Goal: Task Accomplishment & Management: Use online tool/utility

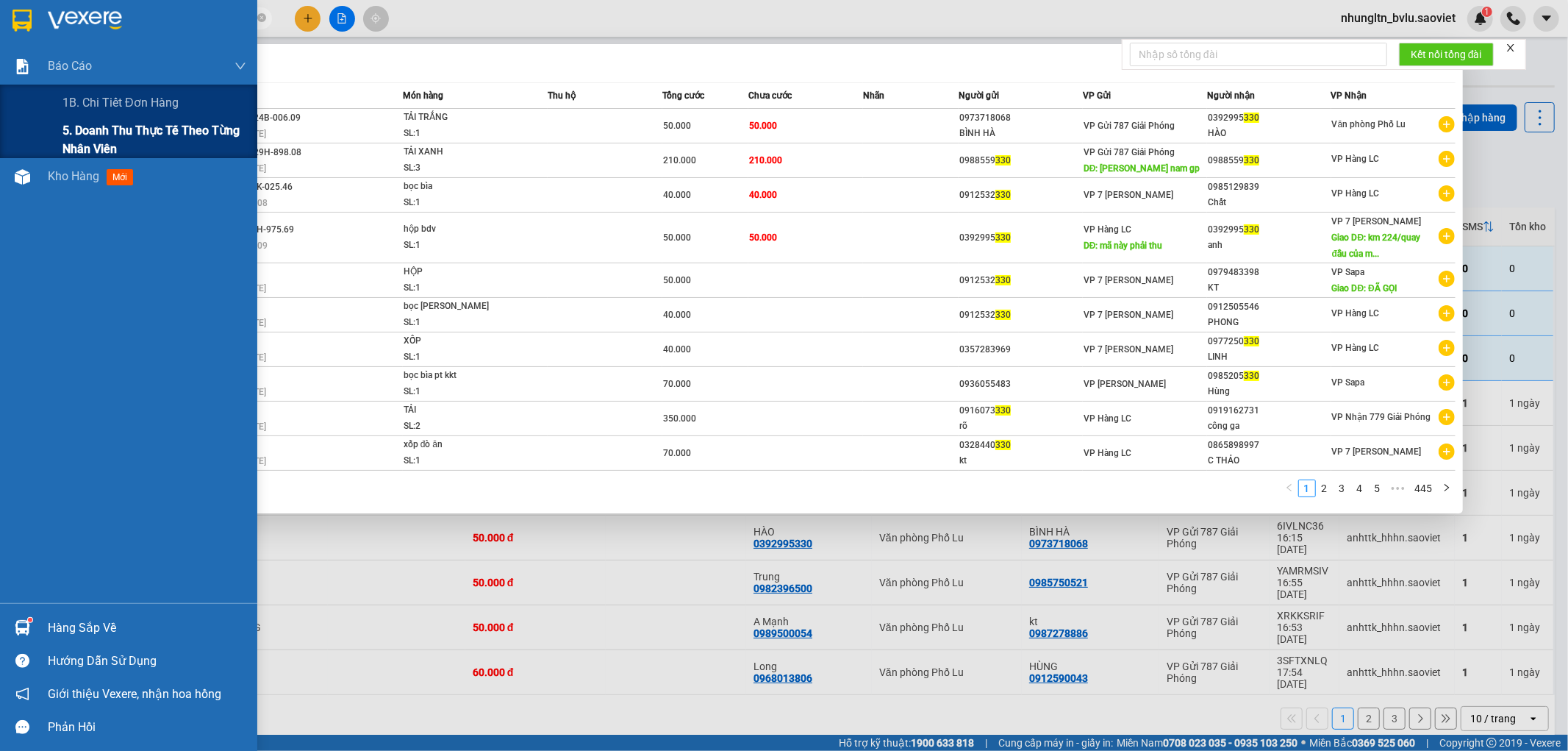
click at [75, 127] on span "5. Doanh thu thực tế theo từng nhân viên" at bounding box center [154, 139] width 183 height 37
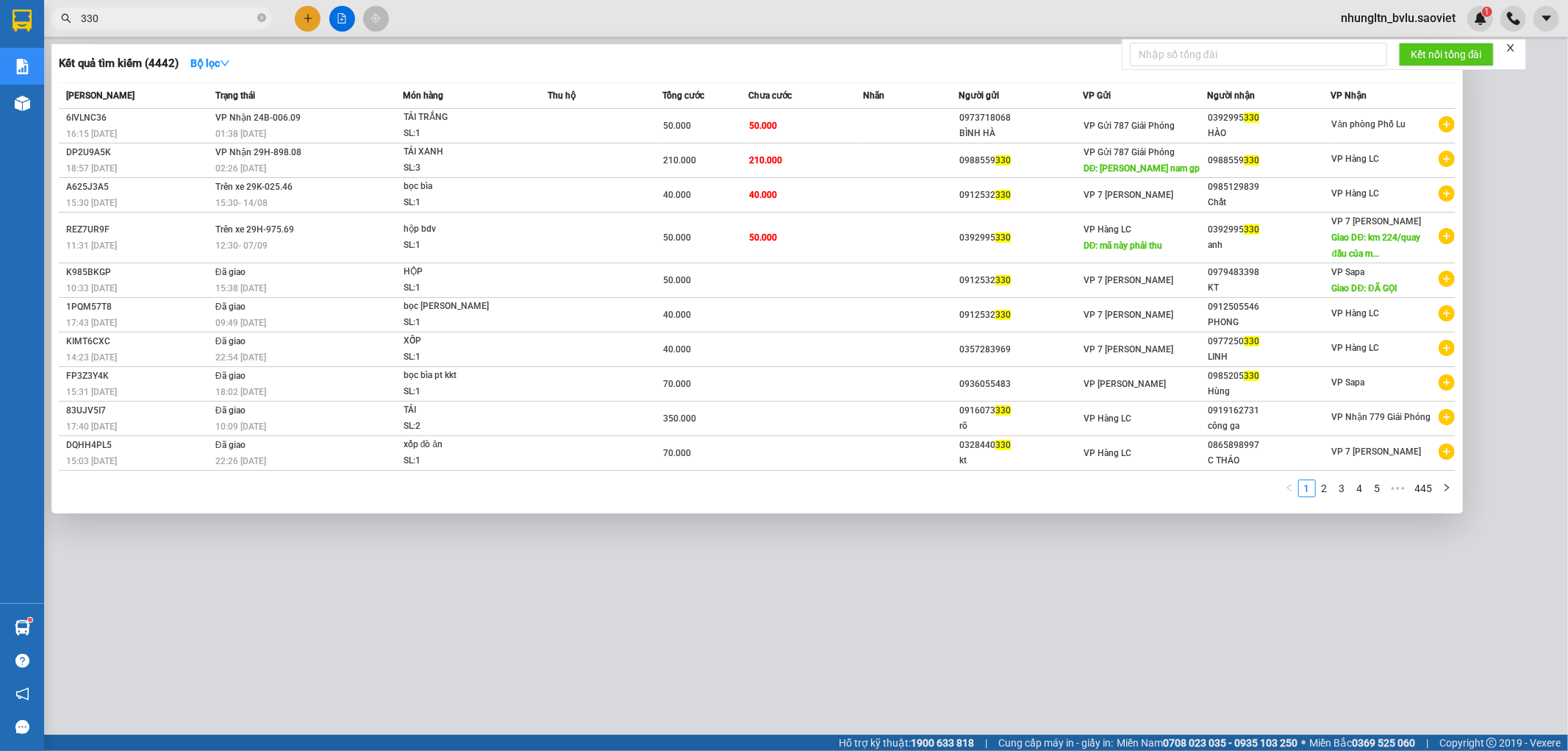
click at [458, 591] on div at bounding box center [784, 375] width 1568 height 751
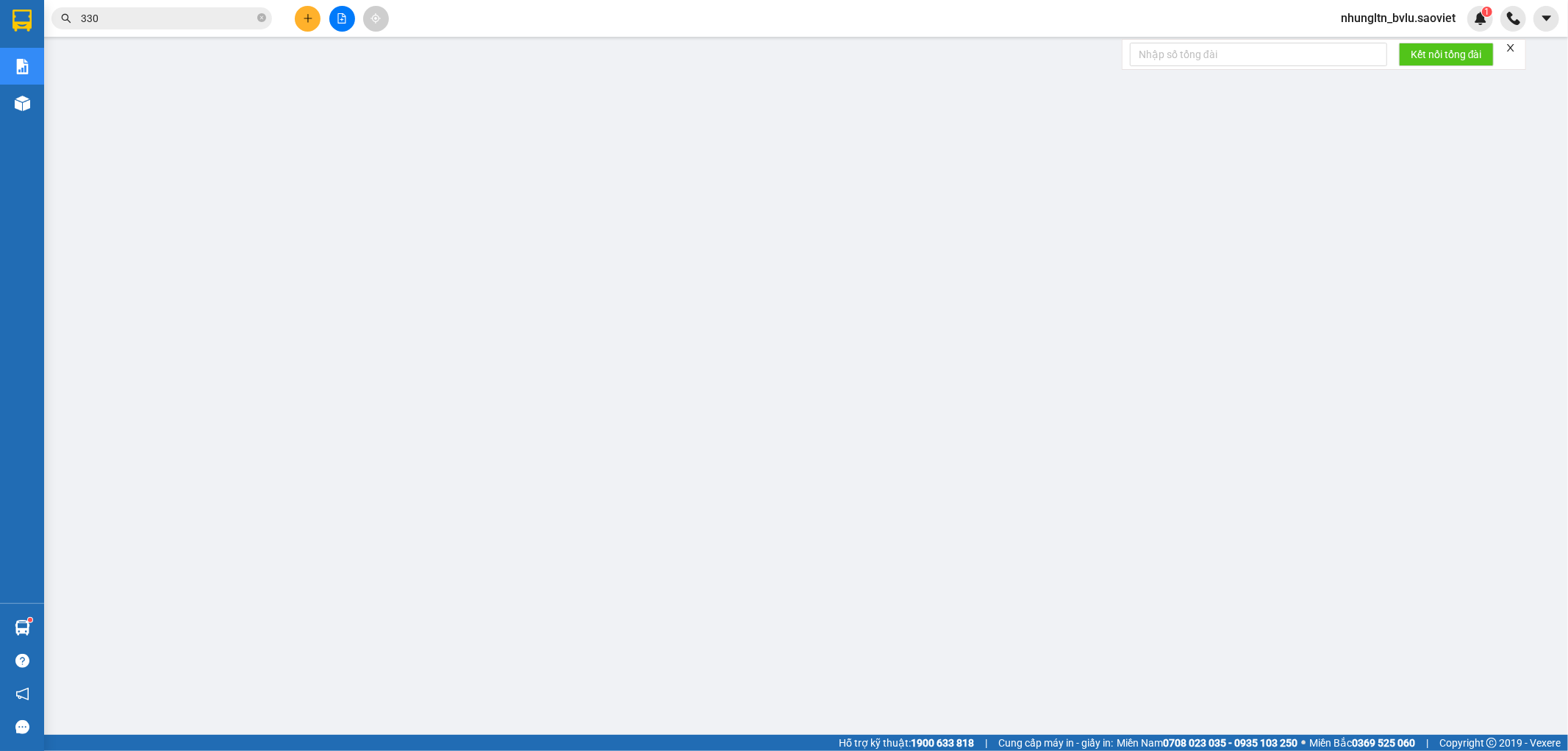
click at [1398, 17] on span "nhungltn_bvlu.saoviet" at bounding box center [1398, 18] width 138 height 18
click at [1398, 50] on span "Đăng xuất" at bounding box center [1405, 46] width 108 height 17
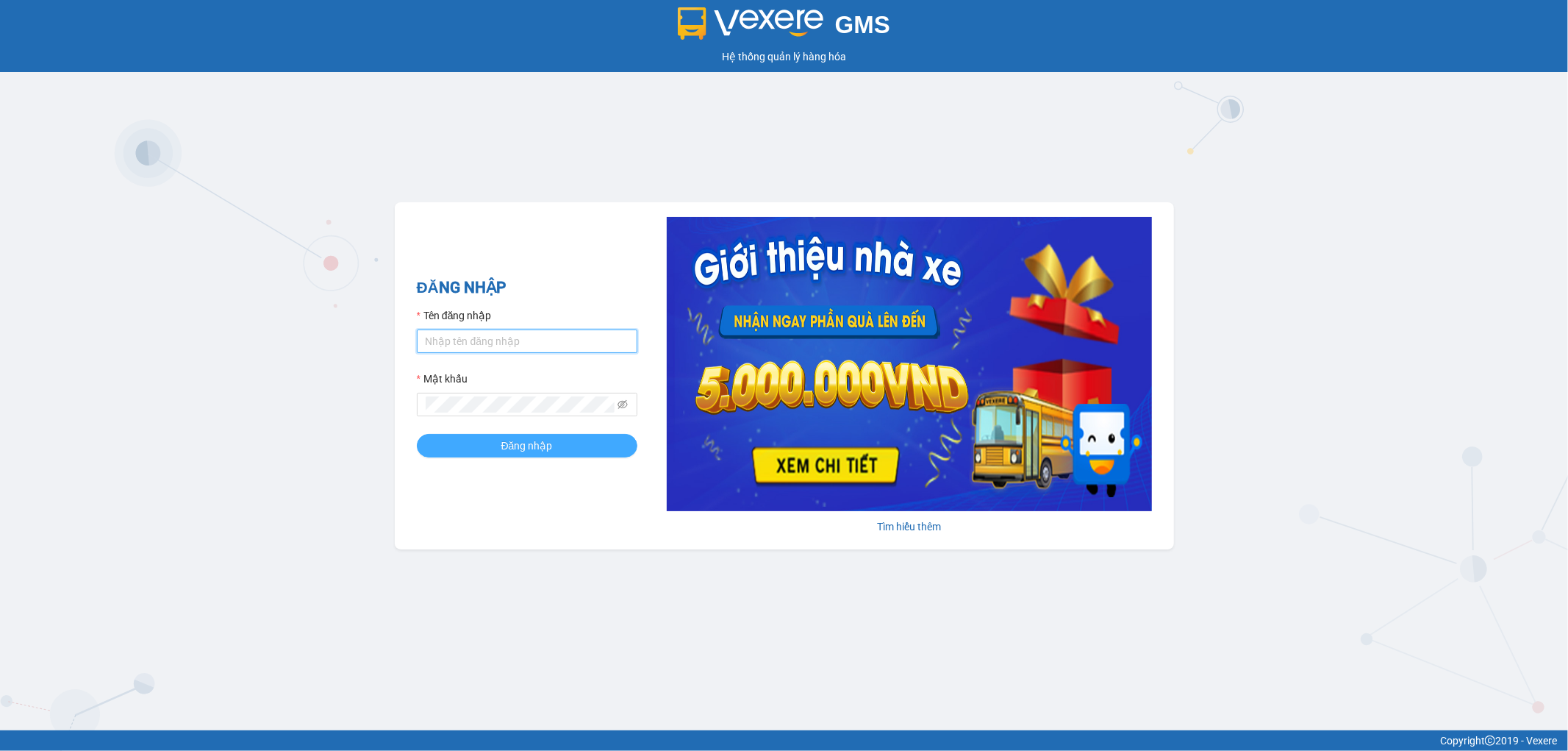
type input "thangvd_vplu.saoviet"
click at [512, 447] on span "Đăng nhập" at bounding box center [527, 446] width 51 height 17
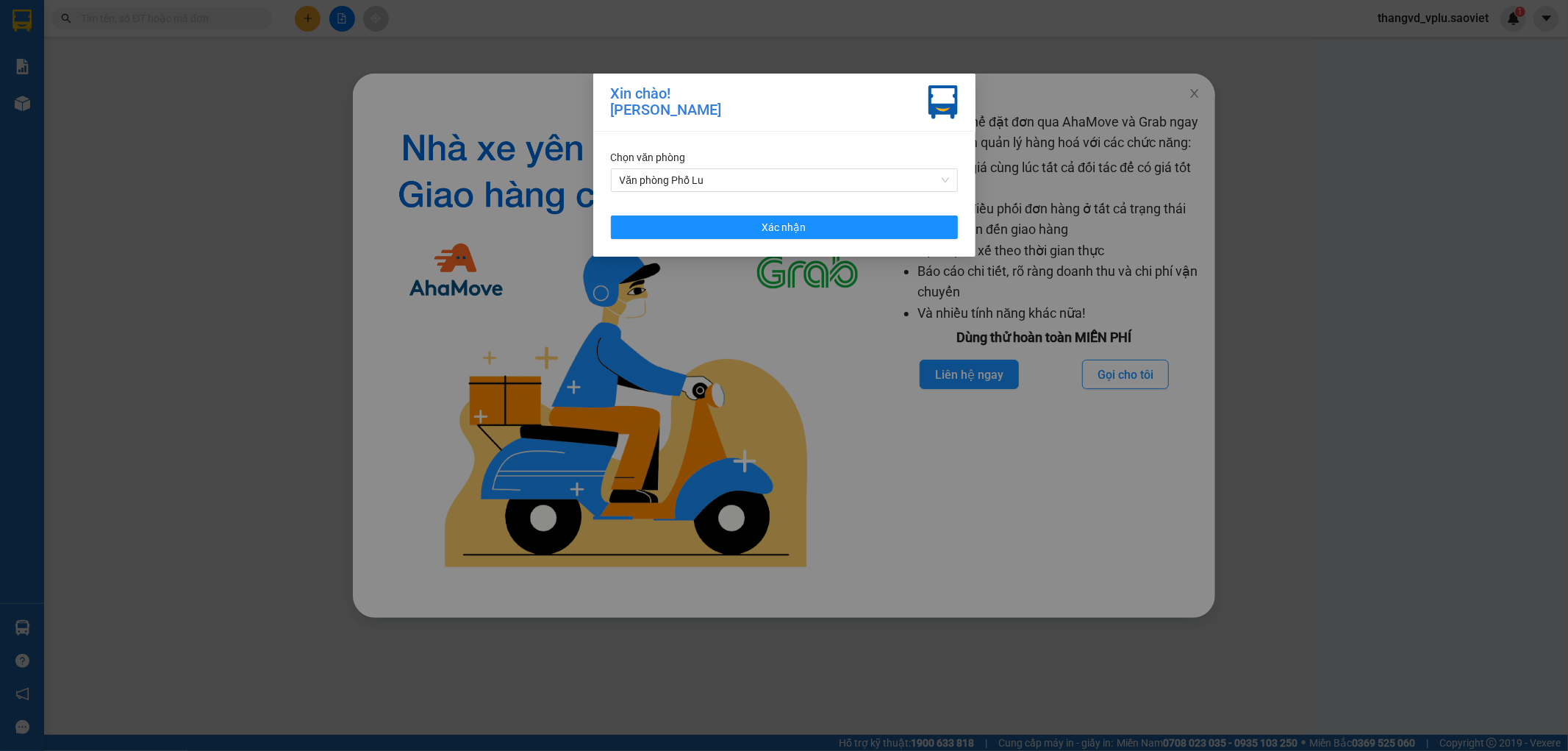
click at [810, 239] on div "Chọn văn phòng Văn phòng Phố Lu Xác nhận" at bounding box center [784, 194] width 382 height 125
click at [804, 228] on span "Xác nhận" at bounding box center [784, 227] width 44 height 17
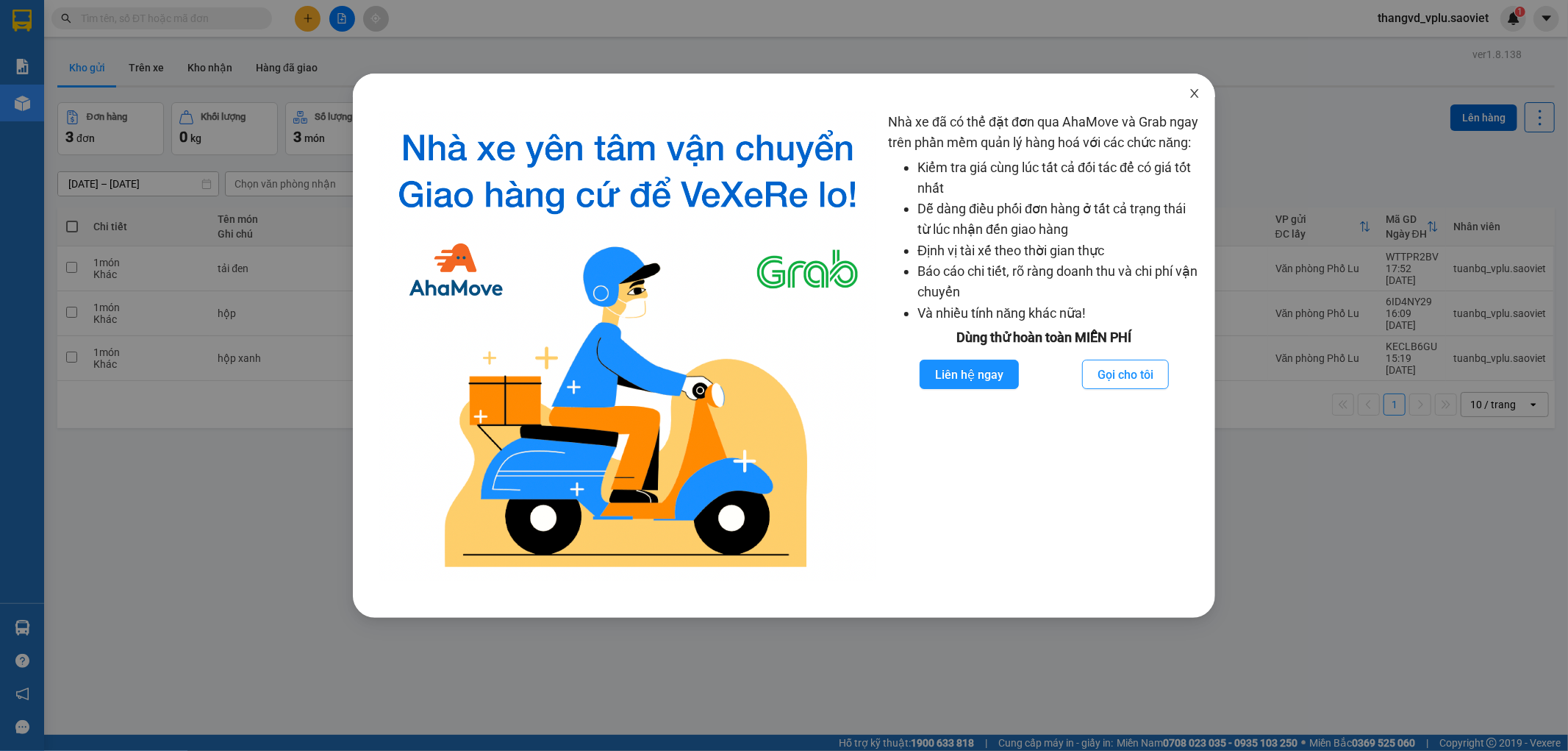
click at [1193, 94] on icon "close" at bounding box center [1194, 93] width 12 height 12
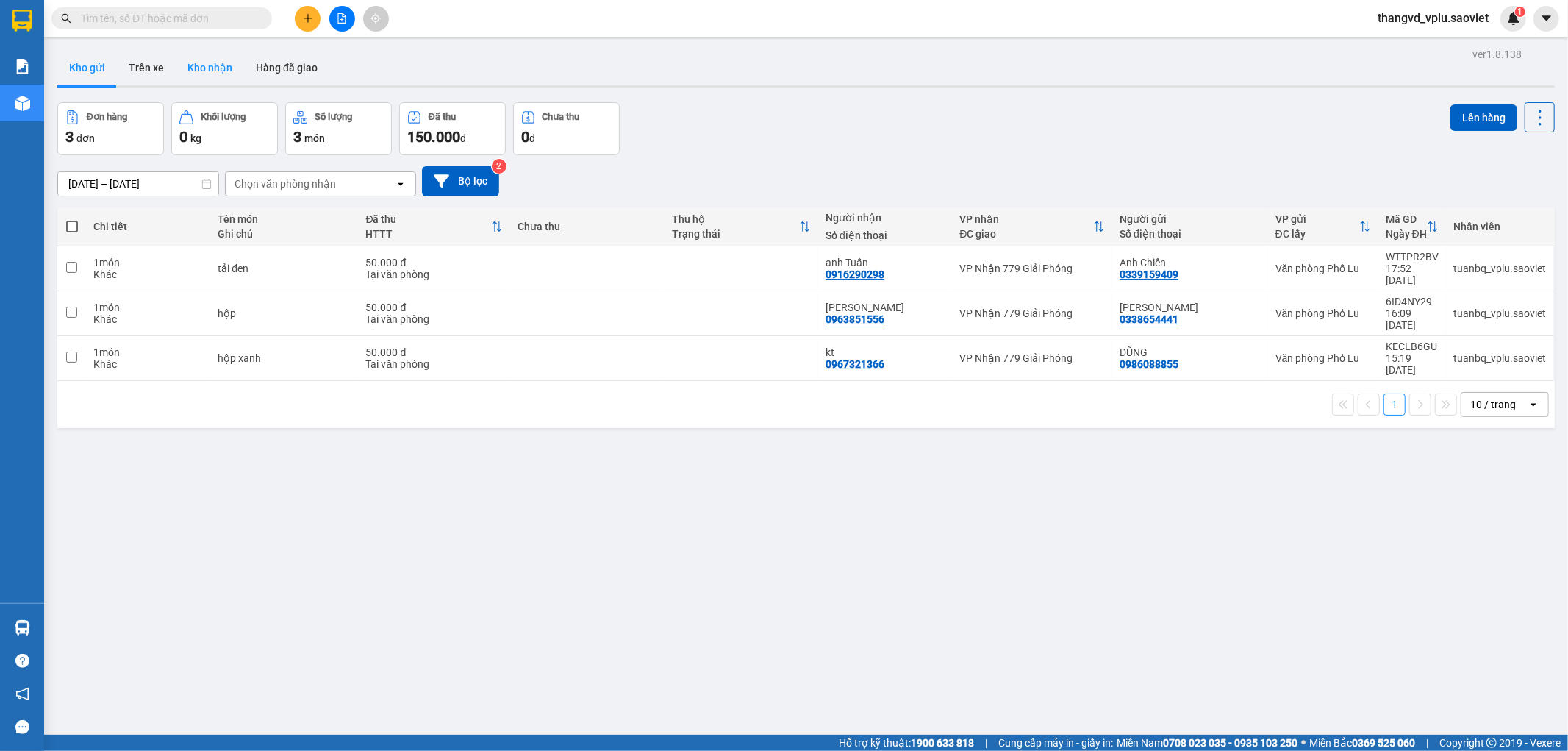
click at [201, 75] on button "Kho nhận" at bounding box center [210, 68] width 69 height 35
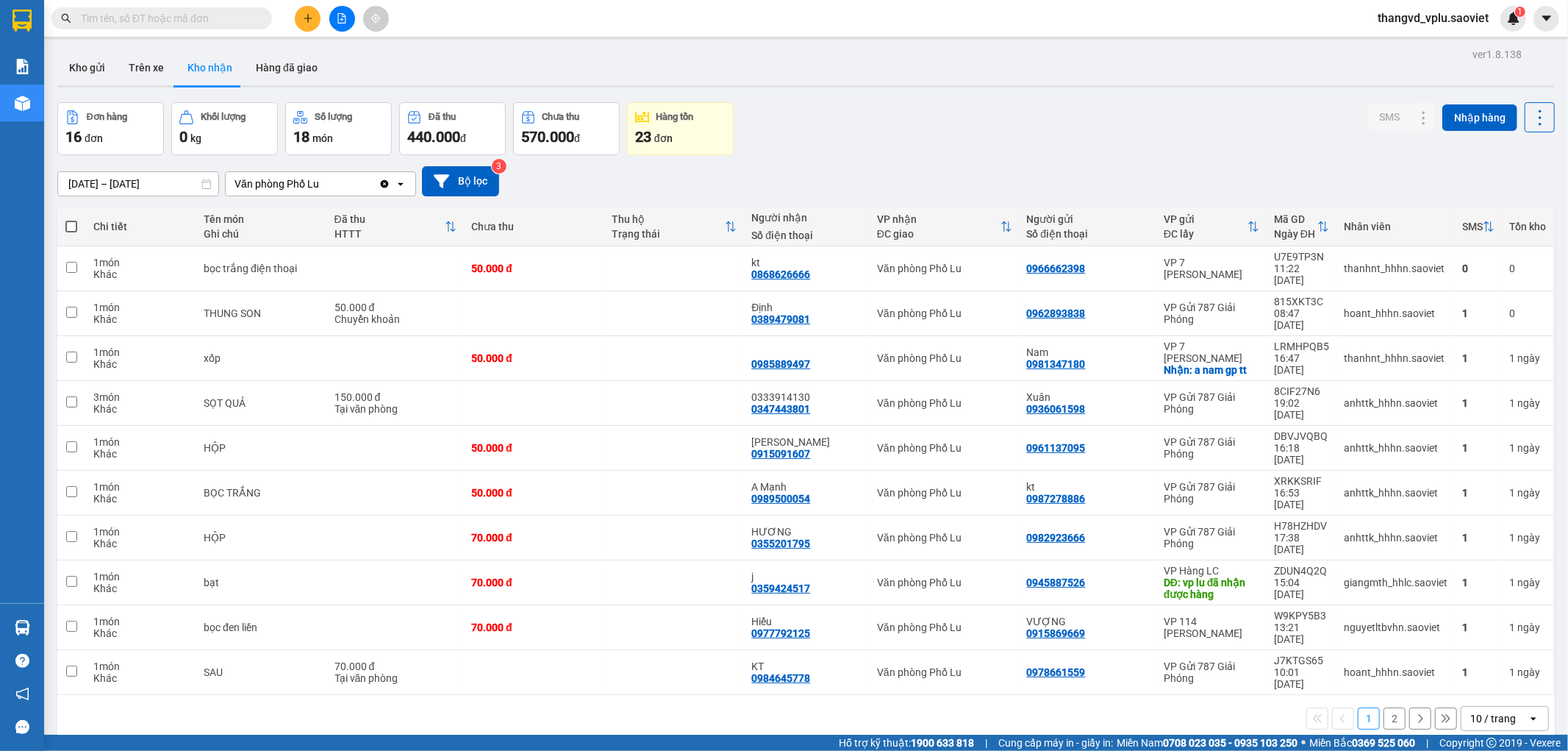
click at [292, 91] on div "ver 1.8.138 Kho gửi Trên xe Kho nhận Hàng đã giao Đơn hàng 16 đơn Khối lượng 0 …" at bounding box center [806, 419] width 1509 height 751
click at [282, 72] on button "Hàng đã giao" at bounding box center [286, 68] width 85 height 35
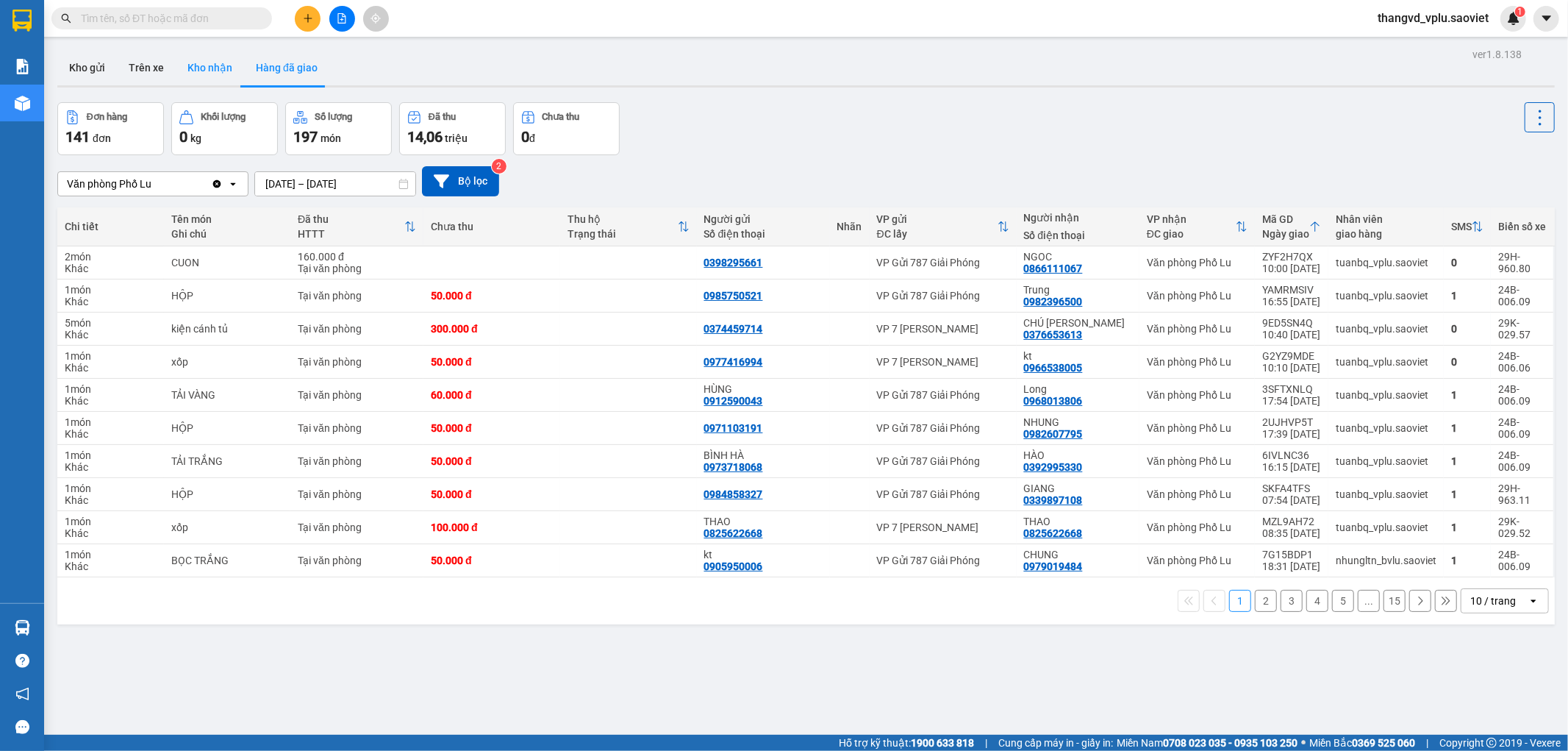
click at [210, 71] on button "Kho nhận" at bounding box center [210, 68] width 69 height 35
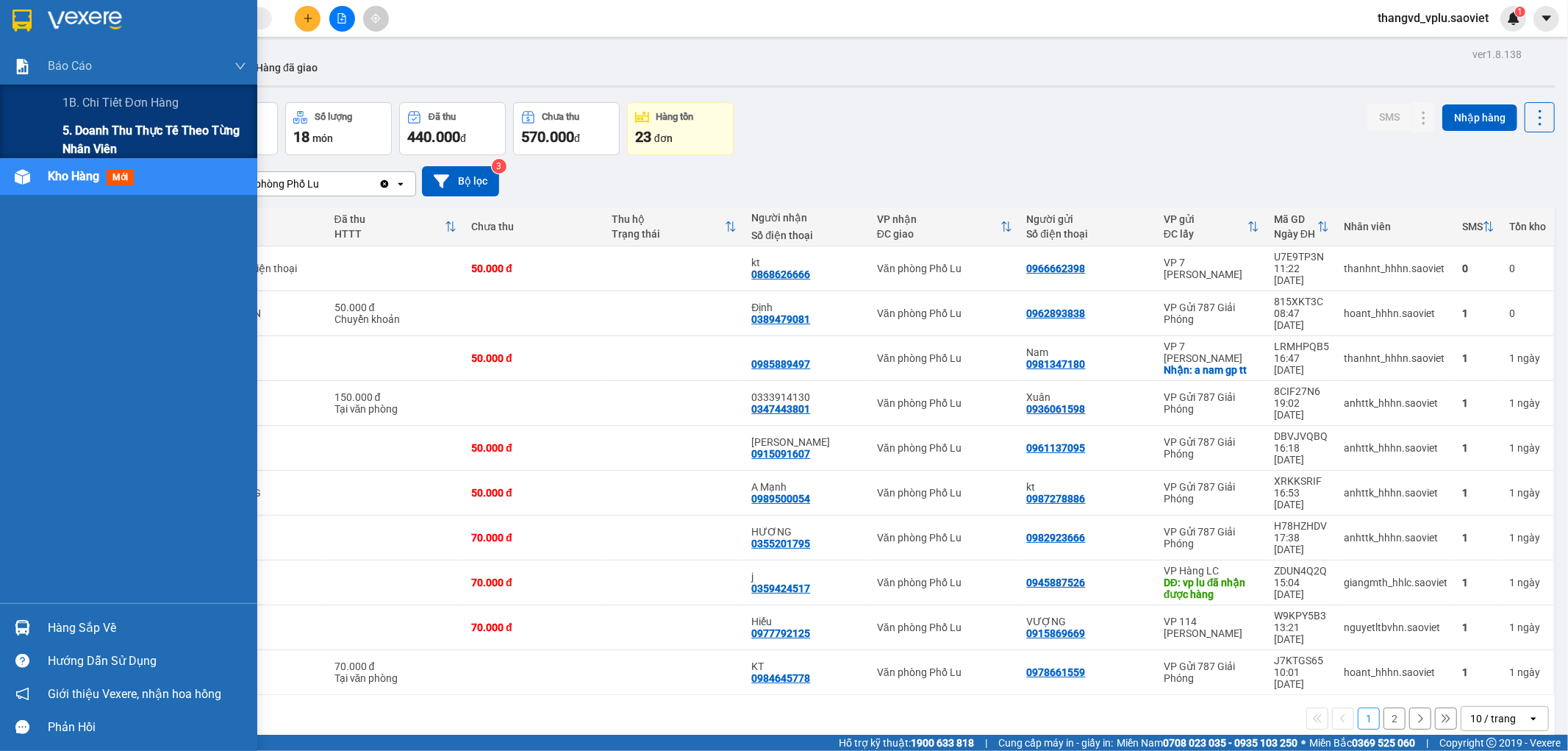
click at [104, 127] on span "5. Doanh thu thực tế theo từng nhân viên" at bounding box center [154, 139] width 183 height 37
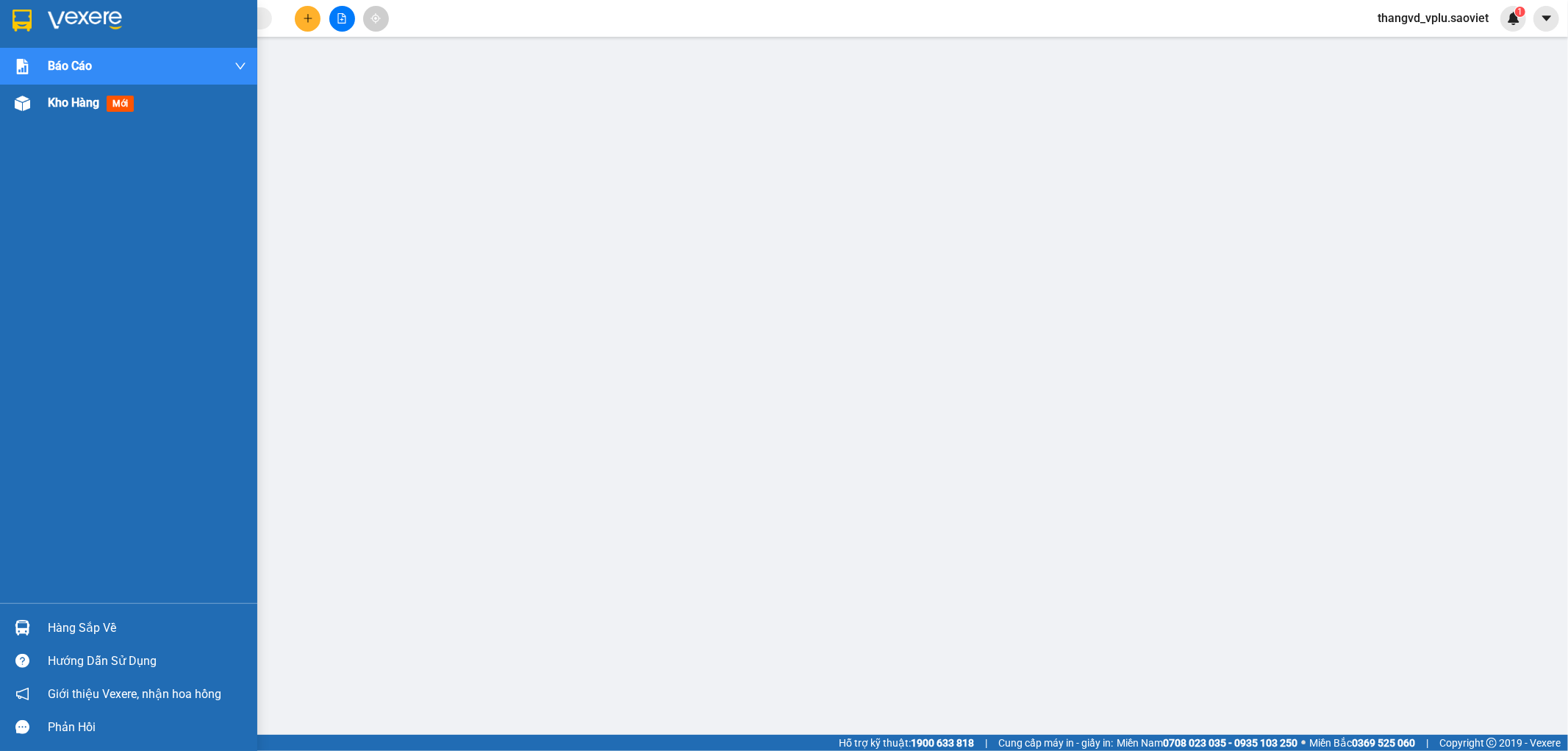
click at [29, 107] on img at bounding box center [22, 103] width 16 height 16
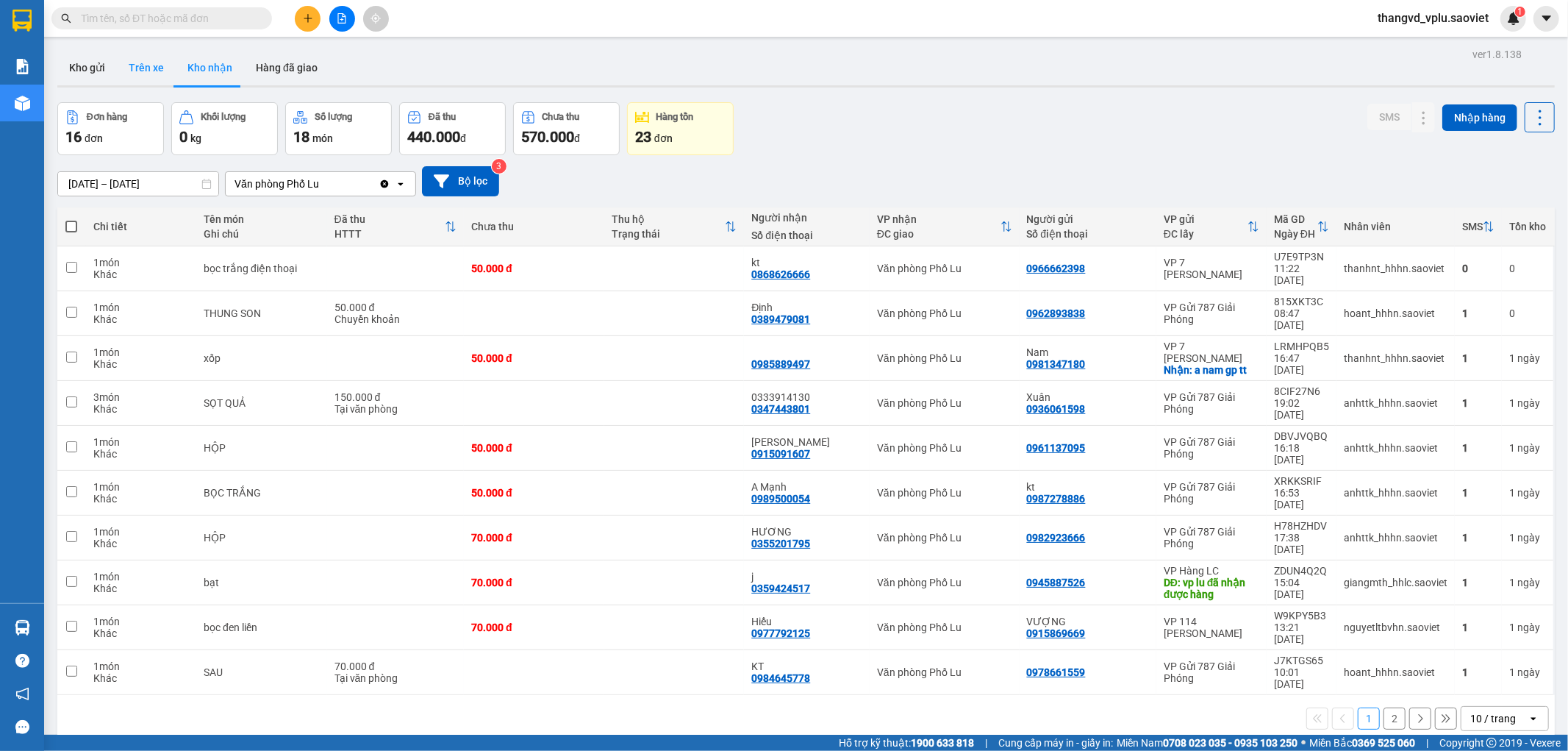
click at [169, 67] on button "Trên xe" at bounding box center [146, 68] width 59 height 35
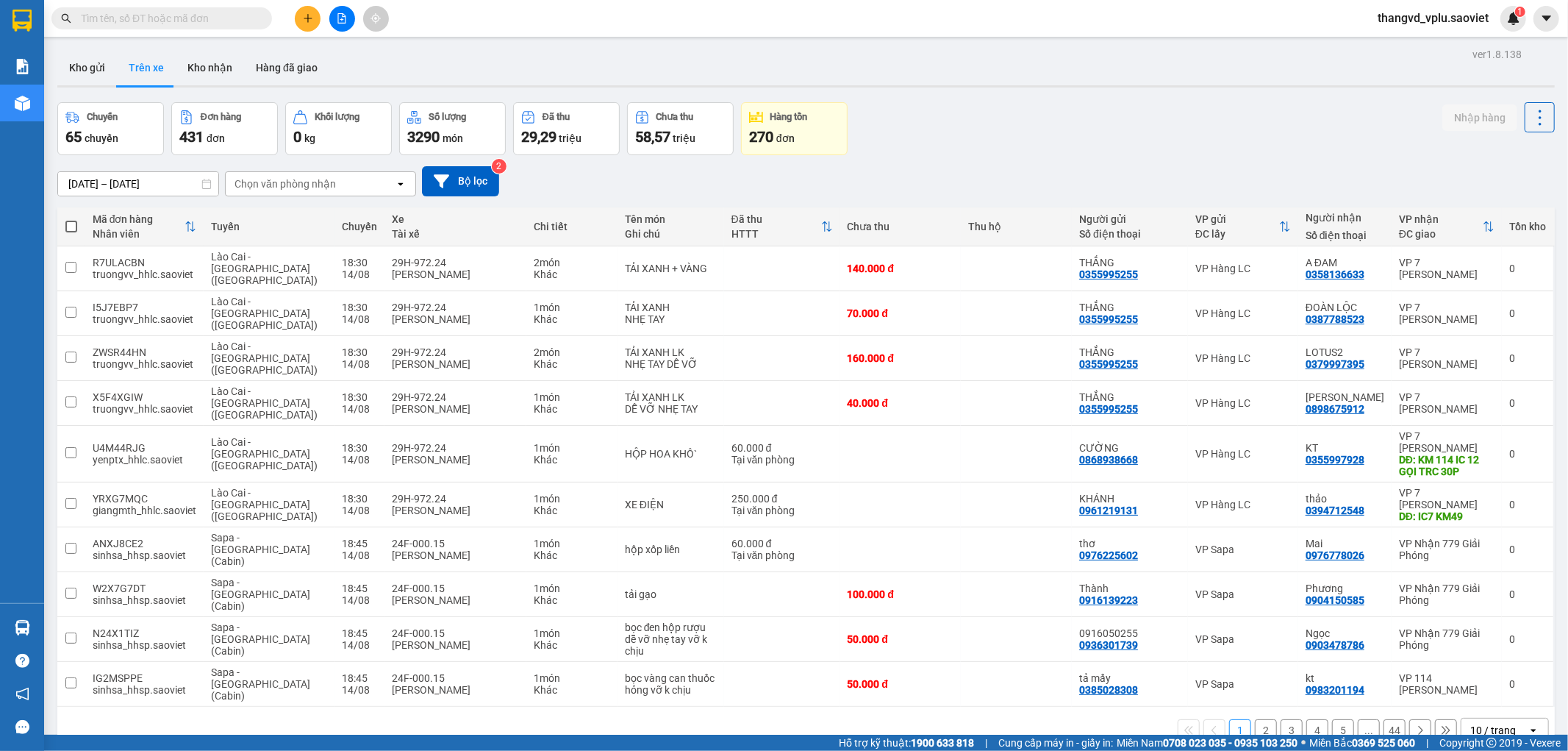
click at [349, 172] on div "Chọn văn phòng nhận" at bounding box center [310, 184] width 169 height 24
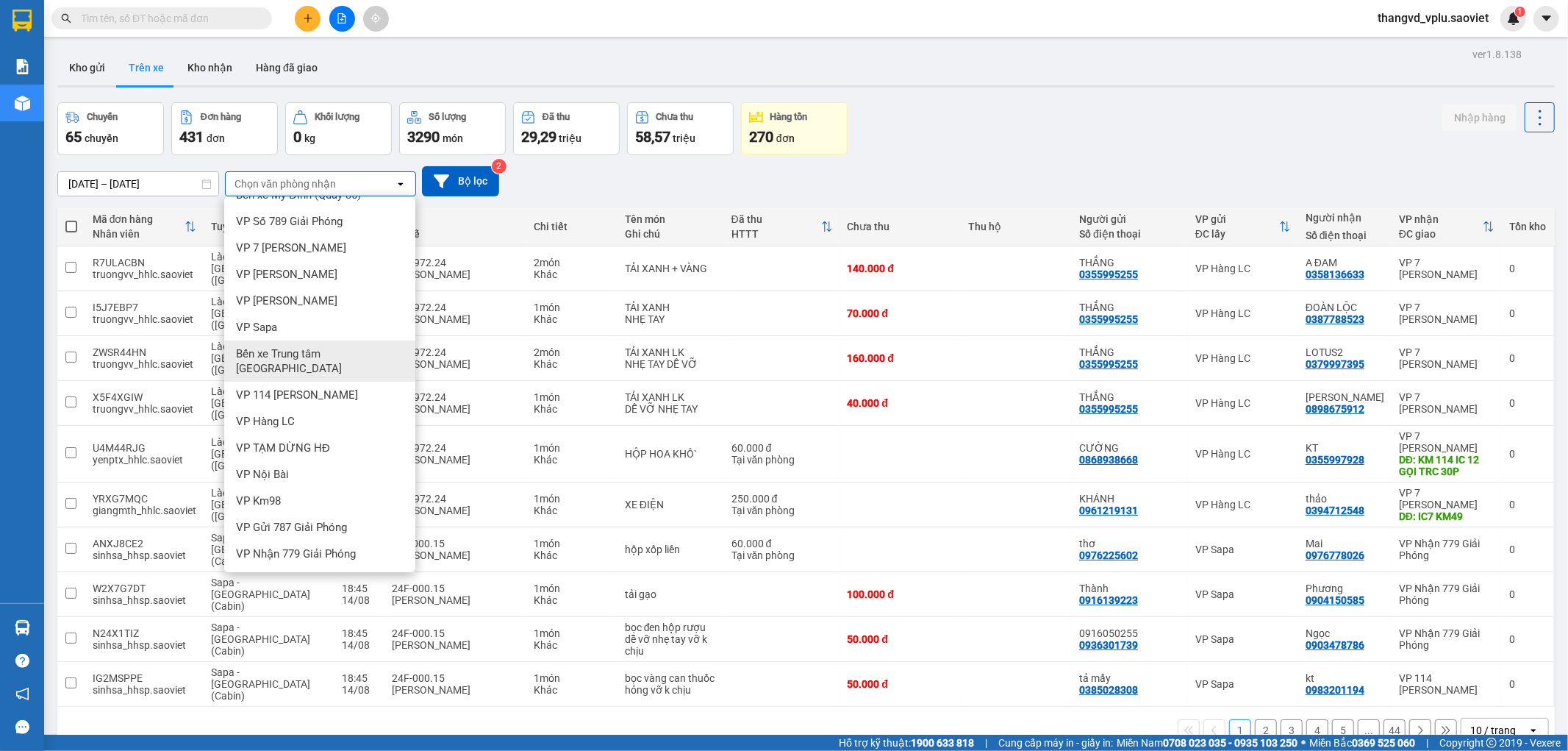
scroll to position [32, 0]
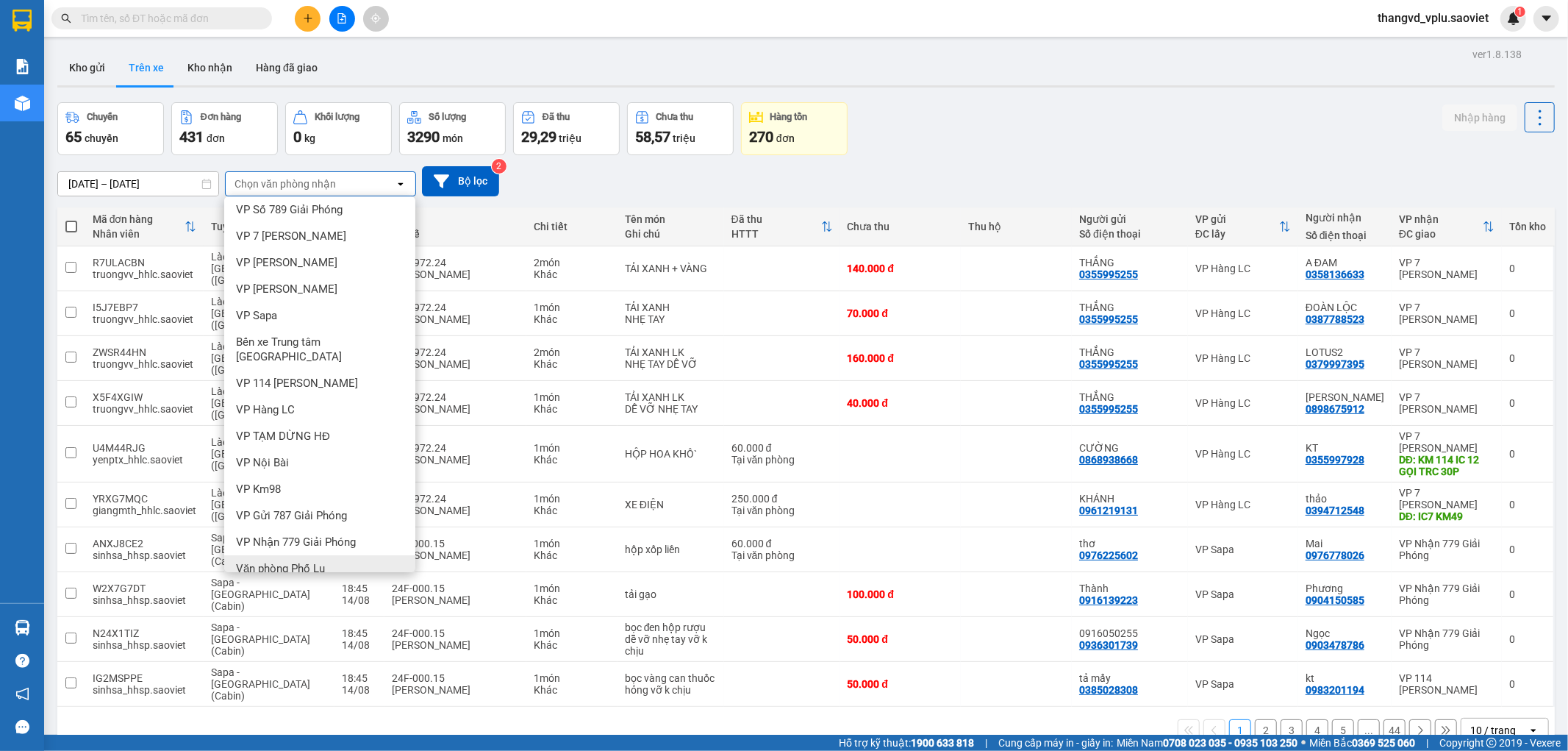
click at [276, 561] on span "Văn phòng Phố Lu" at bounding box center [280, 569] width 89 height 15
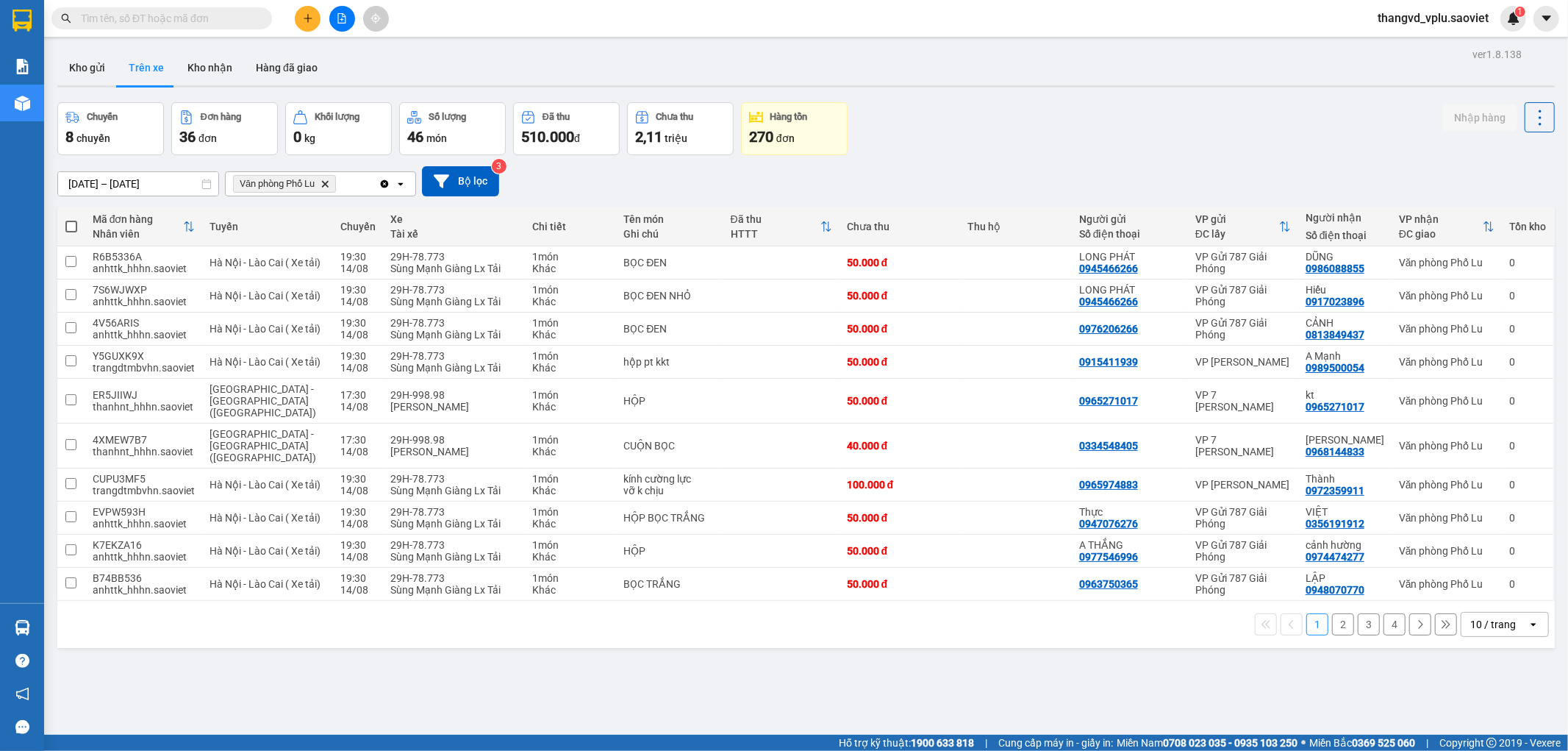
click at [1384, 613] on button "4" at bounding box center [1395, 624] width 22 height 22
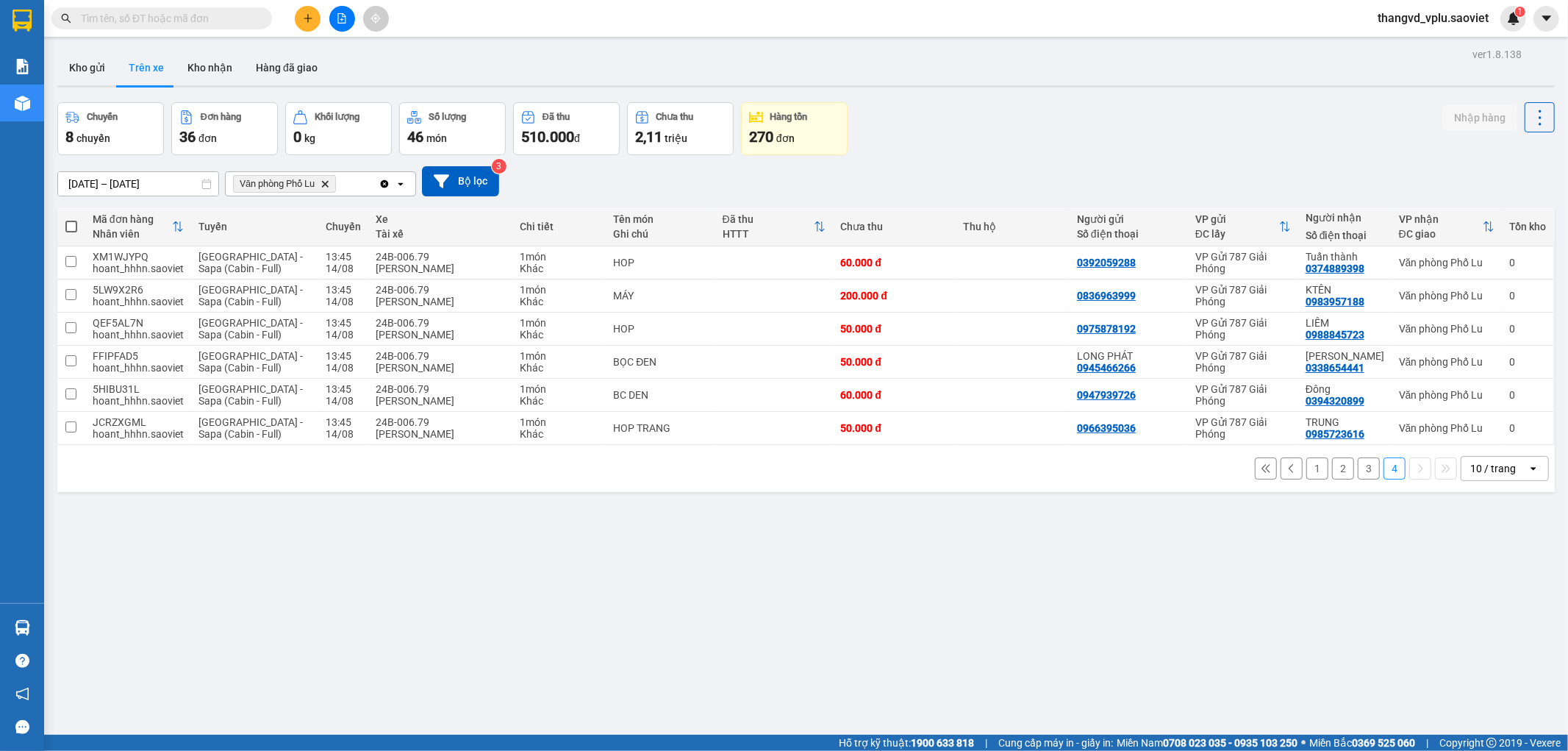
click at [1358, 467] on button "3" at bounding box center [1369, 469] width 22 height 22
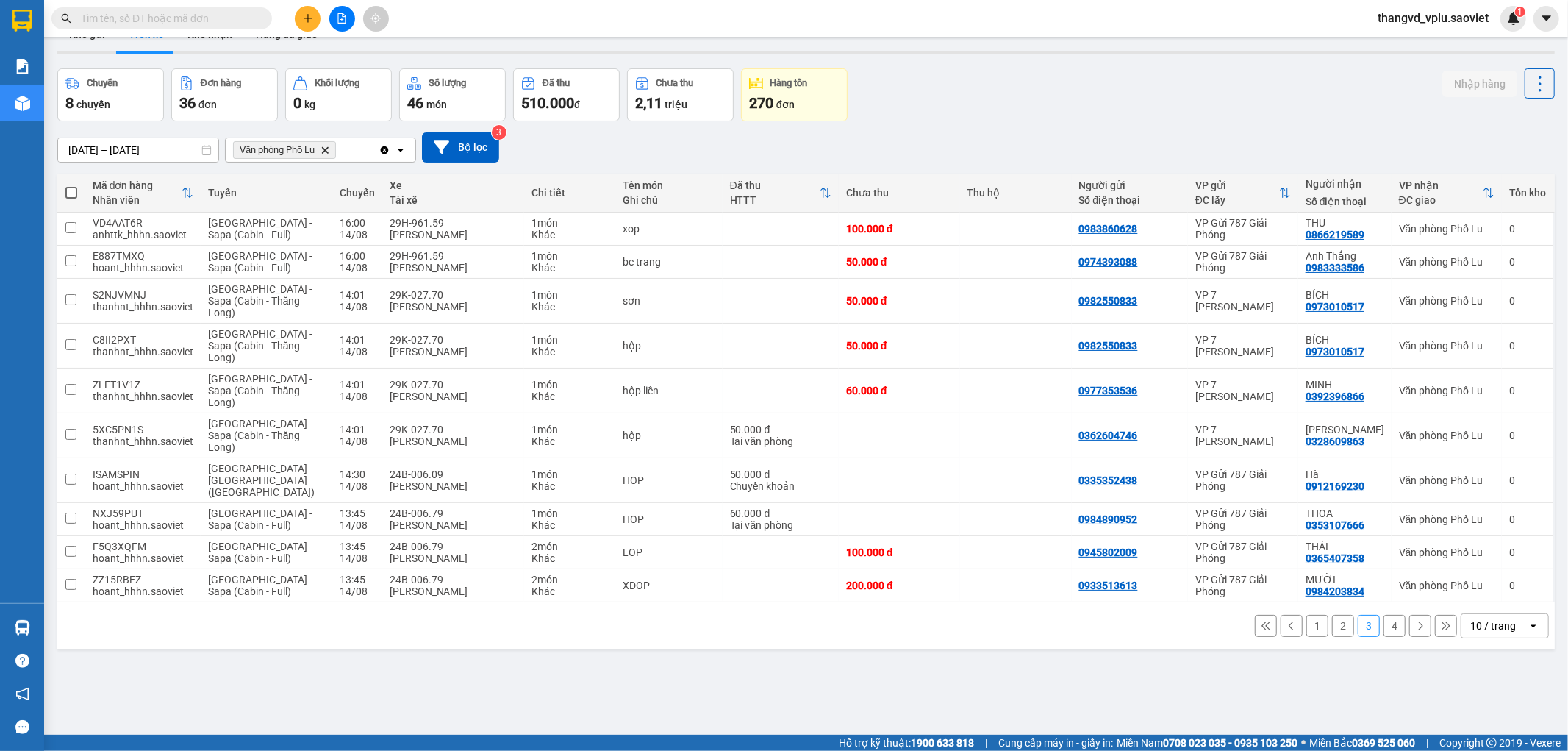
scroll to position [68, 0]
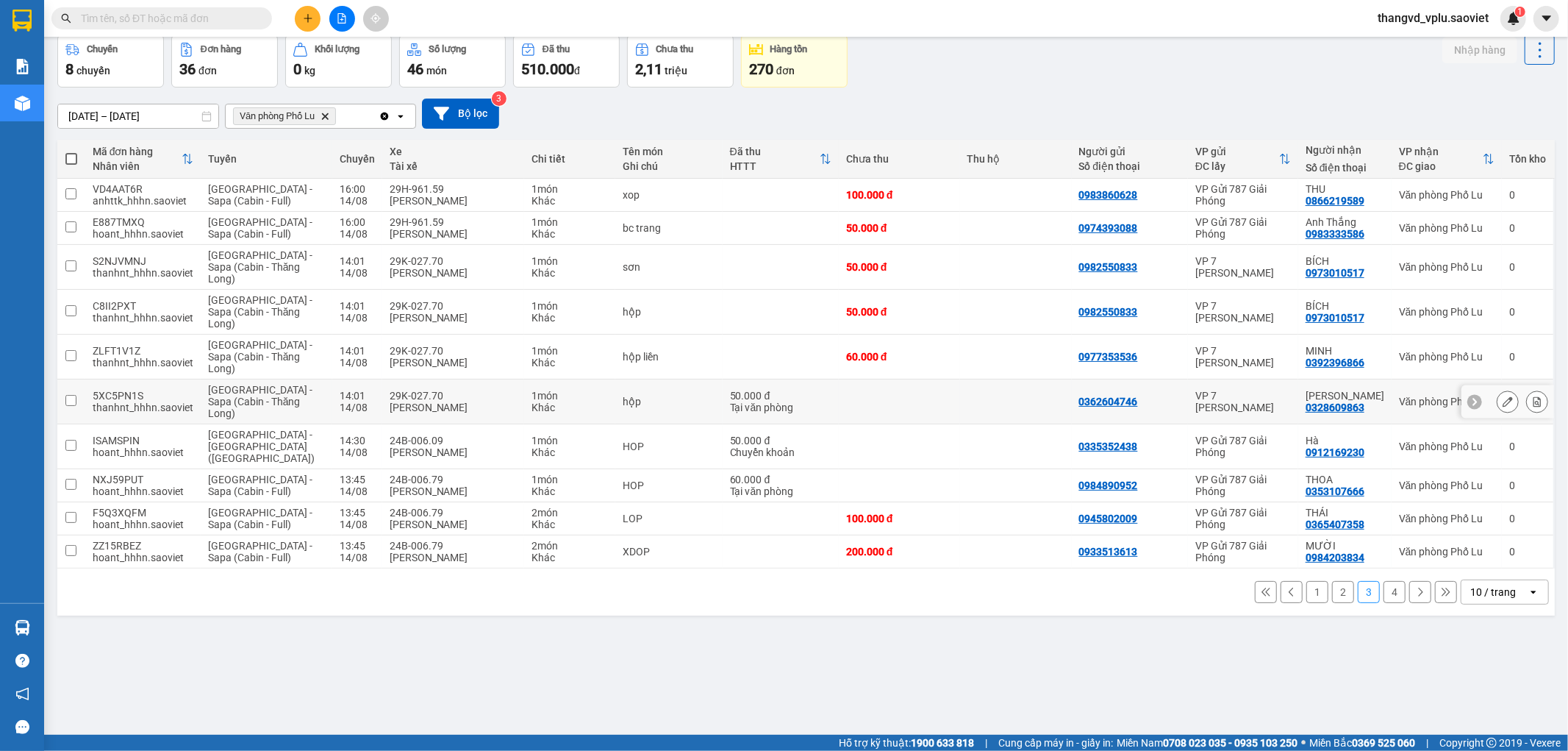
drag, startPoint x: 416, startPoint y: 398, endPoint x: 404, endPoint y: 363, distance: 37.0
click at [415, 395] on div "29K-027.70" at bounding box center [453, 395] width 127 height 12
checkbox input "true"
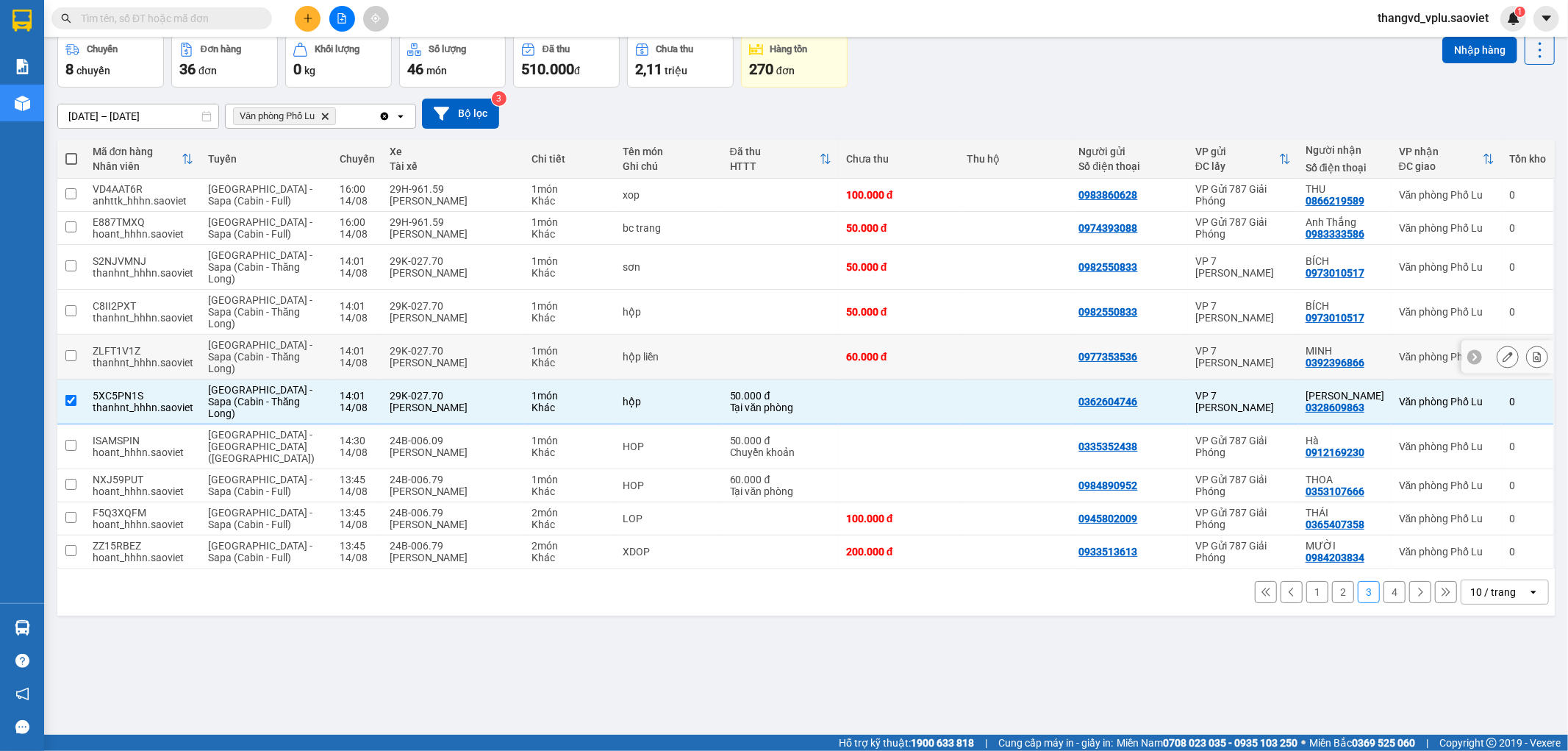
drag, startPoint x: 404, startPoint y: 361, endPoint x: 398, endPoint y: 322, distance: 39.5
click at [404, 359] on div "Phạm Văn Đoàn" at bounding box center [453, 362] width 127 height 12
checkbox input "true"
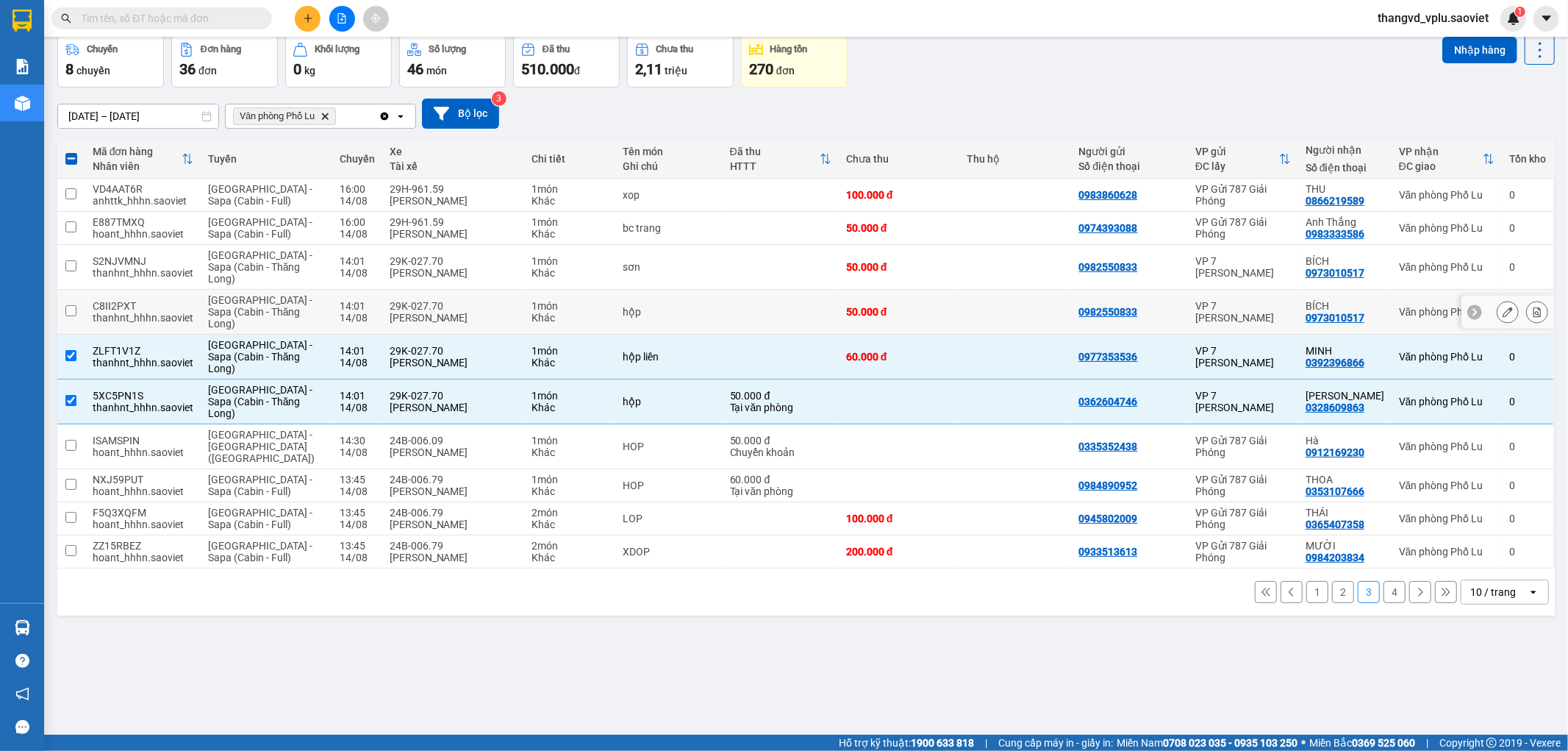
click at [398, 312] on div "Phạm Văn Đoàn" at bounding box center [453, 317] width 127 height 12
checkbox input "true"
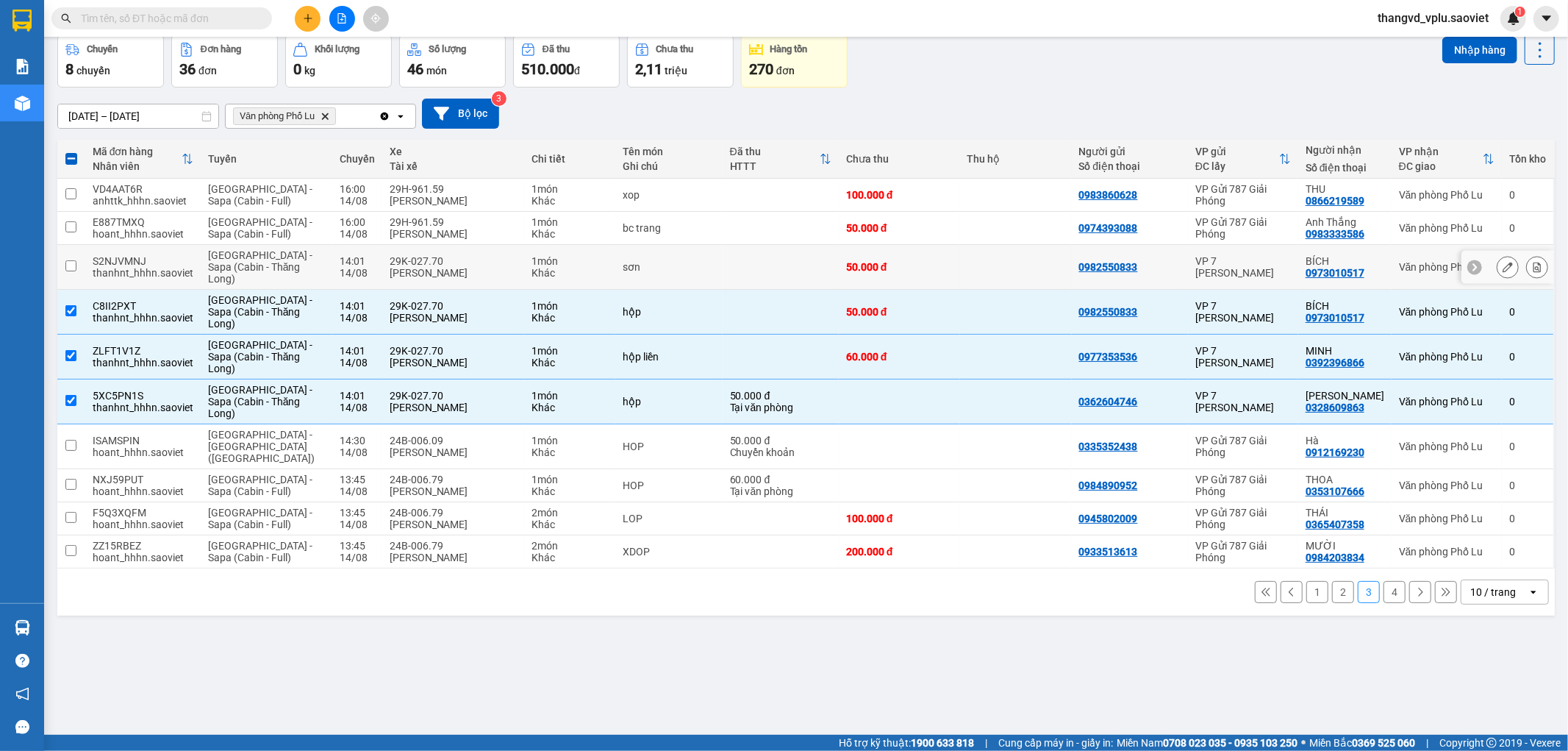
click at [393, 261] on div "29K-027.70" at bounding box center [453, 260] width 127 height 12
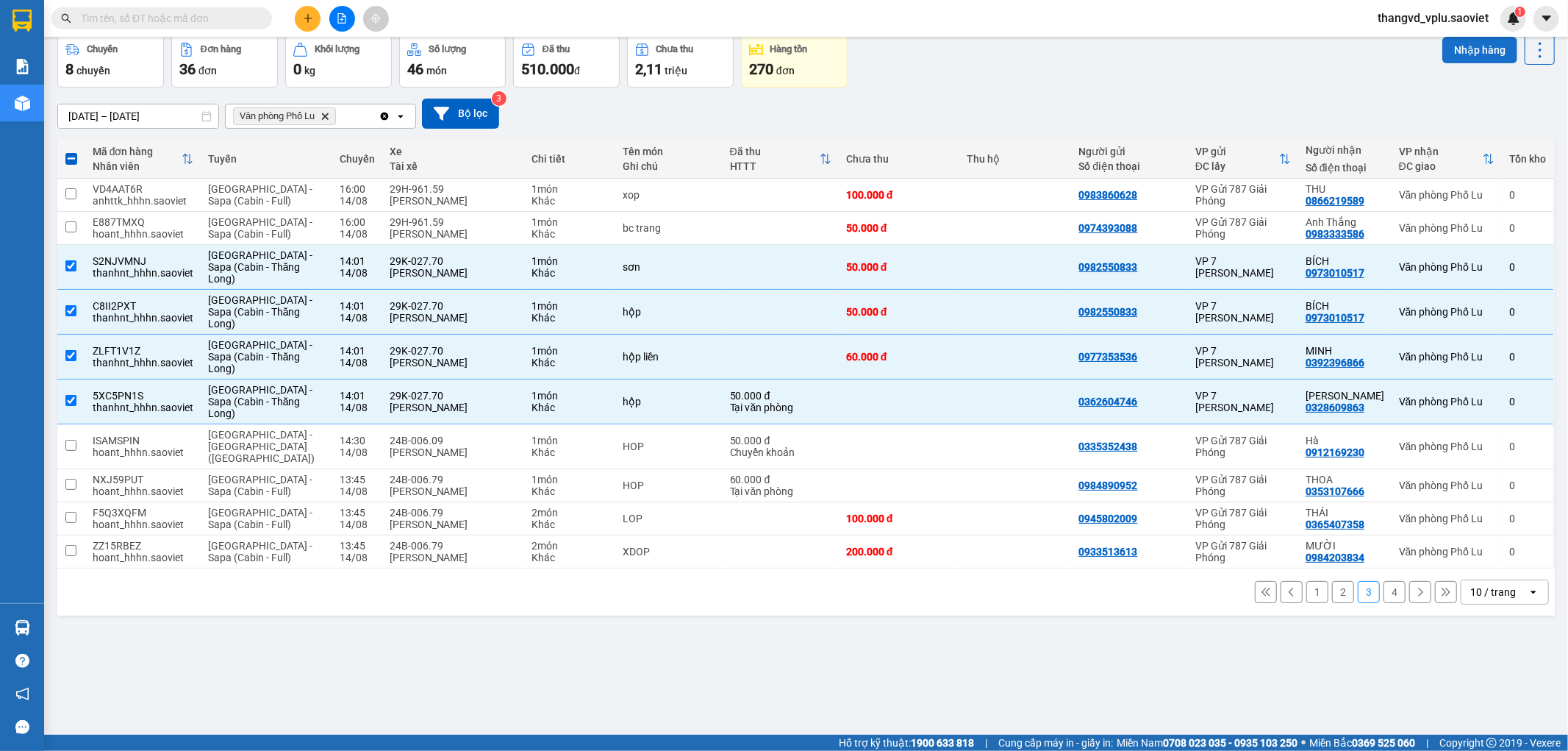
click at [1457, 46] on button "Nhập hàng" at bounding box center [1480, 50] width 75 height 27
checkbox input "false"
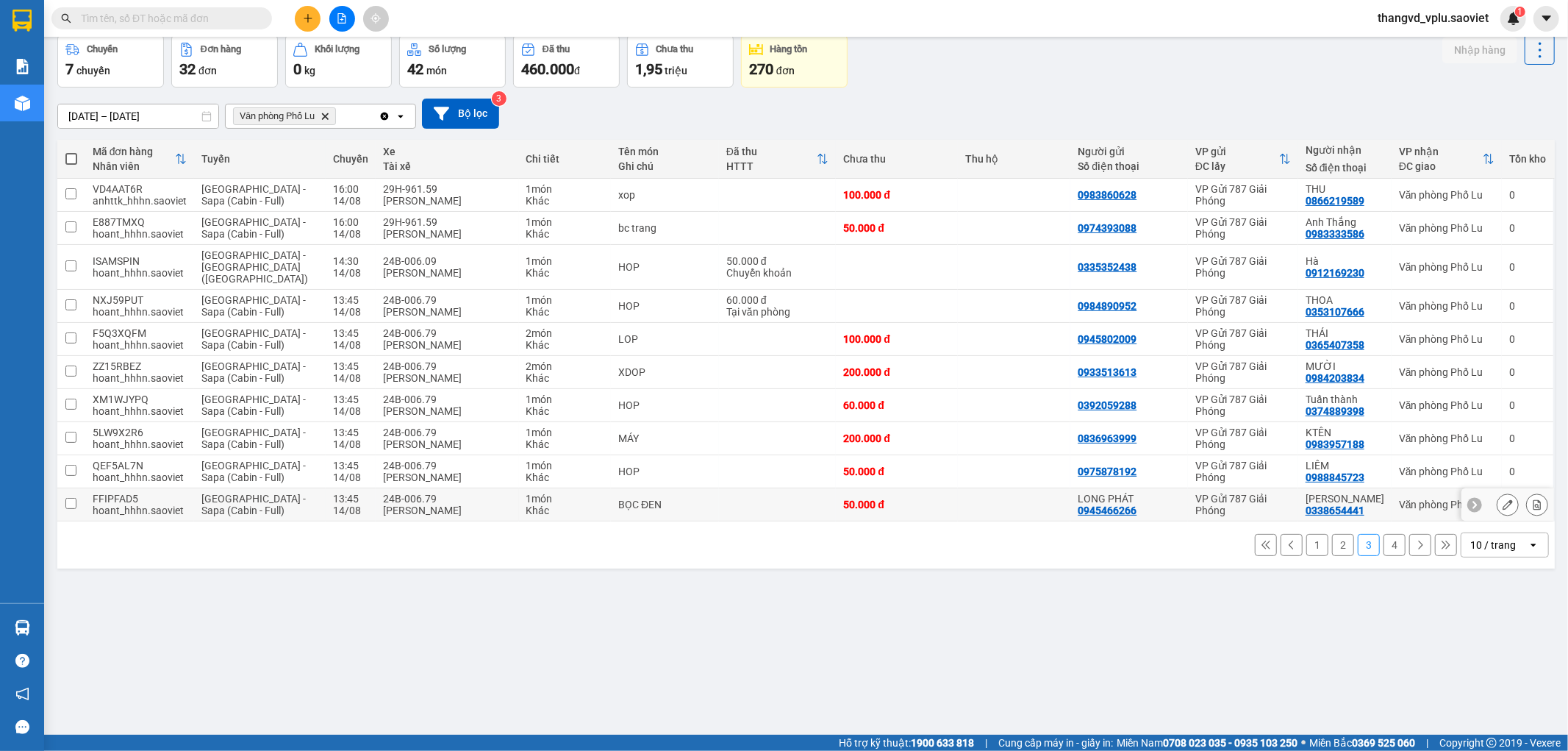
click at [526, 492] on div "1 món" at bounding box center [565, 498] width 78 height 12
checkbox input "true"
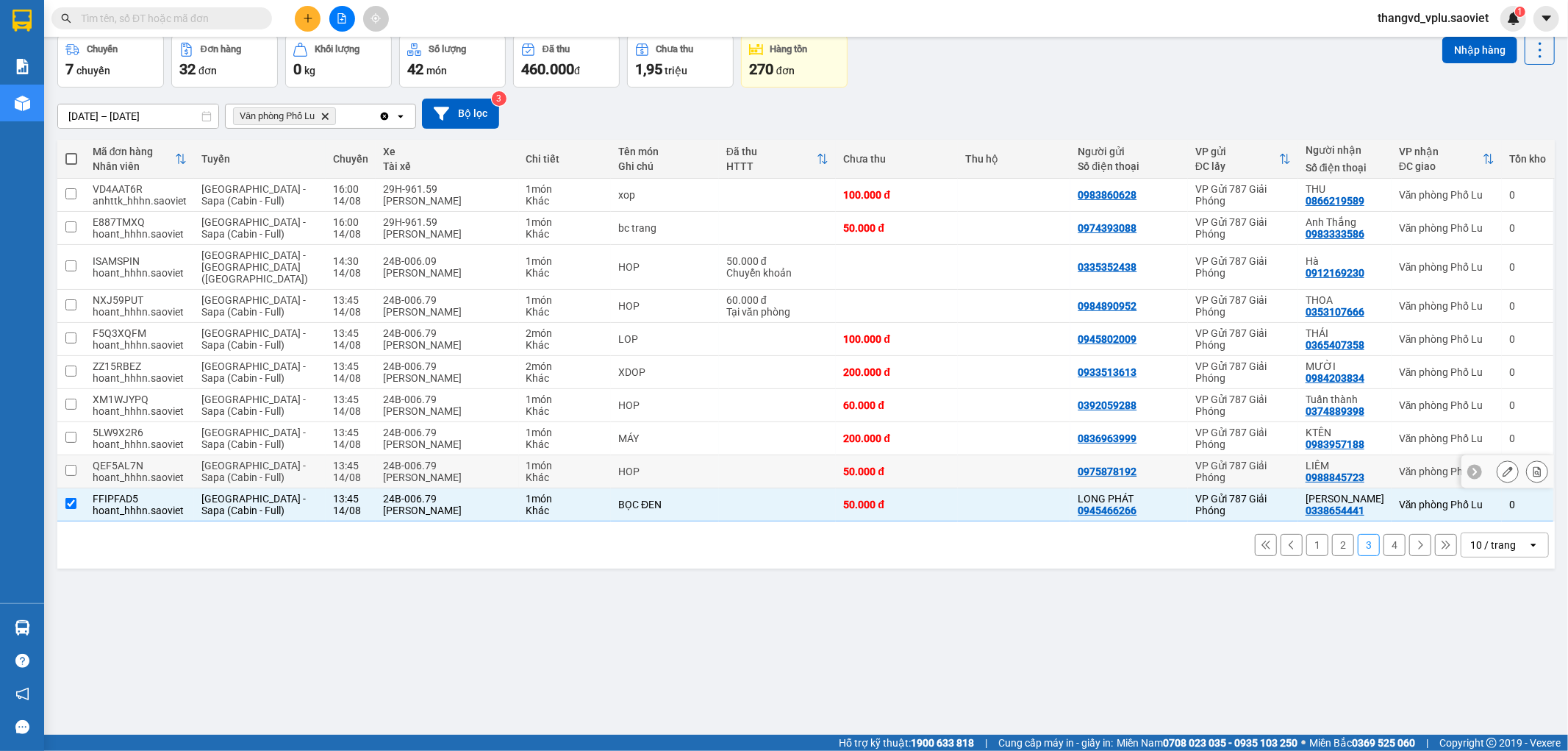
click at [457, 459] on div "24B-006.79" at bounding box center [447, 465] width 128 height 12
checkbox input "true"
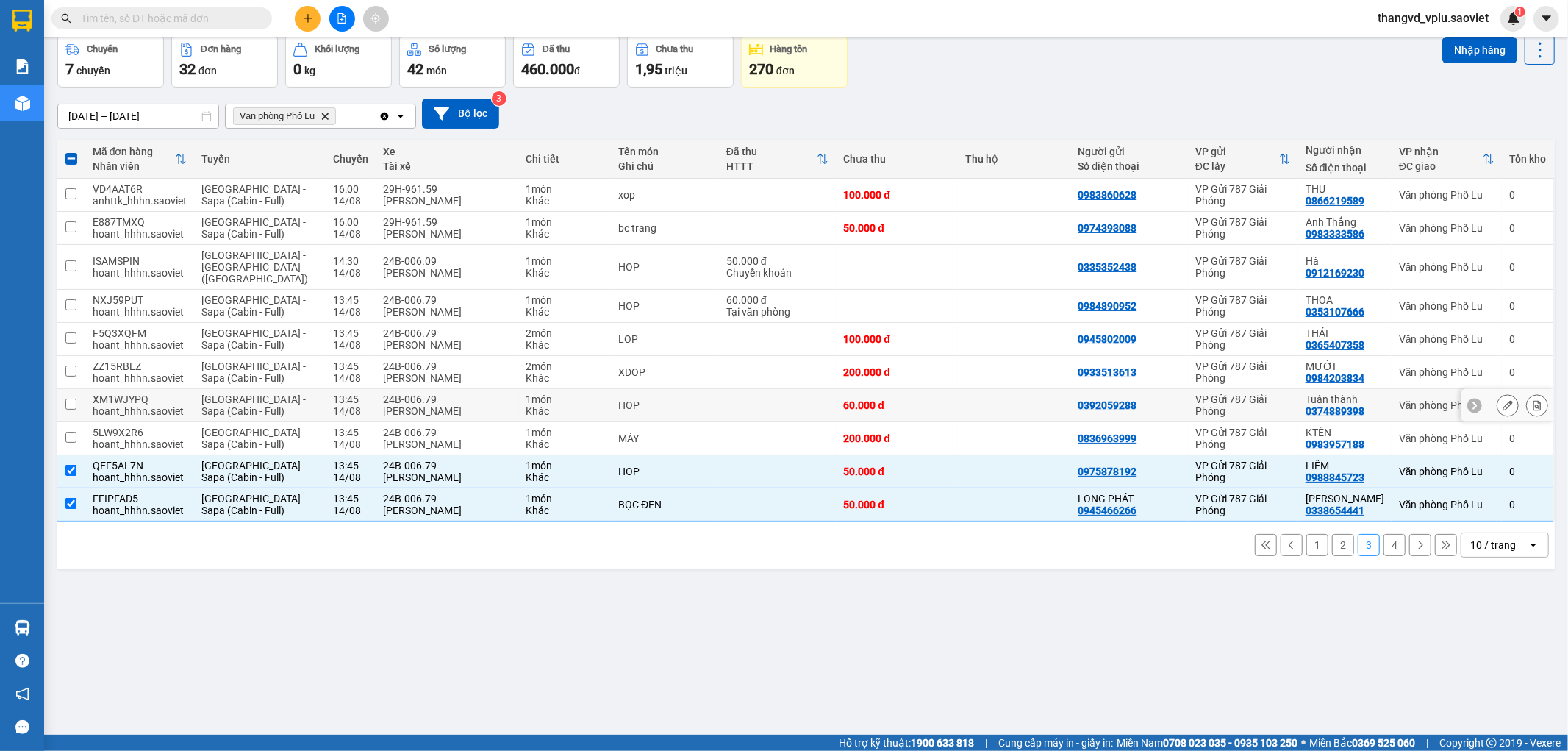
click at [430, 405] on div "Phạm Anh Tiệp" at bounding box center [447, 411] width 128 height 12
checkbox input "true"
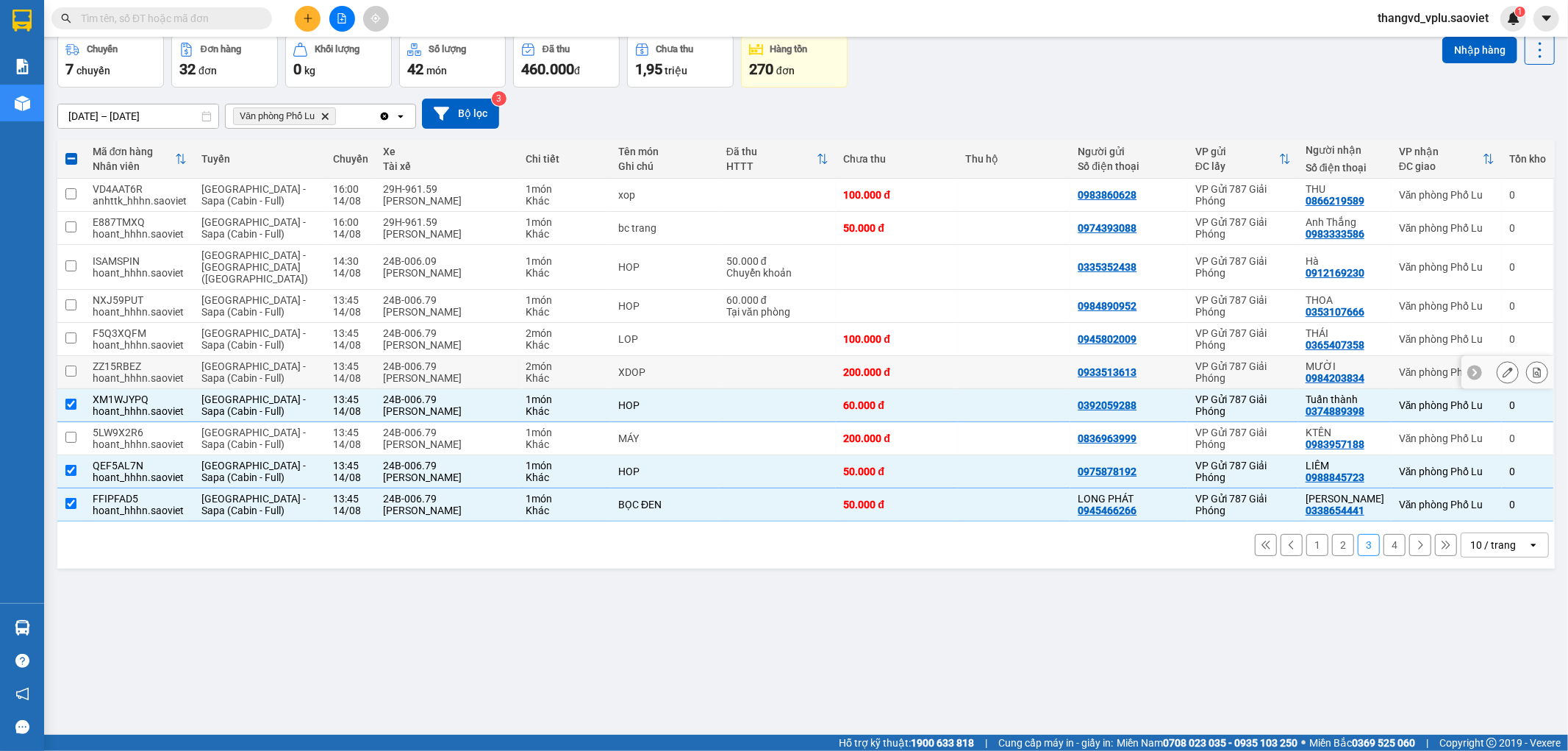
click at [422, 372] on div "Phạm Anh Tiệp" at bounding box center [447, 378] width 128 height 12
checkbox input "true"
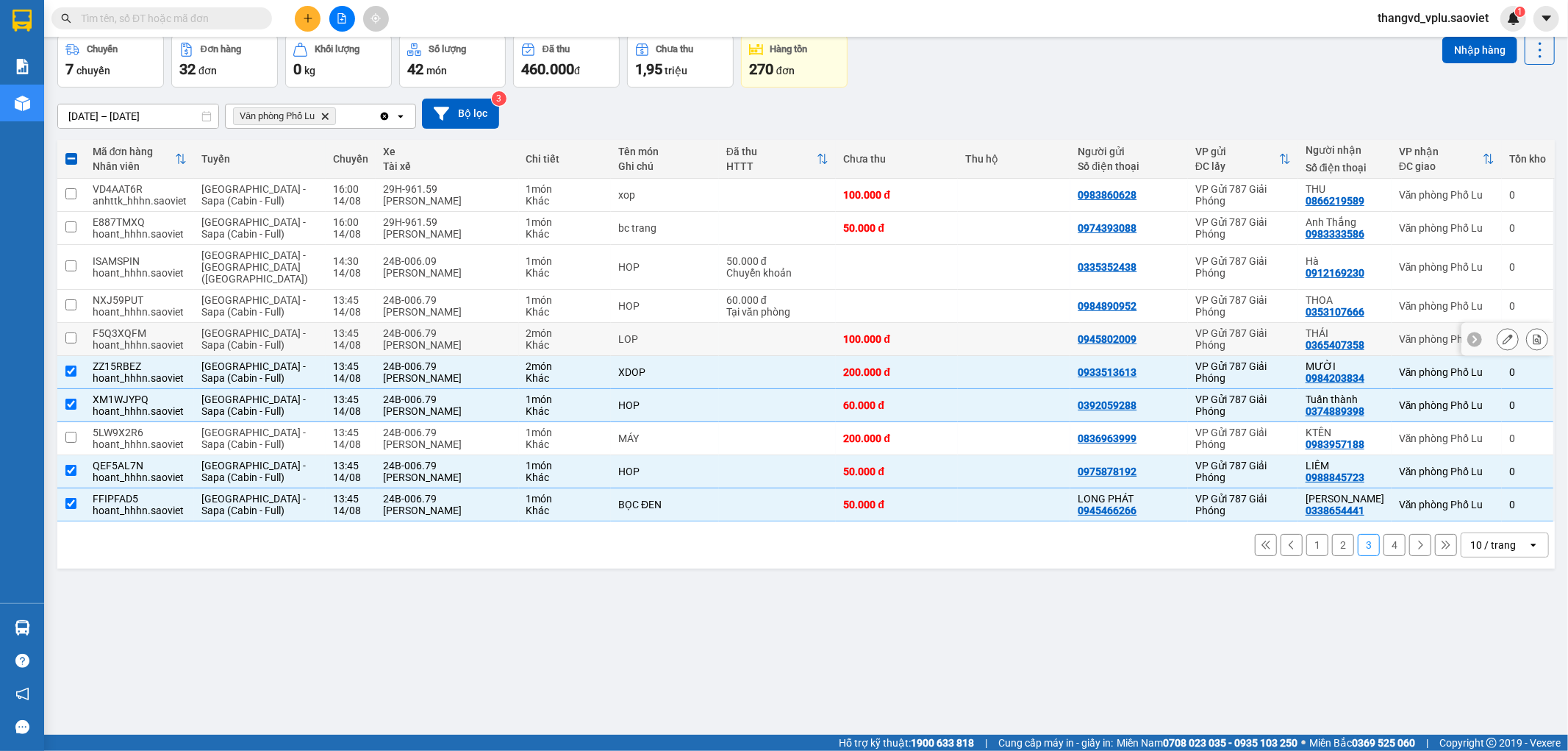
click at [420, 339] on div "Phạm Anh Tiệp" at bounding box center [447, 345] width 128 height 12
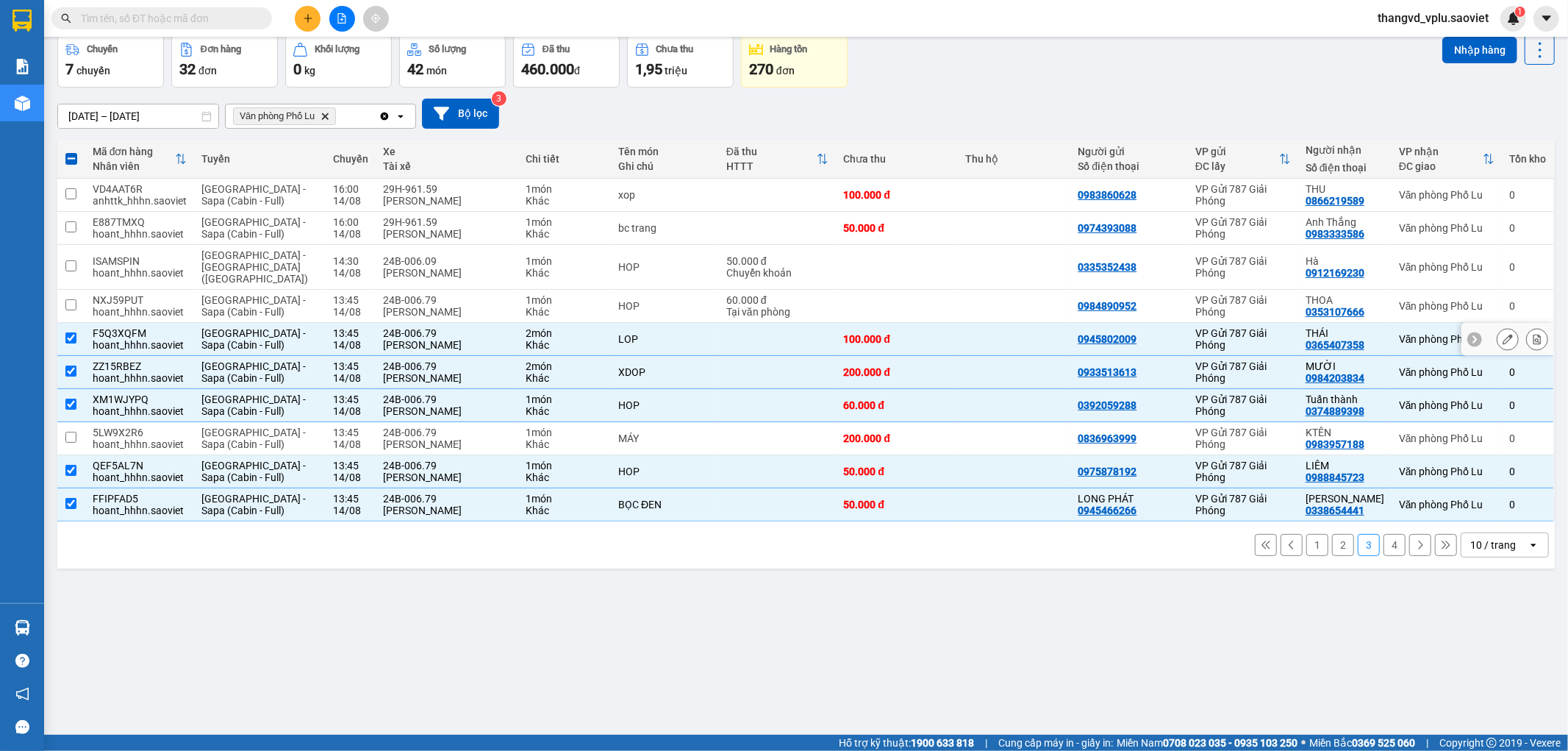
click at [421, 339] on div "Phạm Anh Tiệp" at bounding box center [447, 345] width 128 height 12
checkbox input "false"
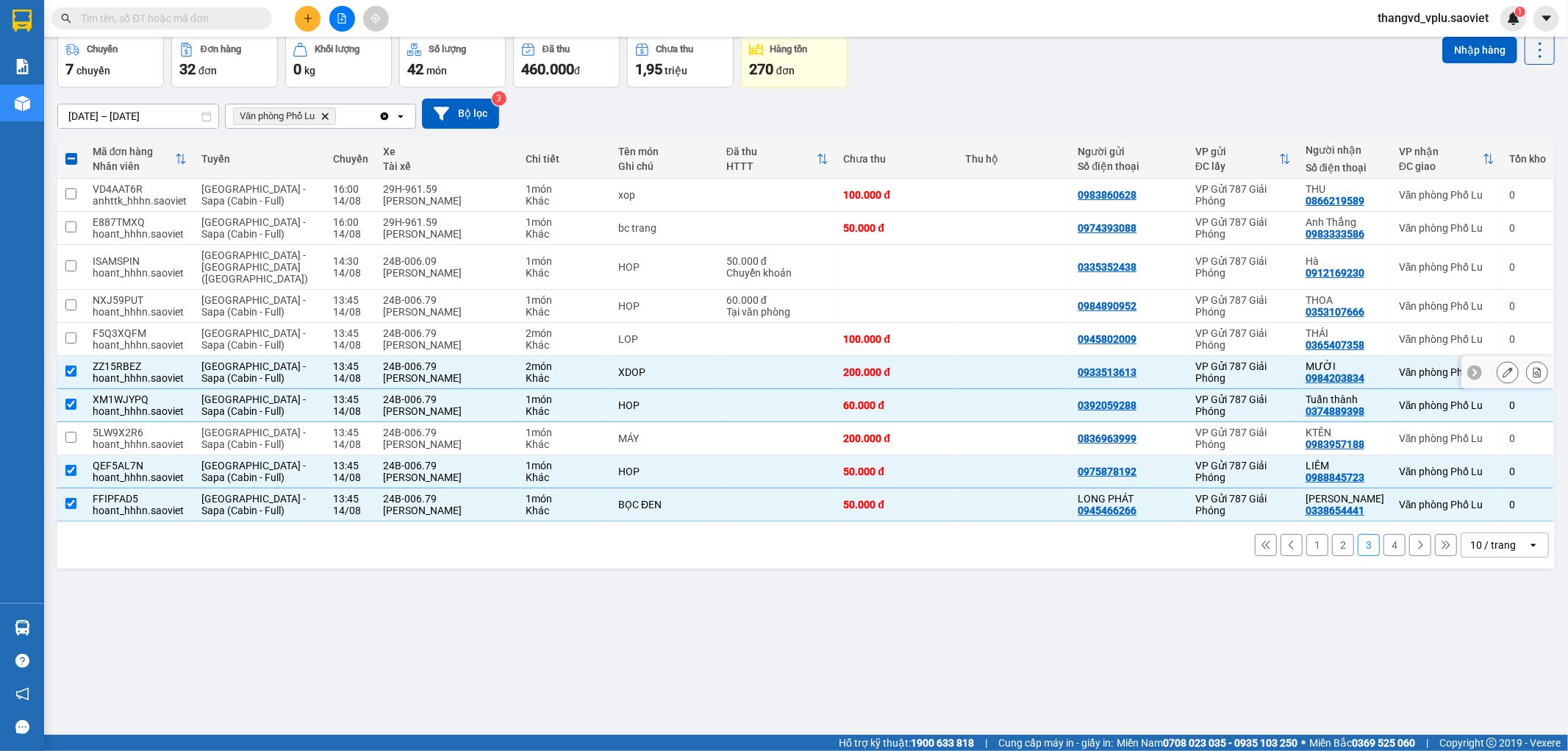
click at [420, 360] on div "24B-006.79" at bounding box center [447, 366] width 128 height 12
checkbox input "false"
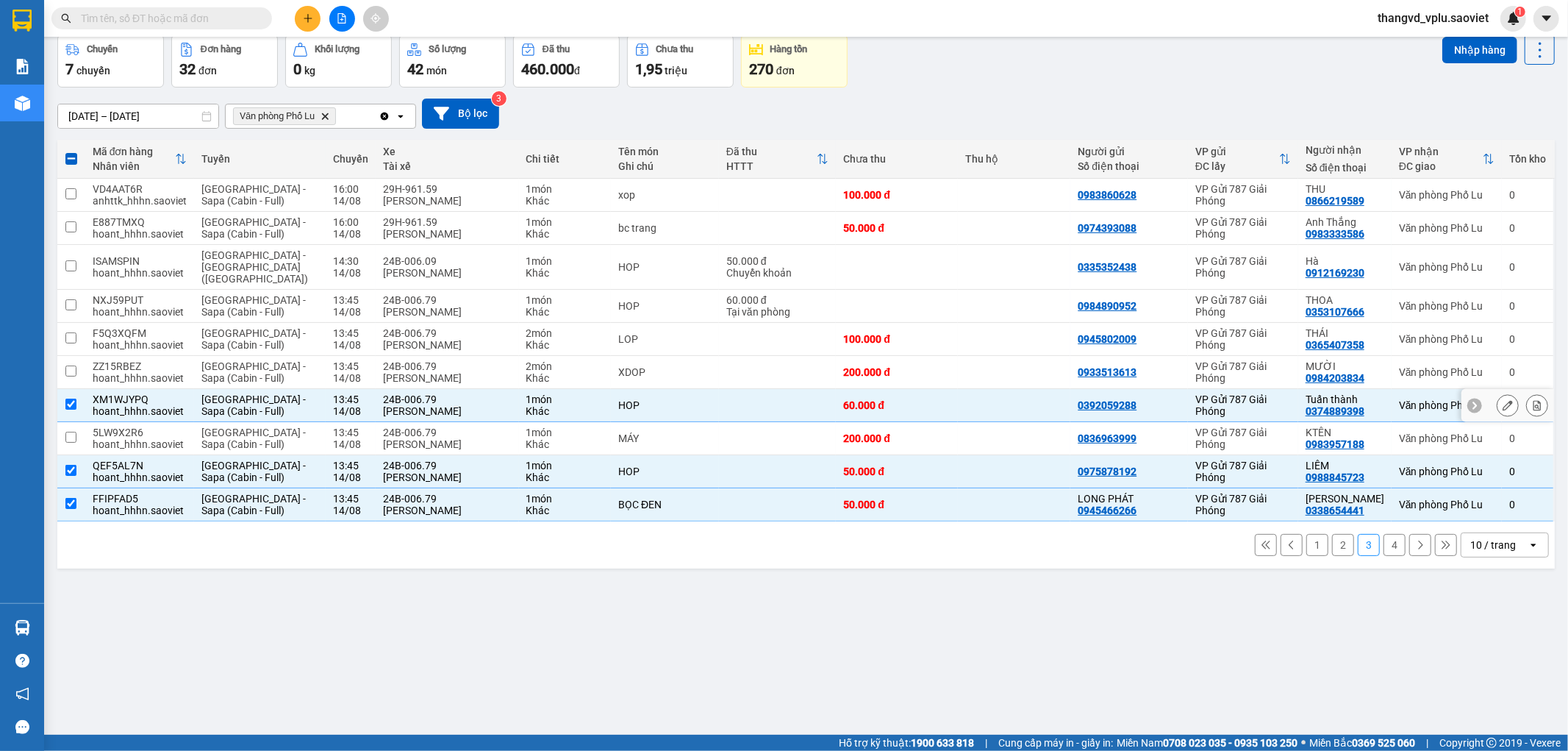
click at [408, 405] on div "Phạm Anh Tiệp" at bounding box center [447, 411] width 128 height 12
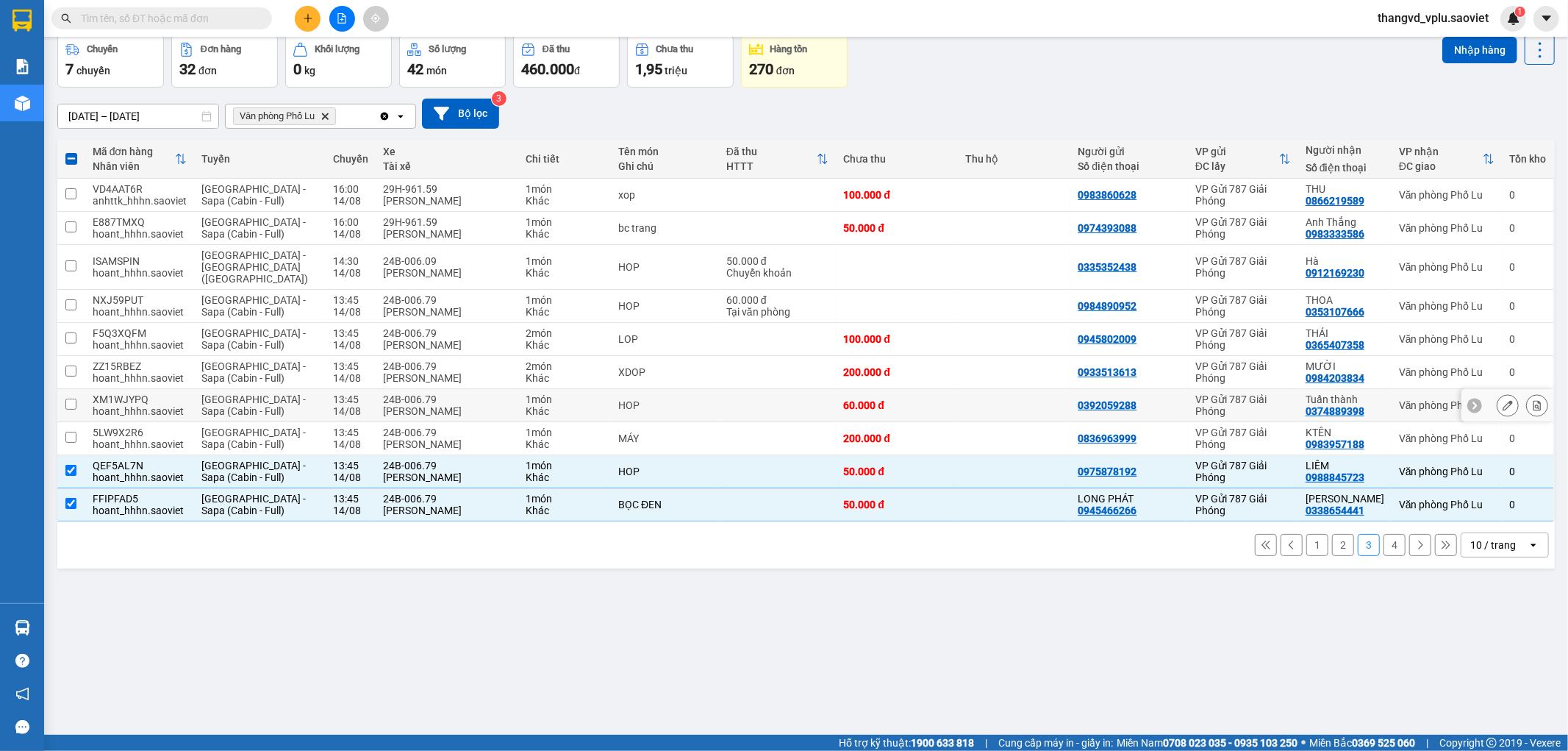
click at [408, 405] on div "Phạm Anh Tiệp" at bounding box center [447, 411] width 128 height 12
checkbox input "true"
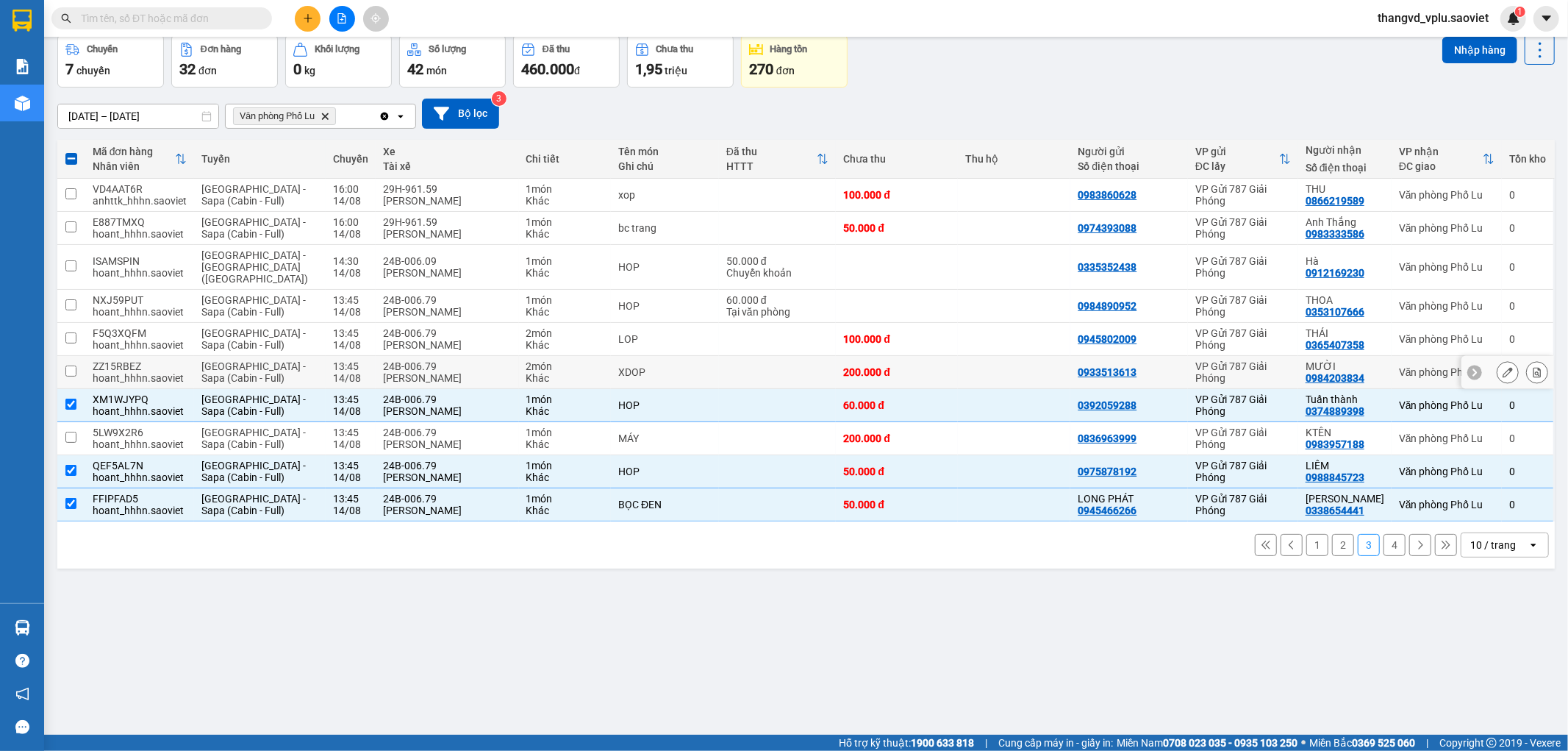
click at [405, 372] on div "Phạm Anh Tiệp" at bounding box center [447, 378] width 128 height 12
checkbox input "true"
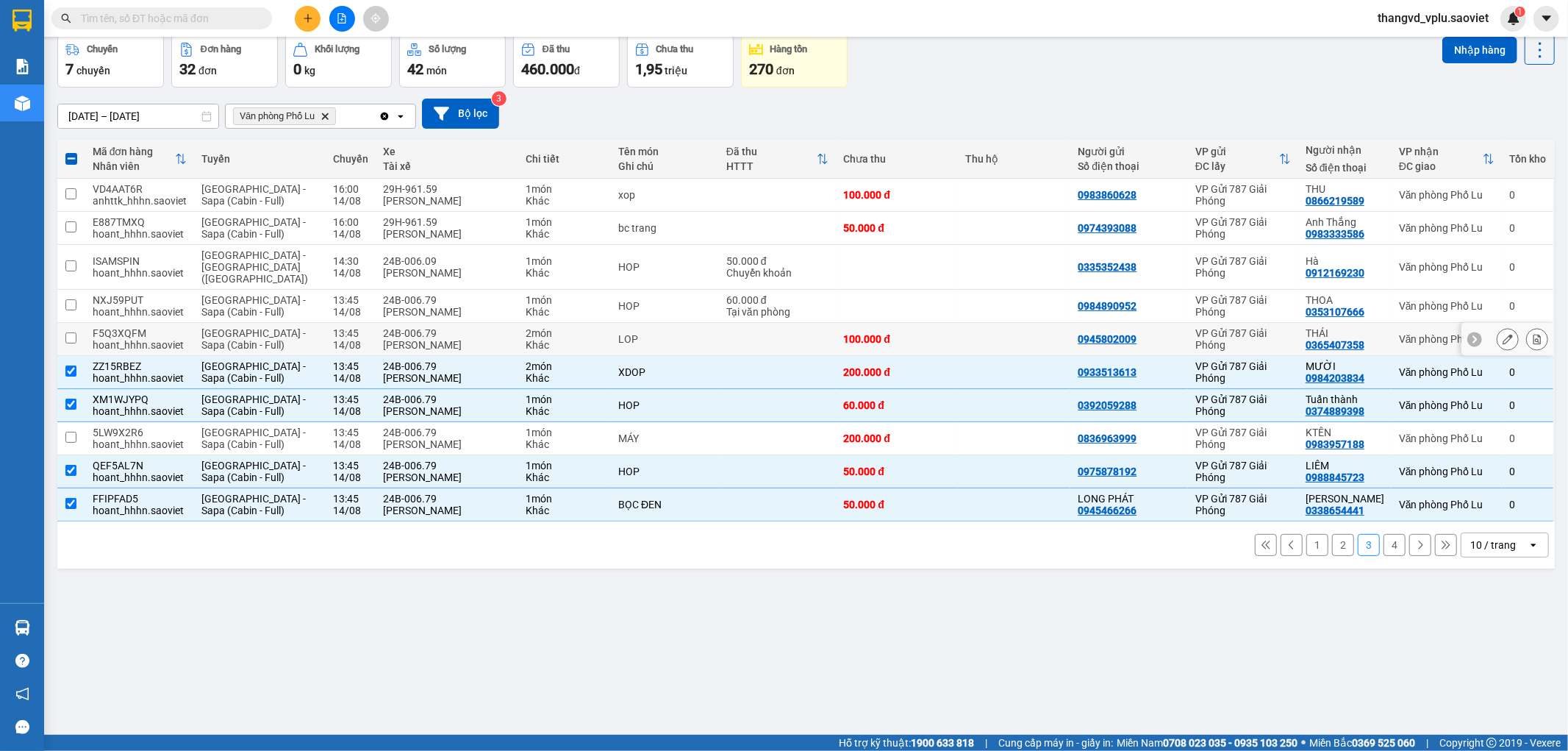
click at [403, 339] on div "Phạm Anh Tiệp" at bounding box center [447, 345] width 128 height 12
checkbox input "true"
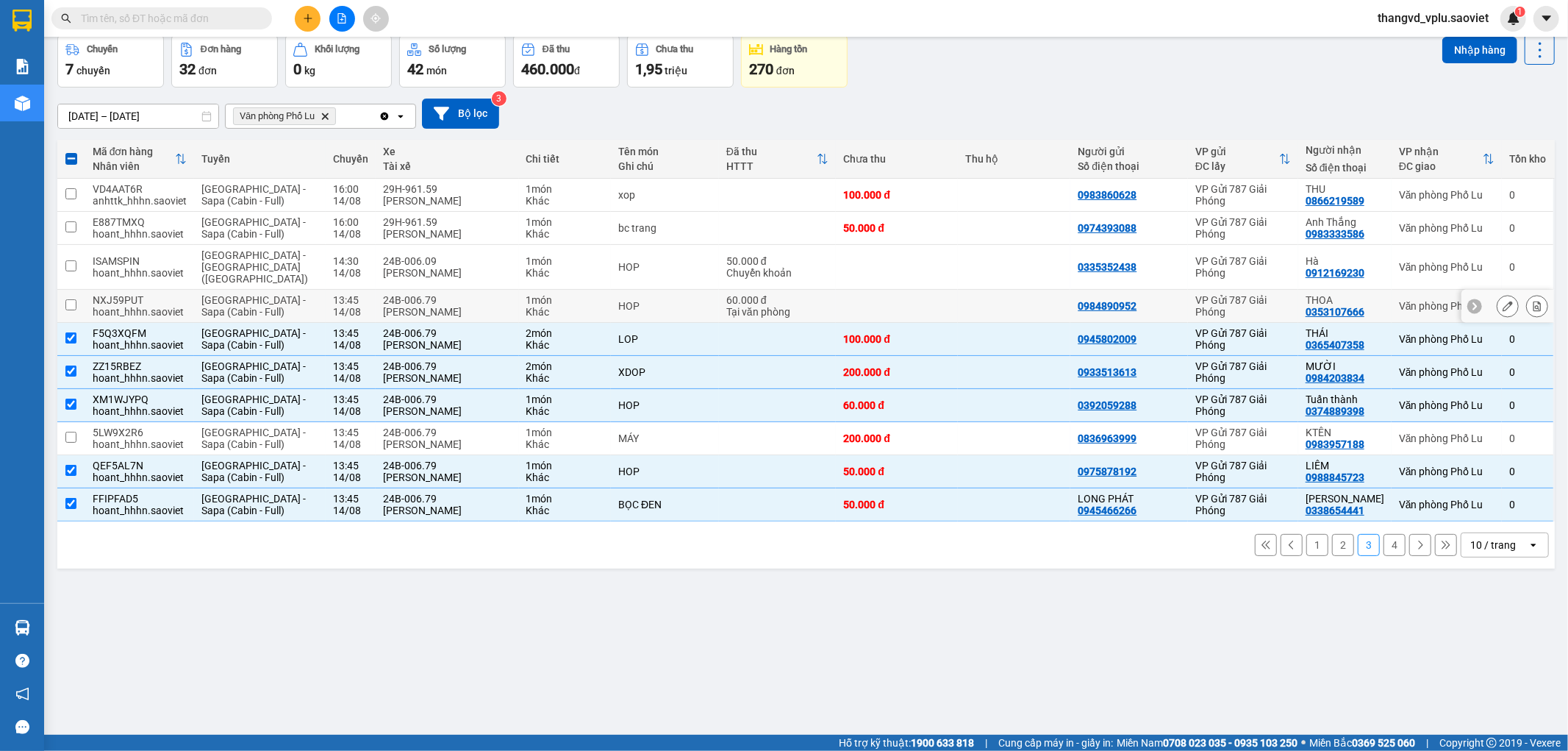
click at [405, 294] on div "24B-006.79" at bounding box center [447, 300] width 128 height 12
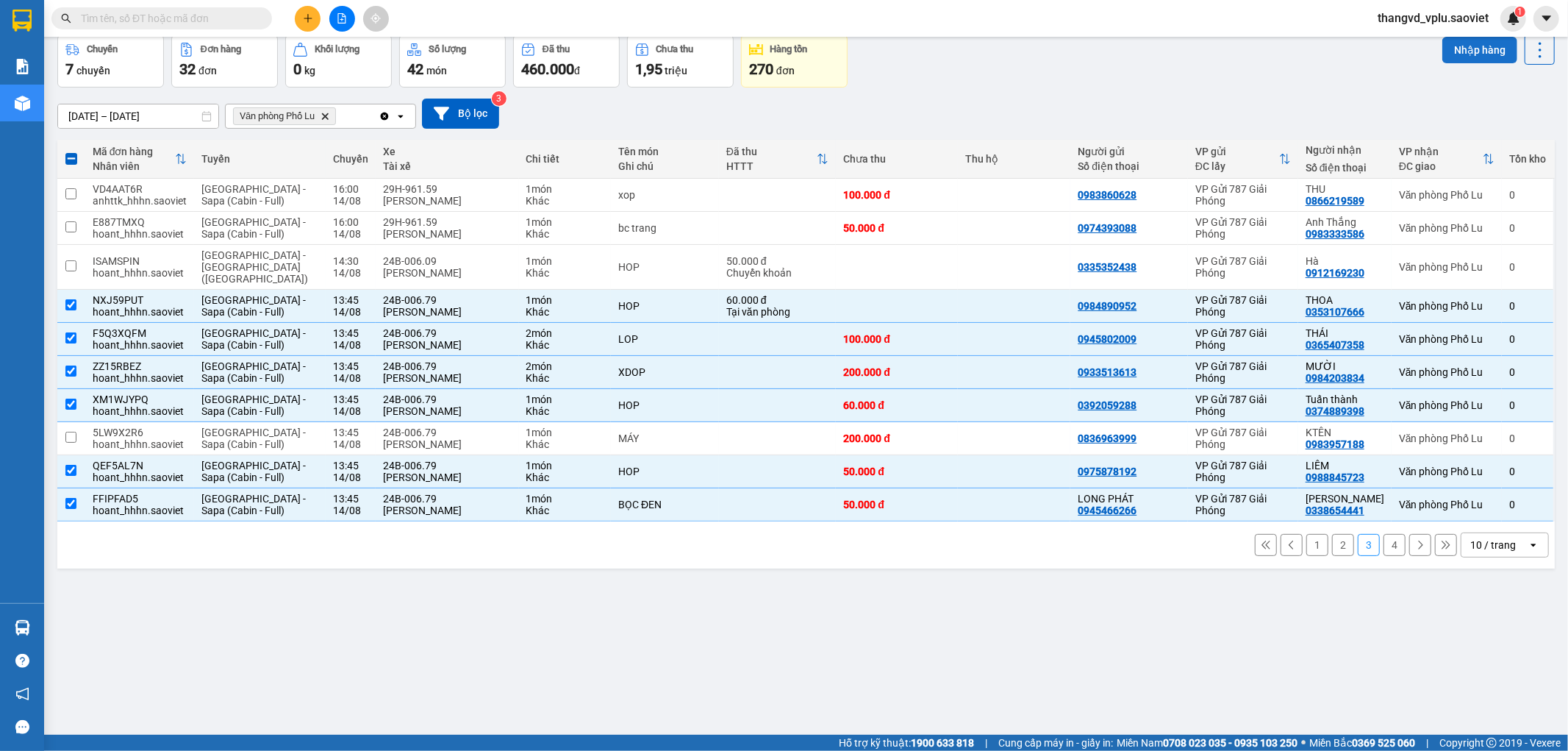
click at [1442, 46] on button "Nhập hàng" at bounding box center [1480, 50] width 75 height 27
checkbox input "false"
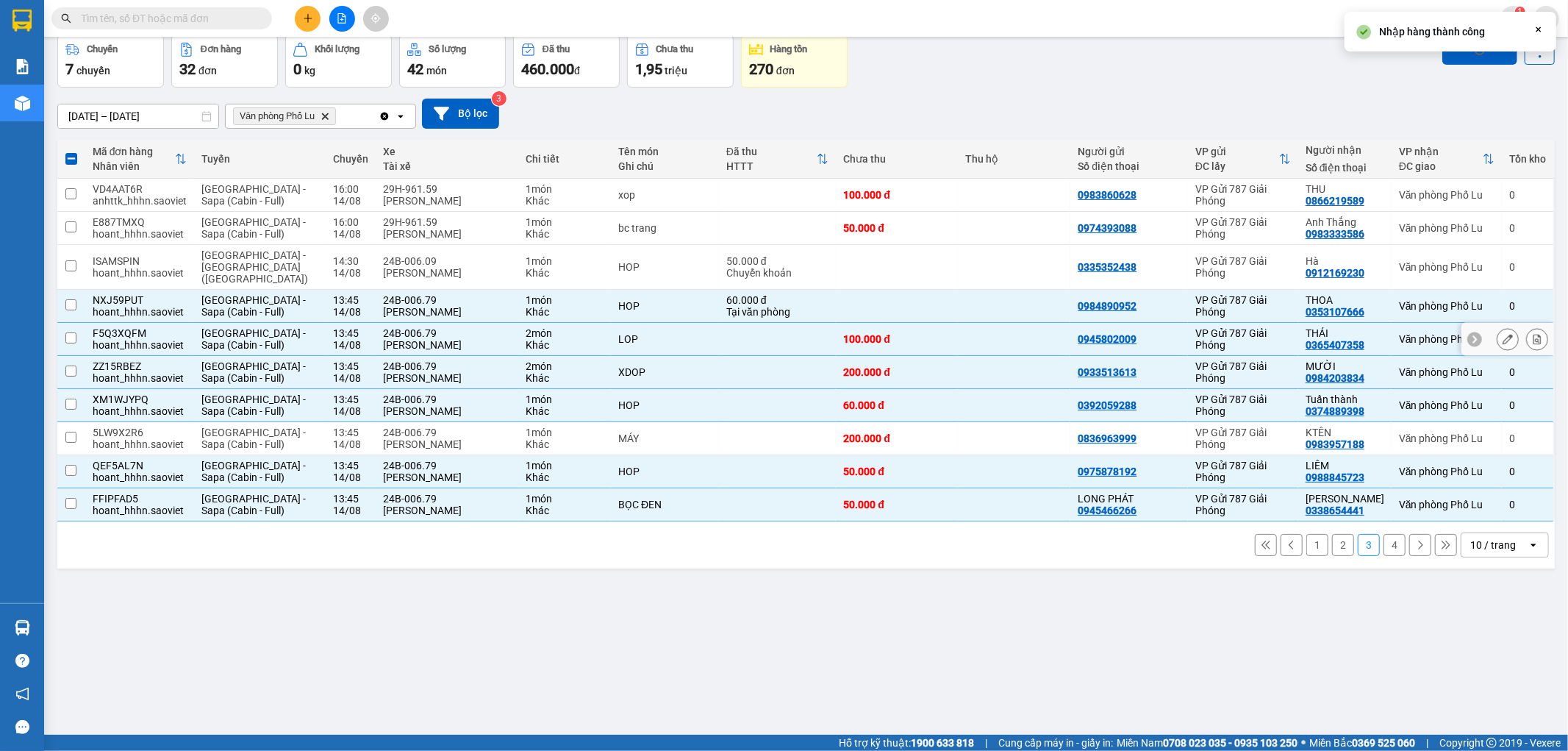
checkbox input "false"
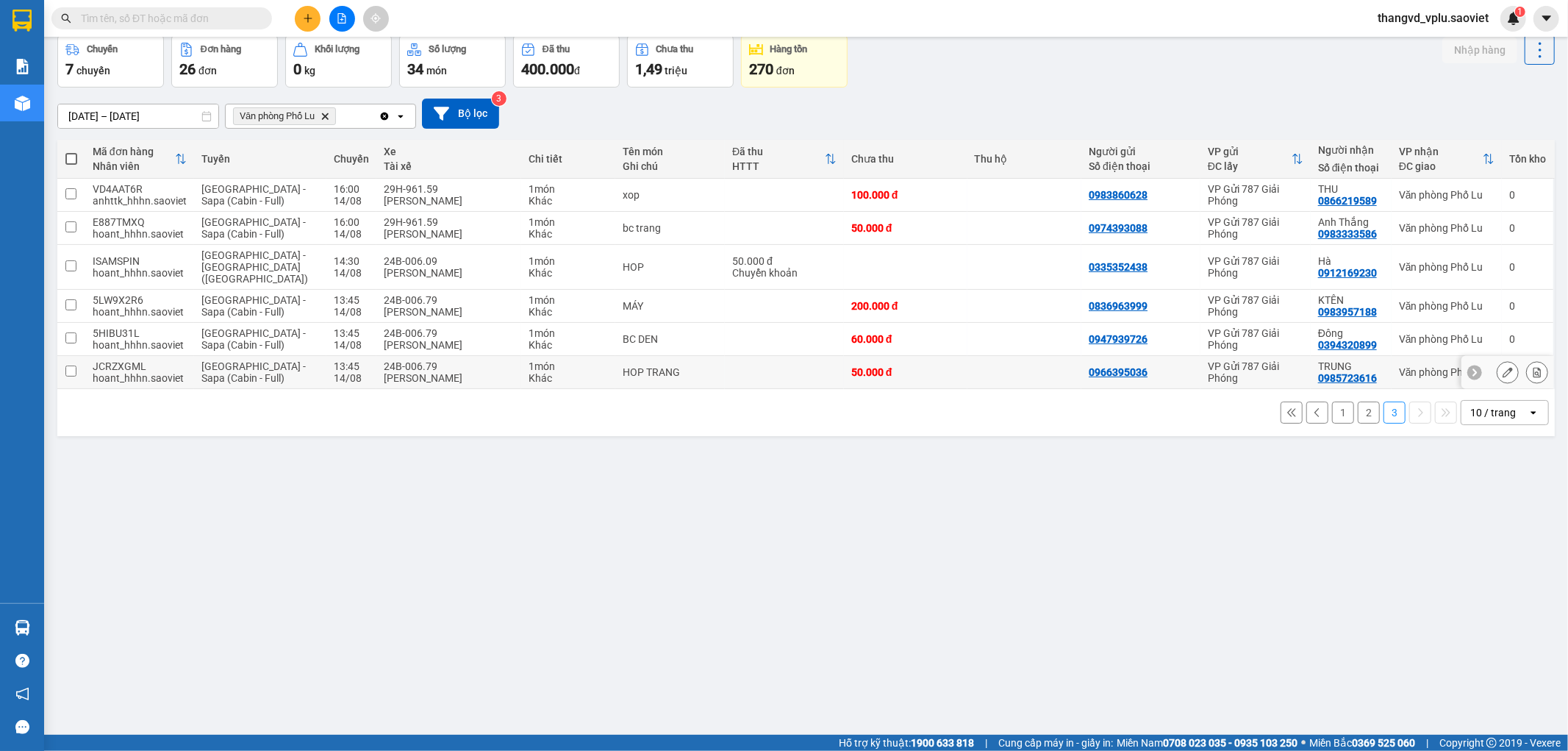
click at [406, 372] on div "Phạm Anh Tiệp" at bounding box center [448, 378] width 131 height 12
checkbox input "true"
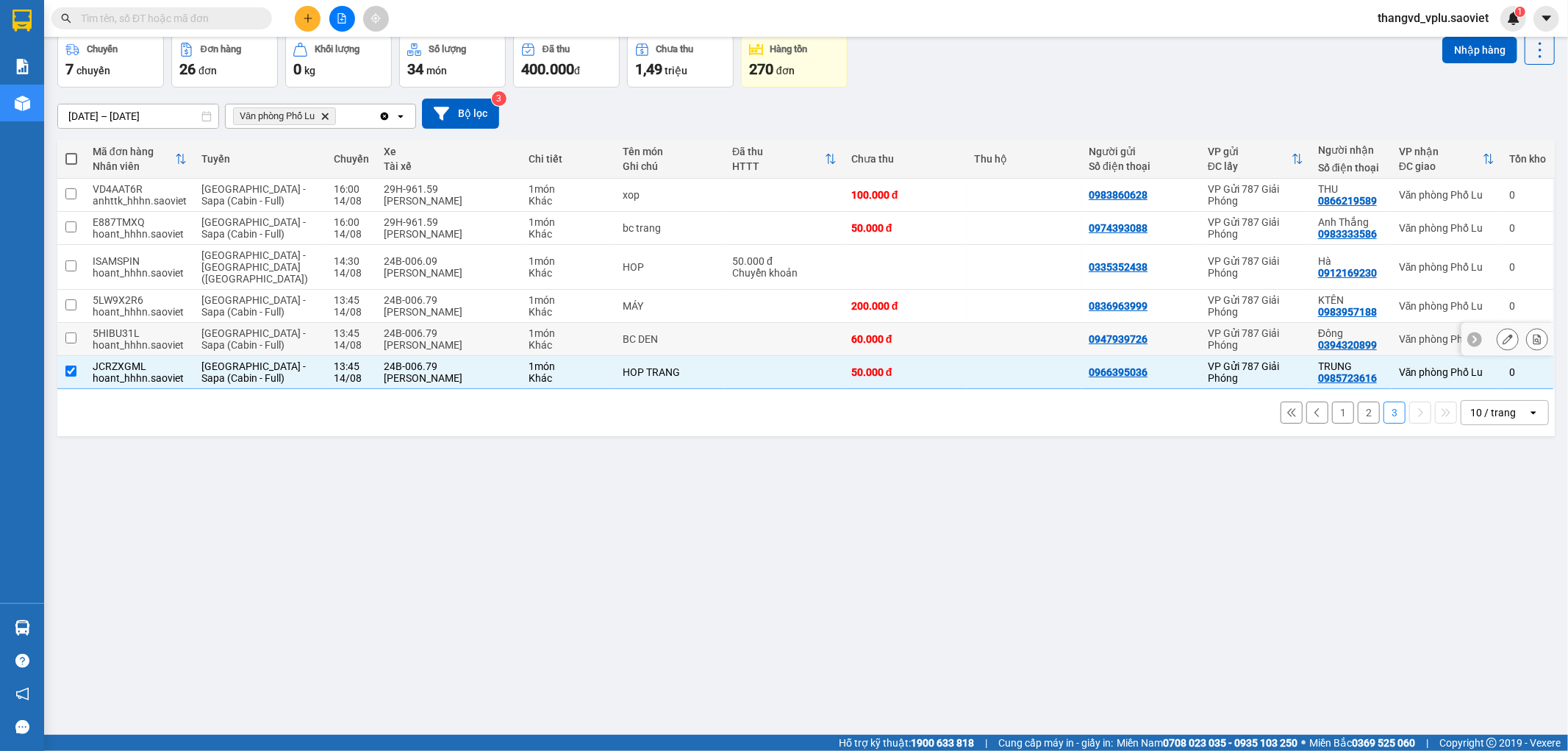
click at [401, 327] on div "24B-006.79" at bounding box center [448, 333] width 131 height 12
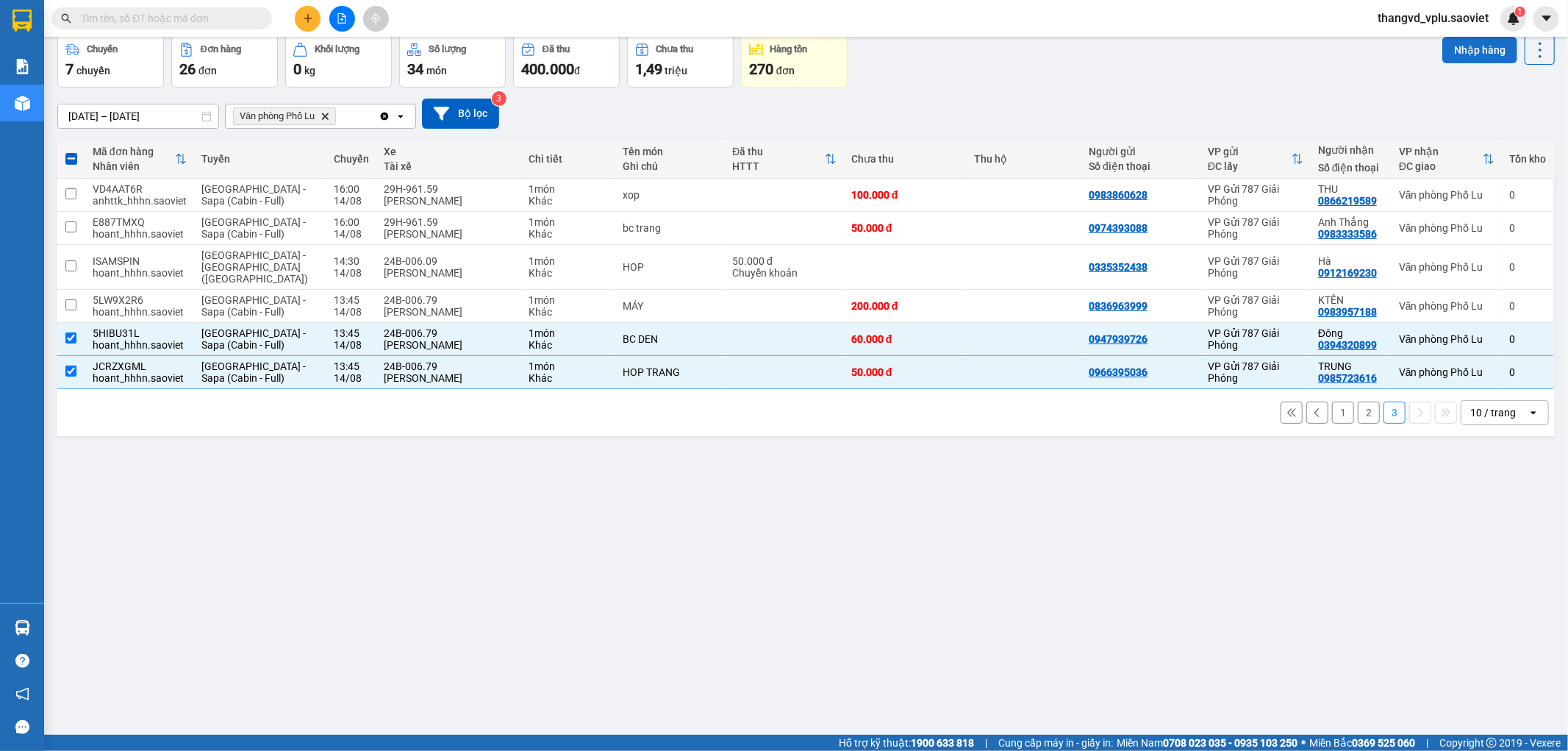
click at [1458, 46] on button "Nhập hàng" at bounding box center [1480, 50] width 75 height 27
checkbox input "false"
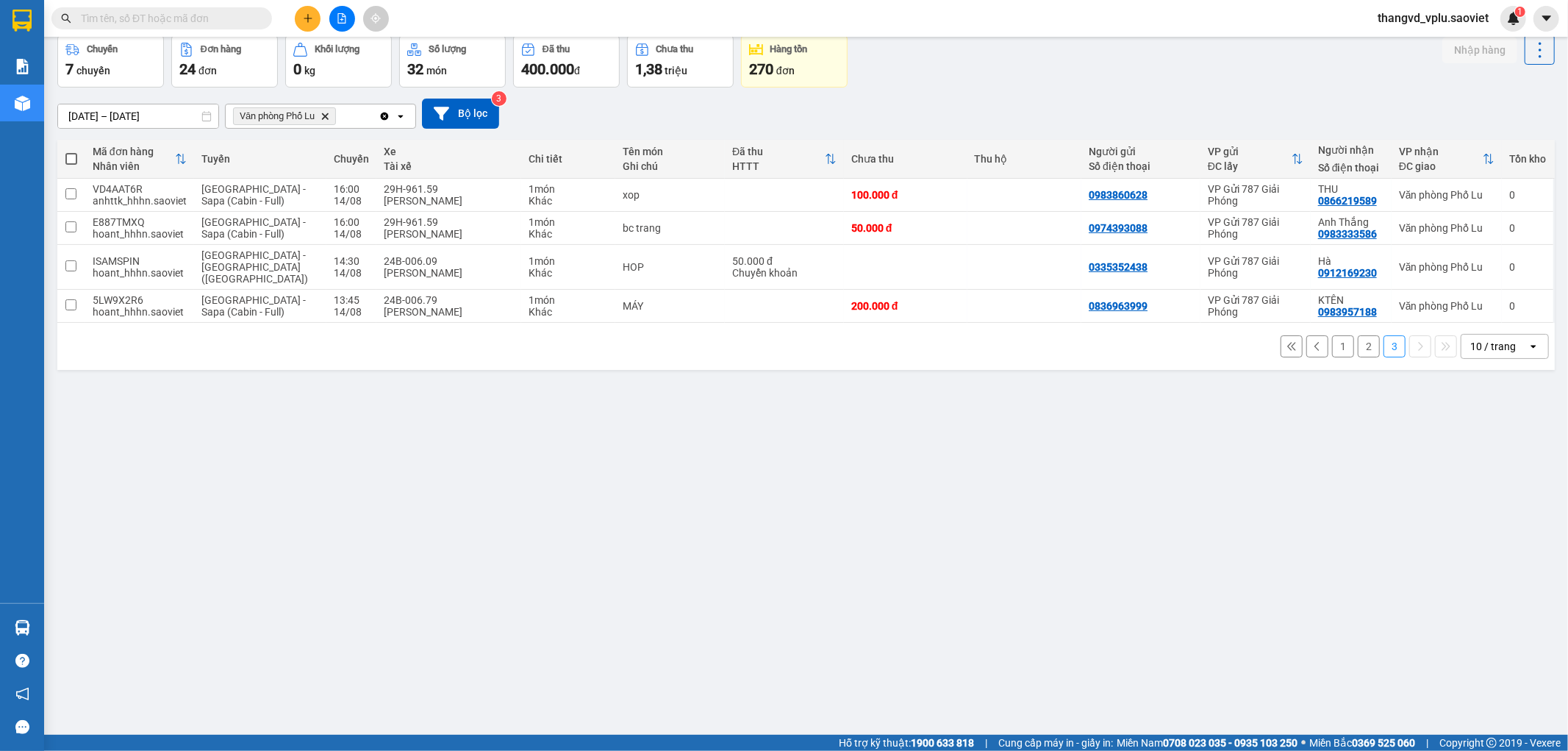
click at [1359, 336] on button "2" at bounding box center [1369, 347] width 22 height 22
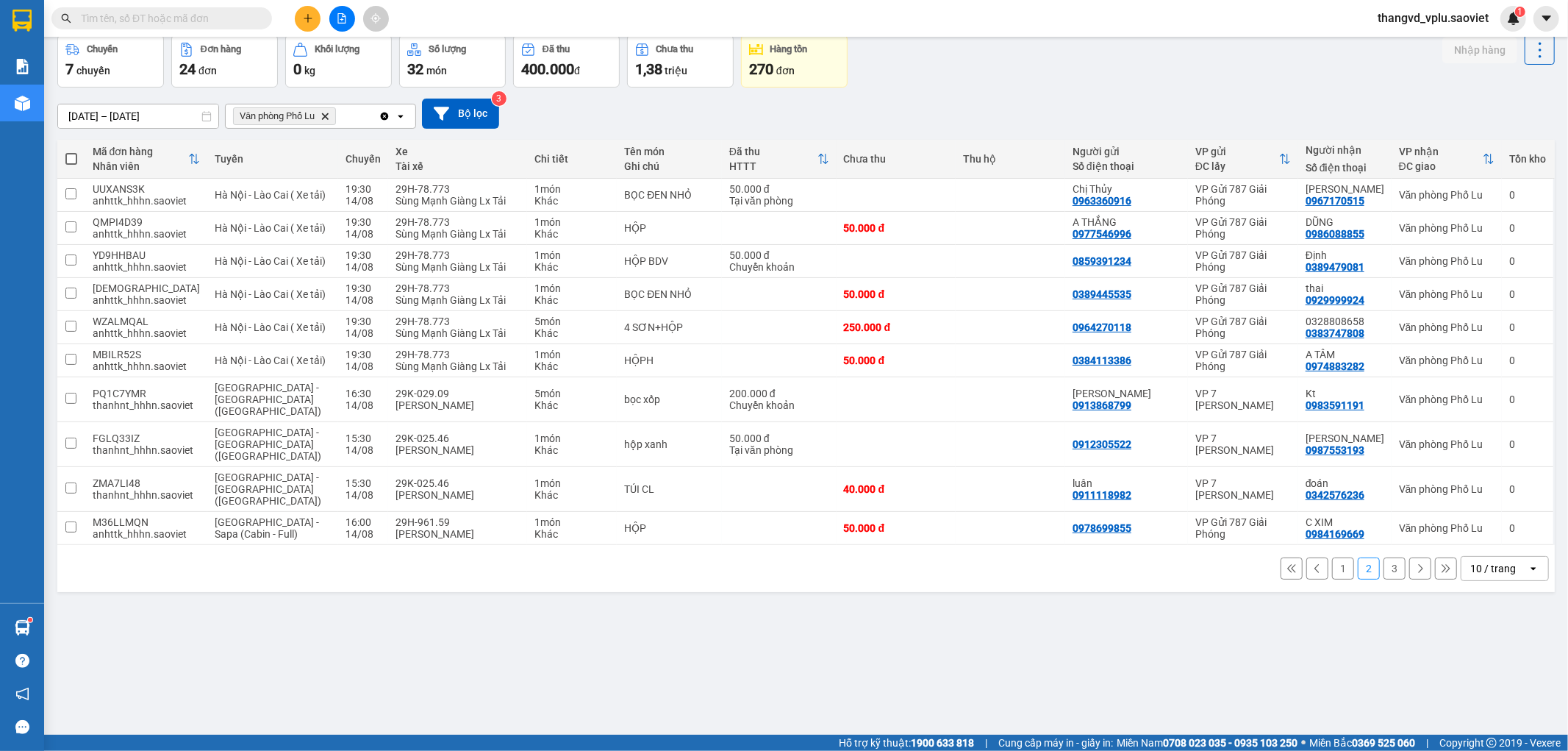
click at [1332, 558] on button "1" at bounding box center [1343, 569] width 22 height 22
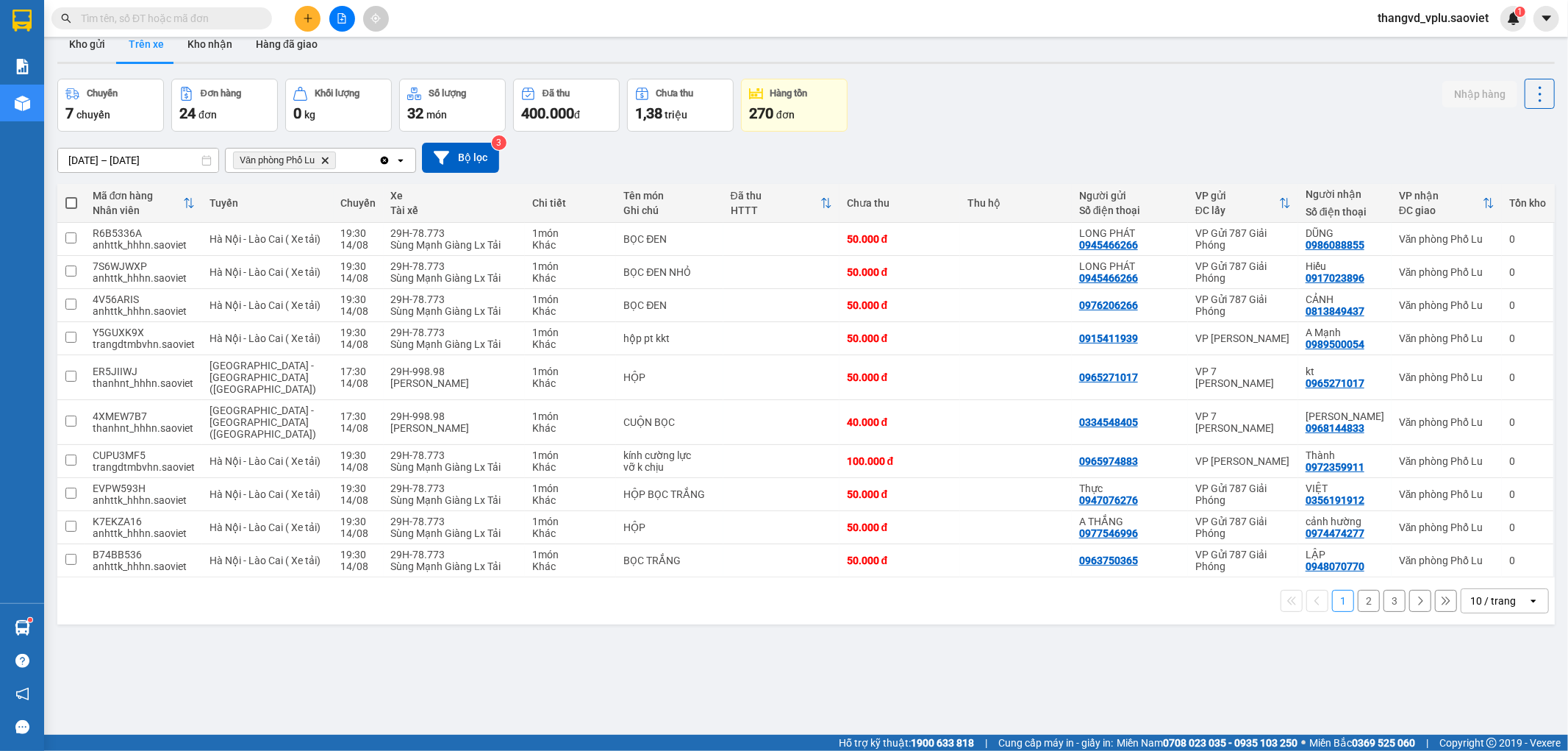
scroll to position [0, 0]
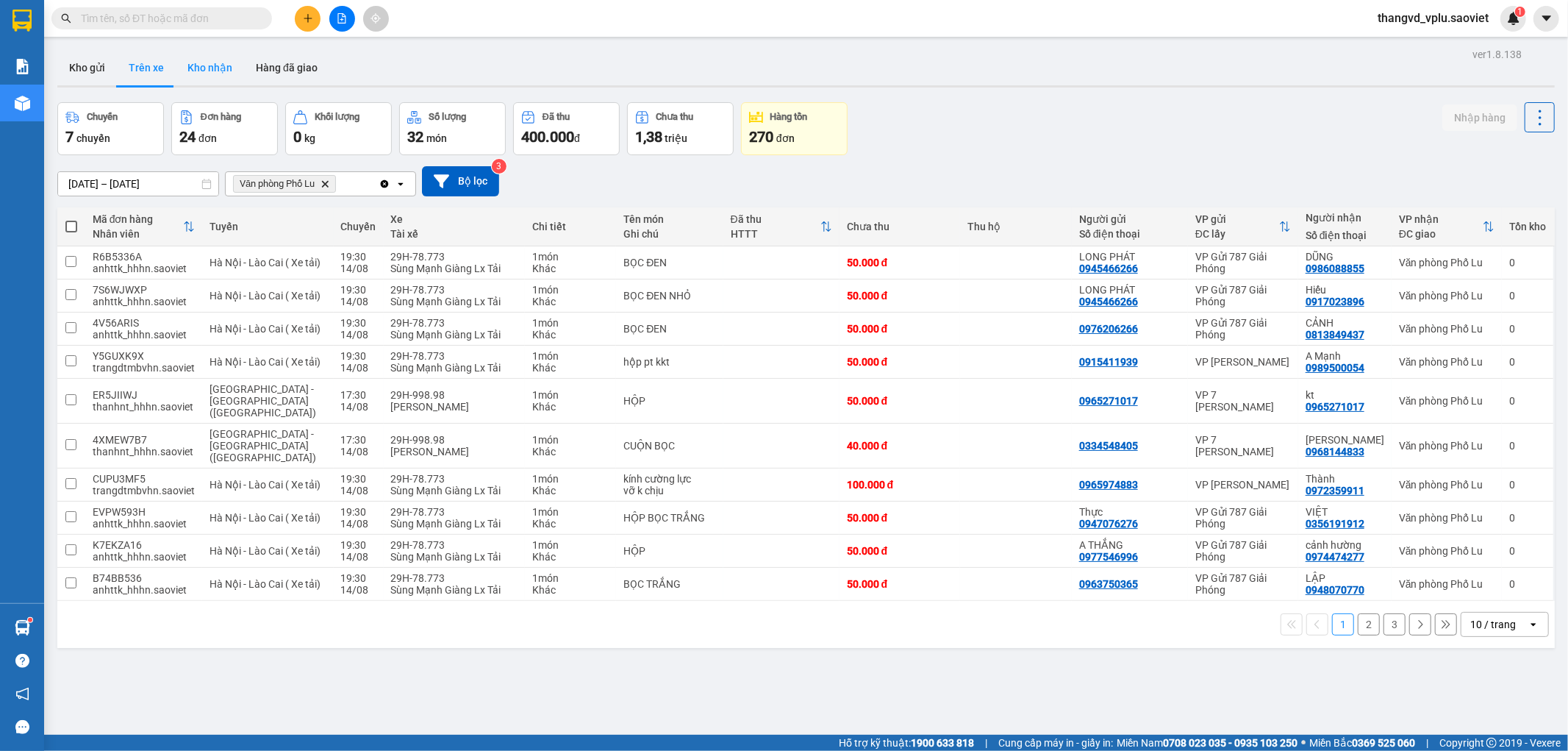
click at [195, 69] on button "Kho nhận" at bounding box center [210, 68] width 69 height 35
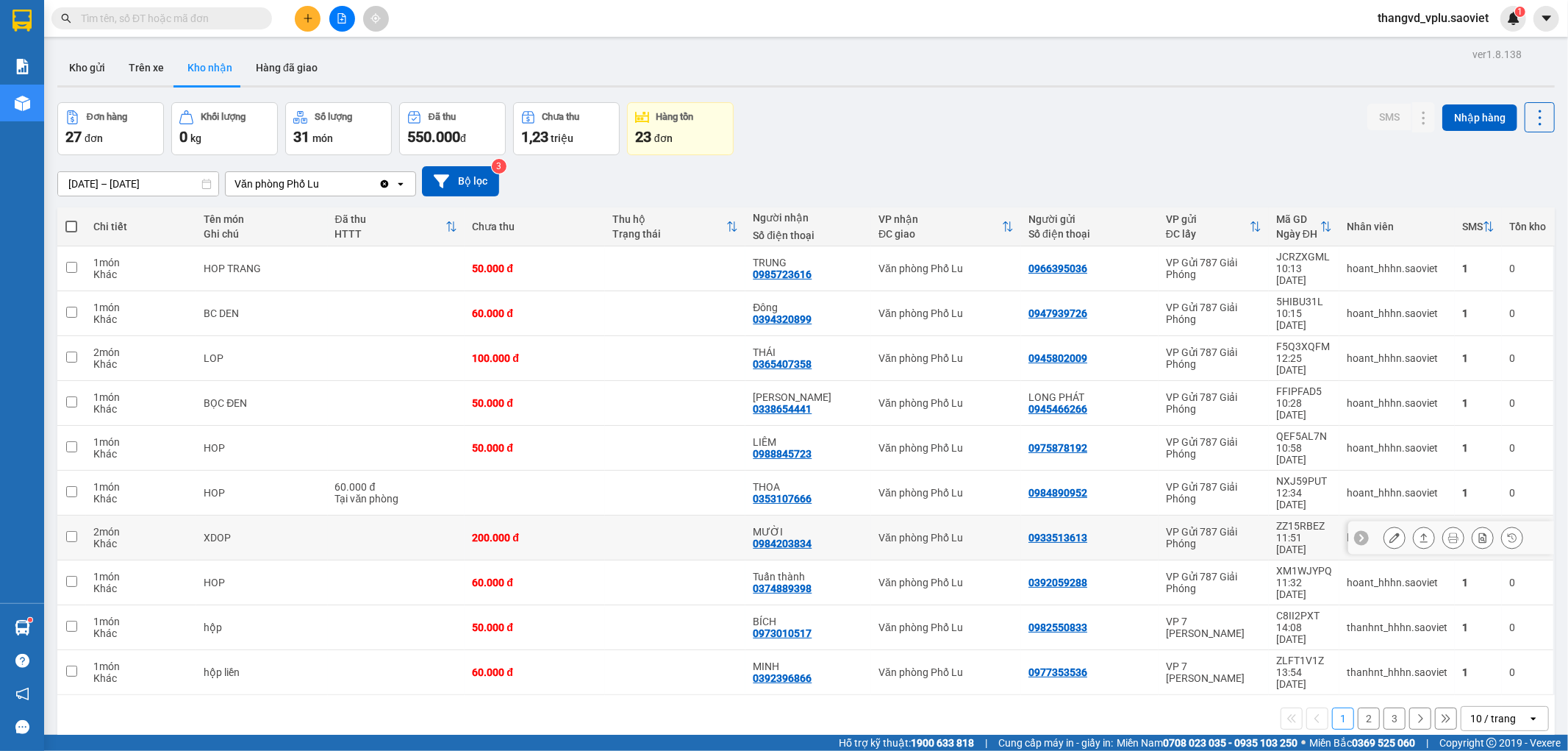
click at [533, 532] on div "200.000 đ" at bounding box center [535, 537] width 126 height 12
checkbox input "true"
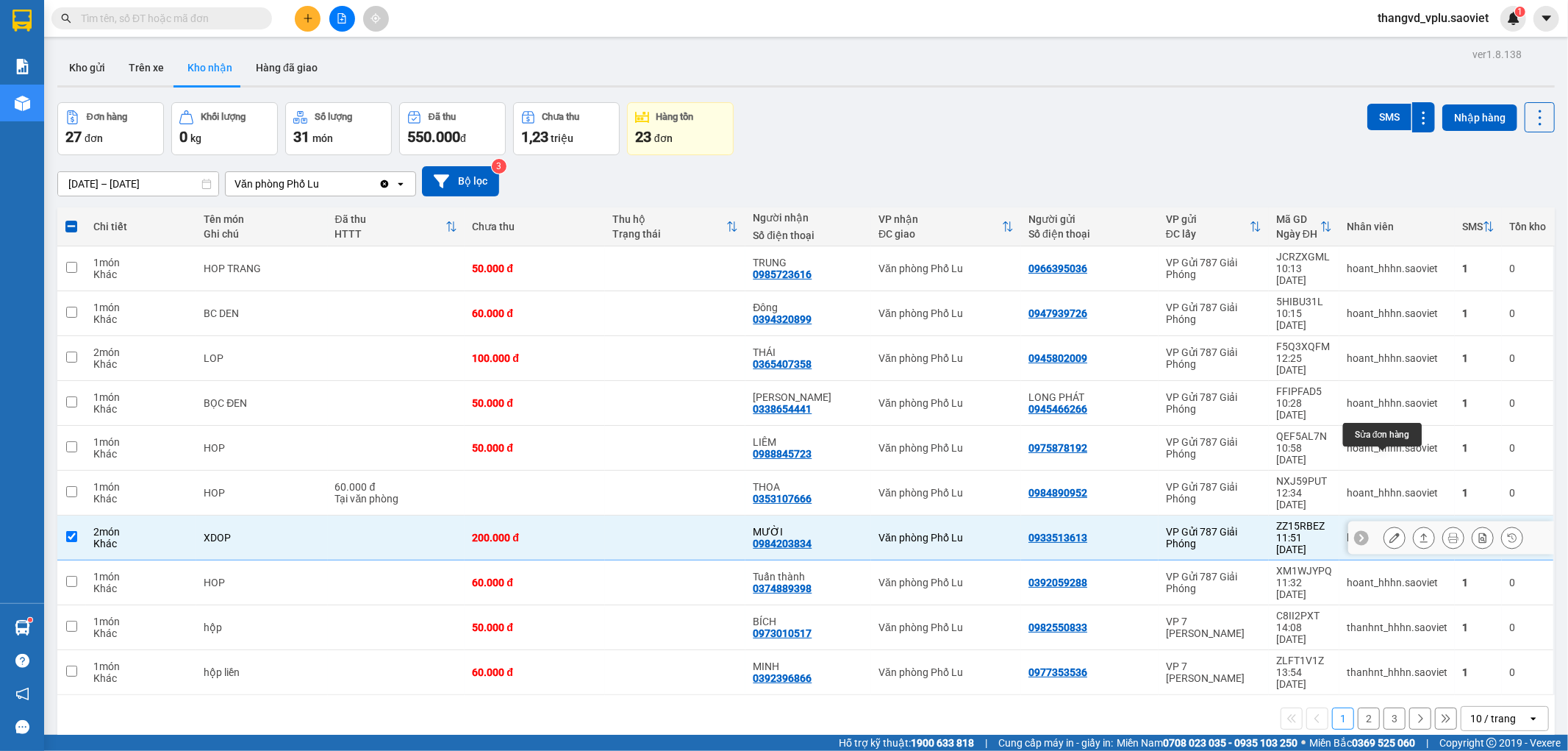
click at [1389, 532] on icon at bounding box center [1394, 536] width 10 height 10
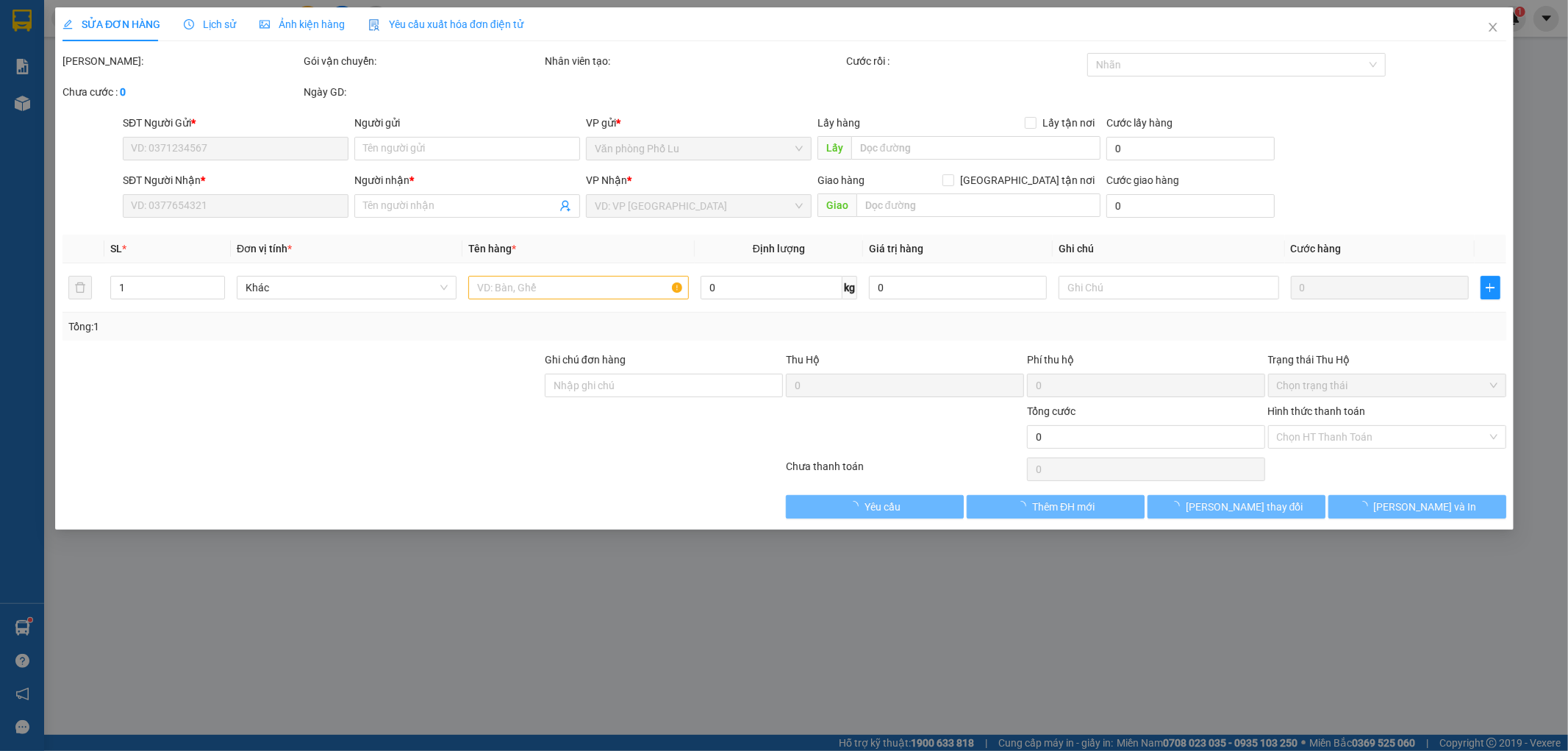
type input "0933513613"
type input "0984203834"
type input "MƯỜI"
type input "200.000"
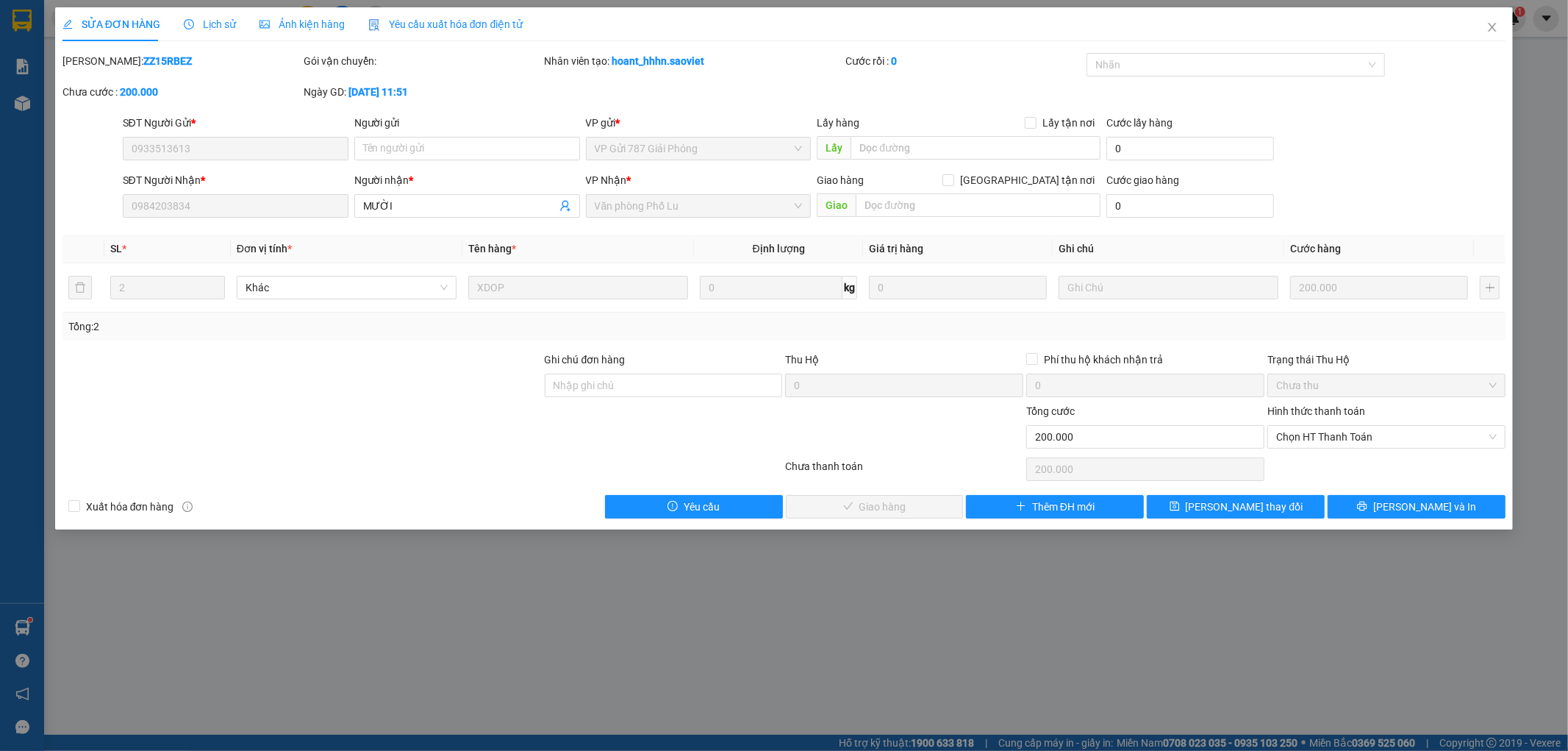
click at [1318, 423] on div "Hình thức thanh toán" at bounding box center [1386, 414] width 238 height 22
click at [1318, 439] on span "Chọn HT Thanh Toán" at bounding box center [1386, 436] width 221 height 22
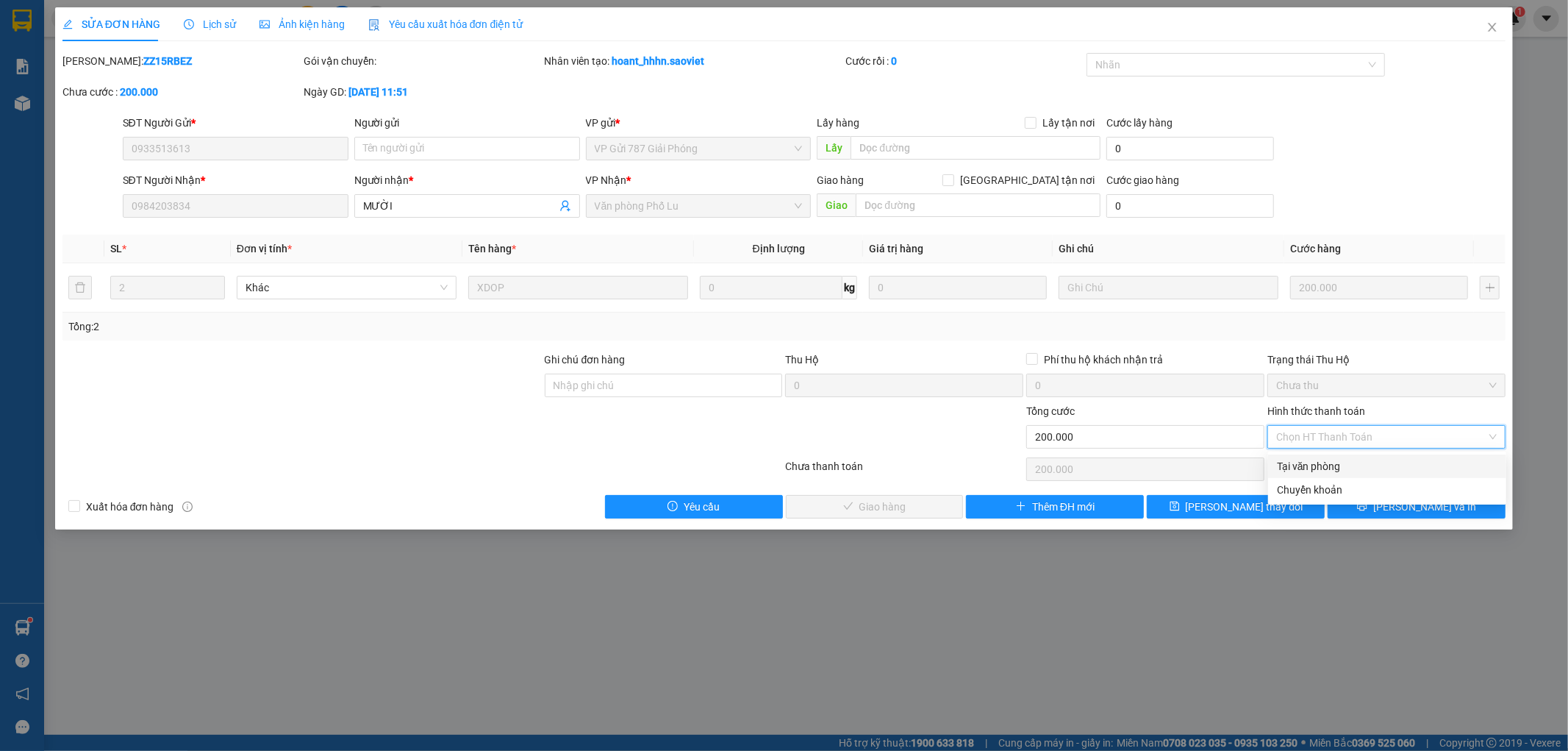
click at [1317, 459] on div "Tại văn phòng" at bounding box center [1387, 466] width 221 height 17
type input "0"
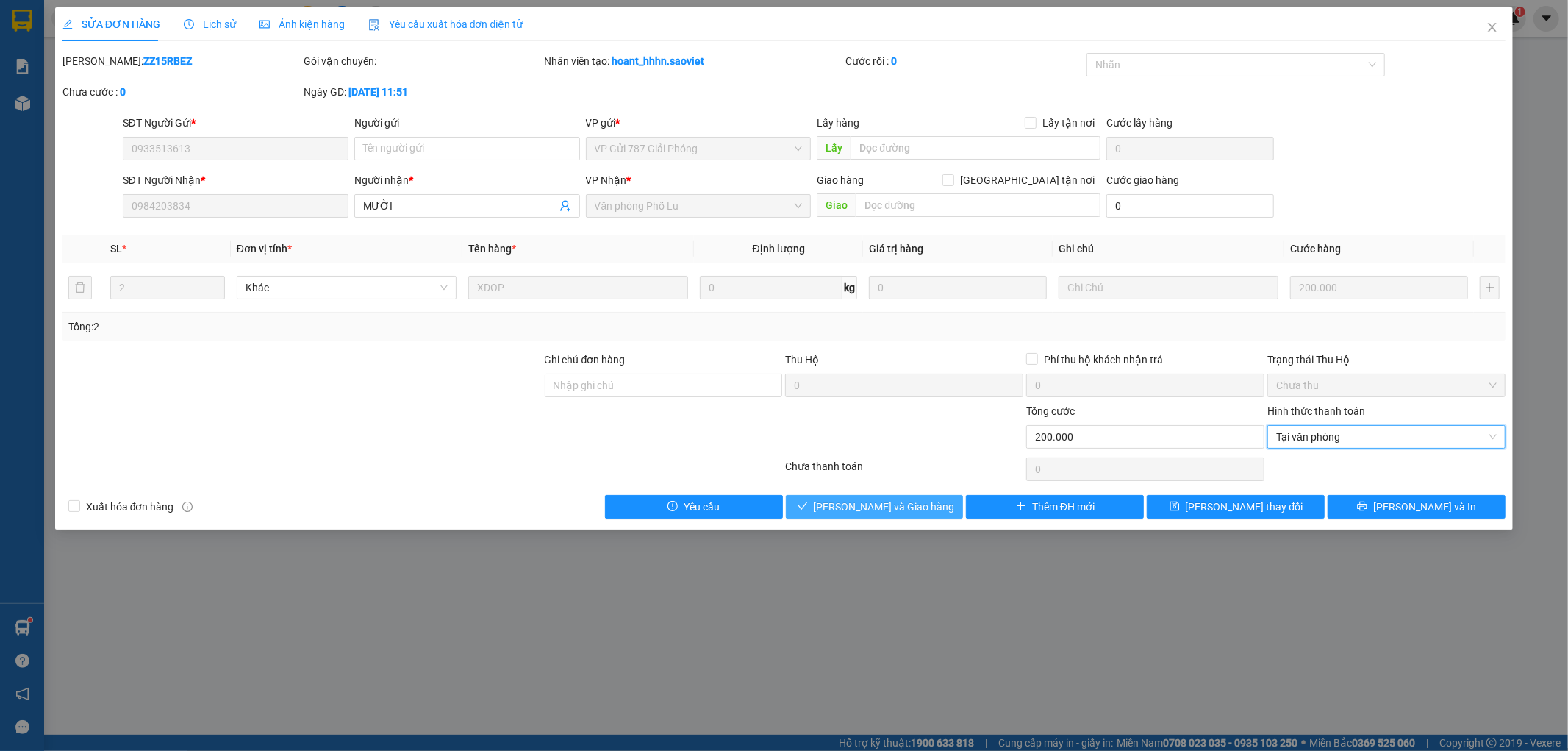
click at [849, 513] on span "Lưu và Giao hàng" at bounding box center [885, 507] width 141 height 17
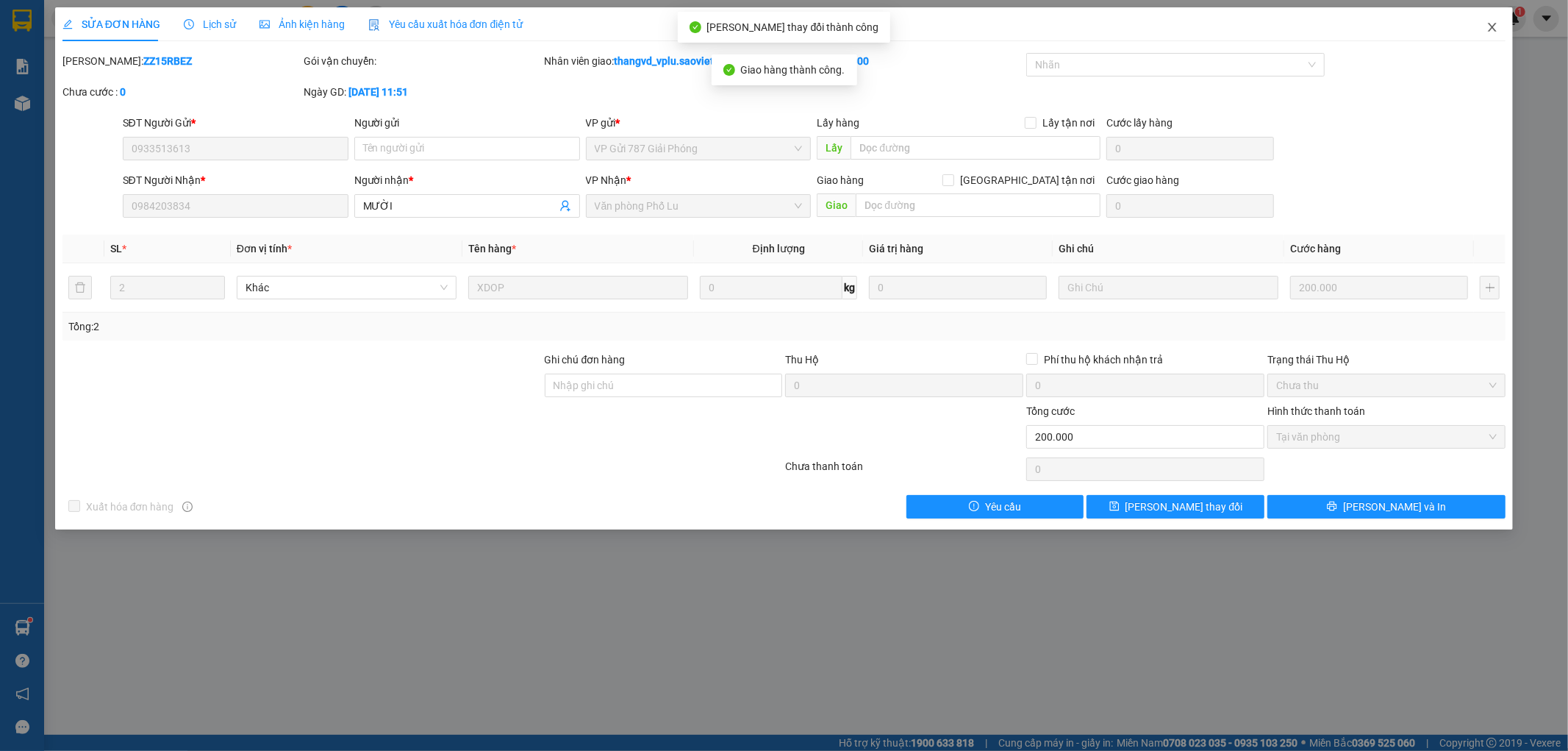
click at [1488, 29] on icon "close" at bounding box center [1492, 27] width 12 height 12
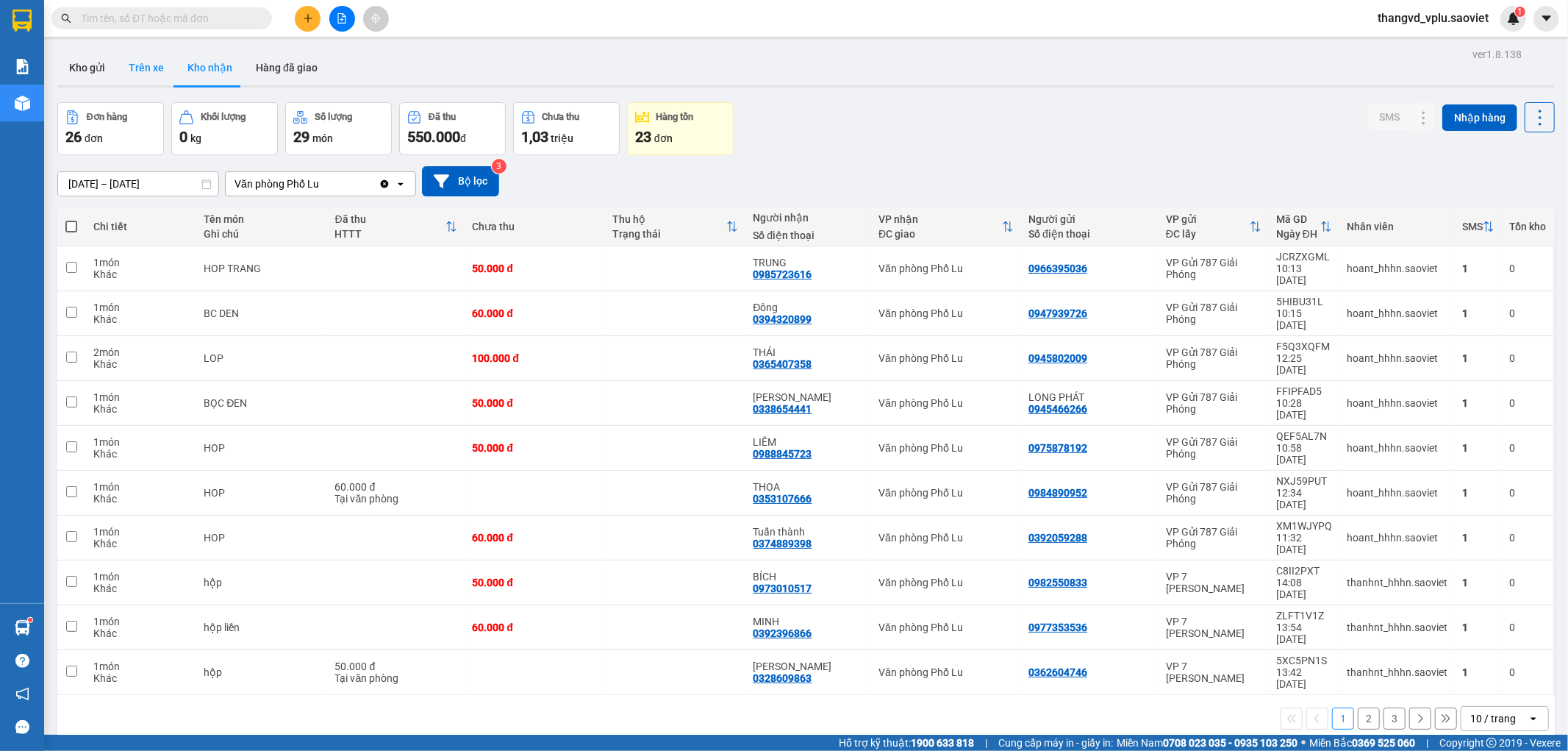
click at [148, 73] on button "Trên xe" at bounding box center [146, 68] width 59 height 35
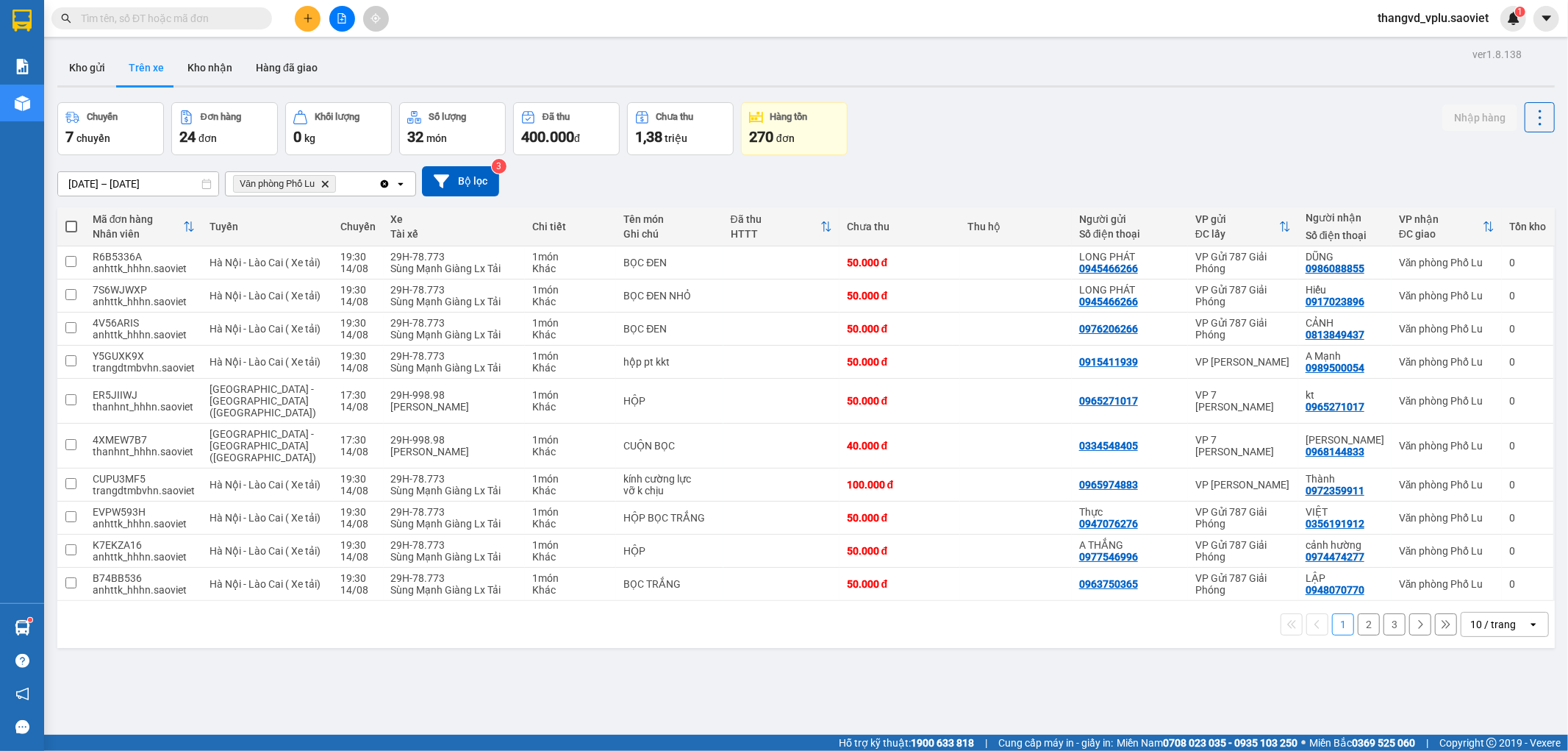
click at [1358, 613] on button "2" at bounding box center [1369, 624] width 22 height 22
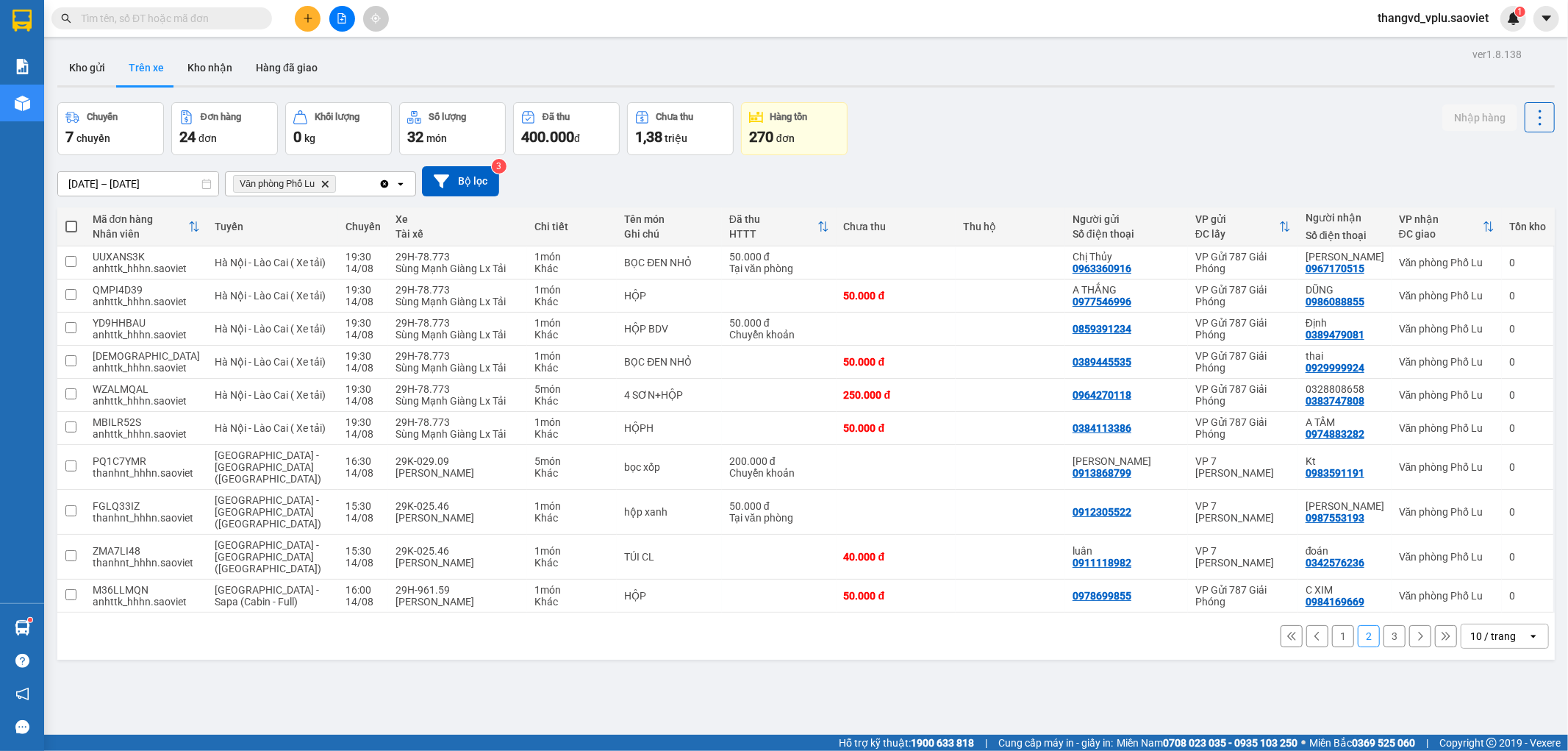
click at [1384, 624] on button "3" at bounding box center [1395, 635] width 22 height 22
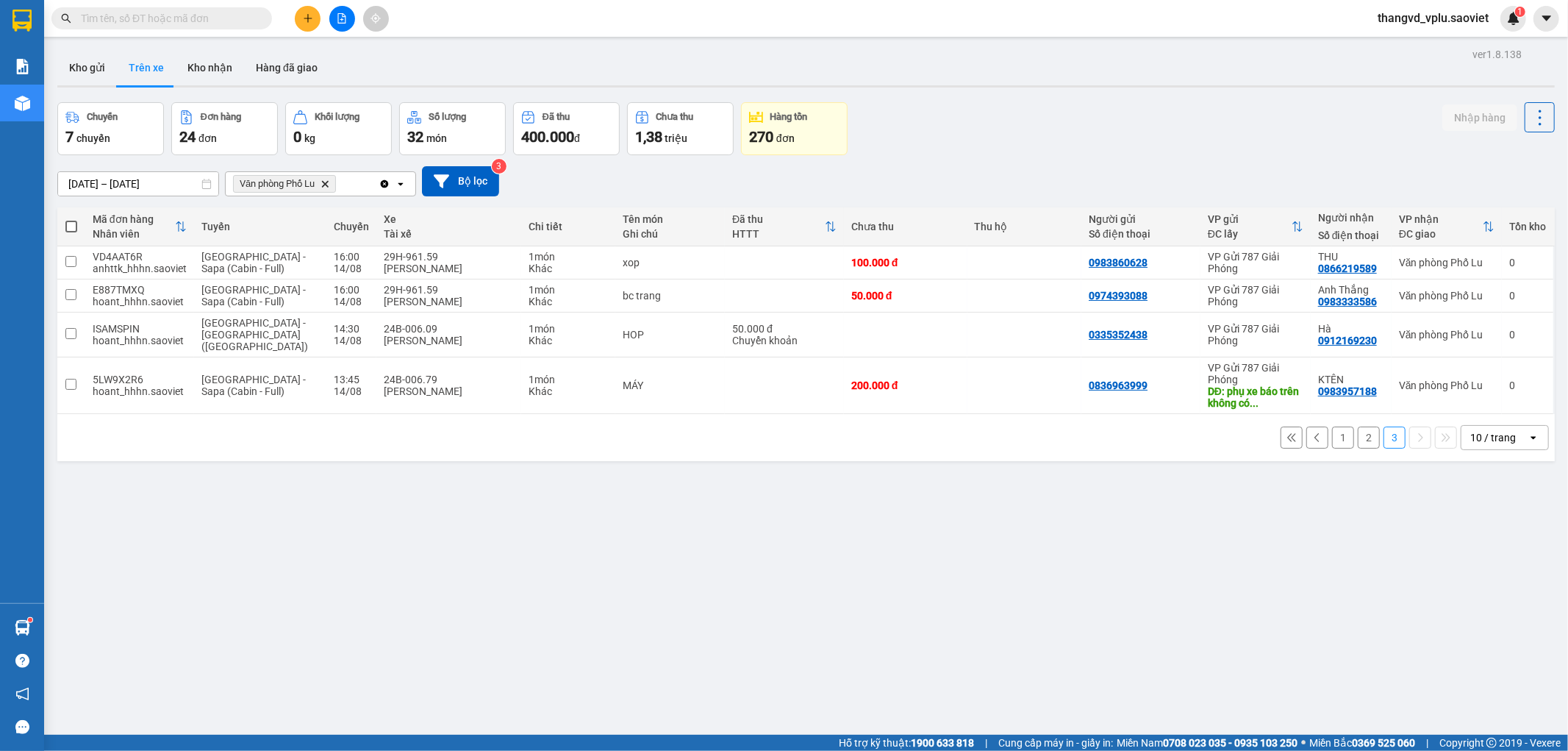
click at [143, 25] on input "text" at bounding box center [167, 18] width 173 height 17
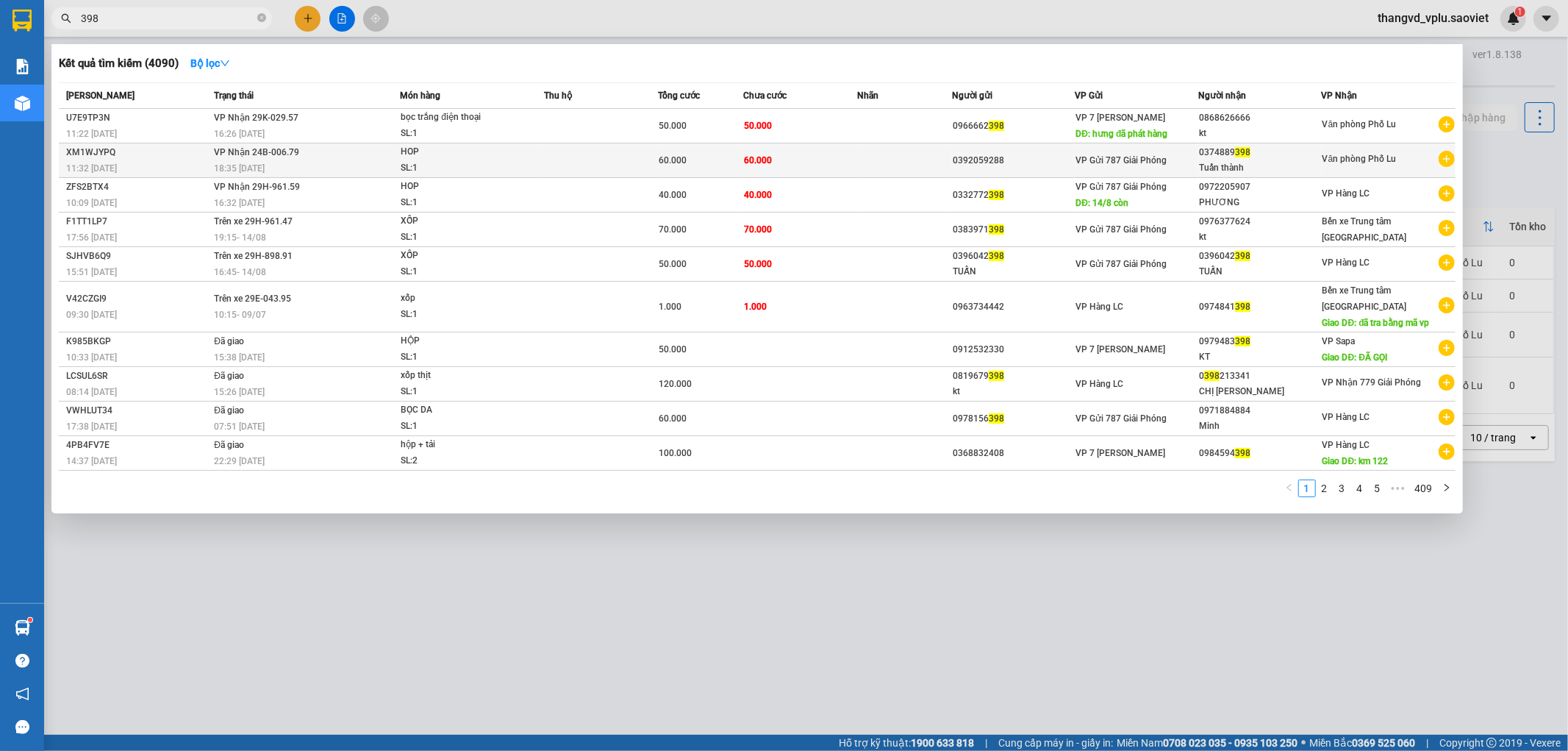
type input "398"
click at [496, 158] on div "HOP" at bounding box center [456, 152] width 110 height 17
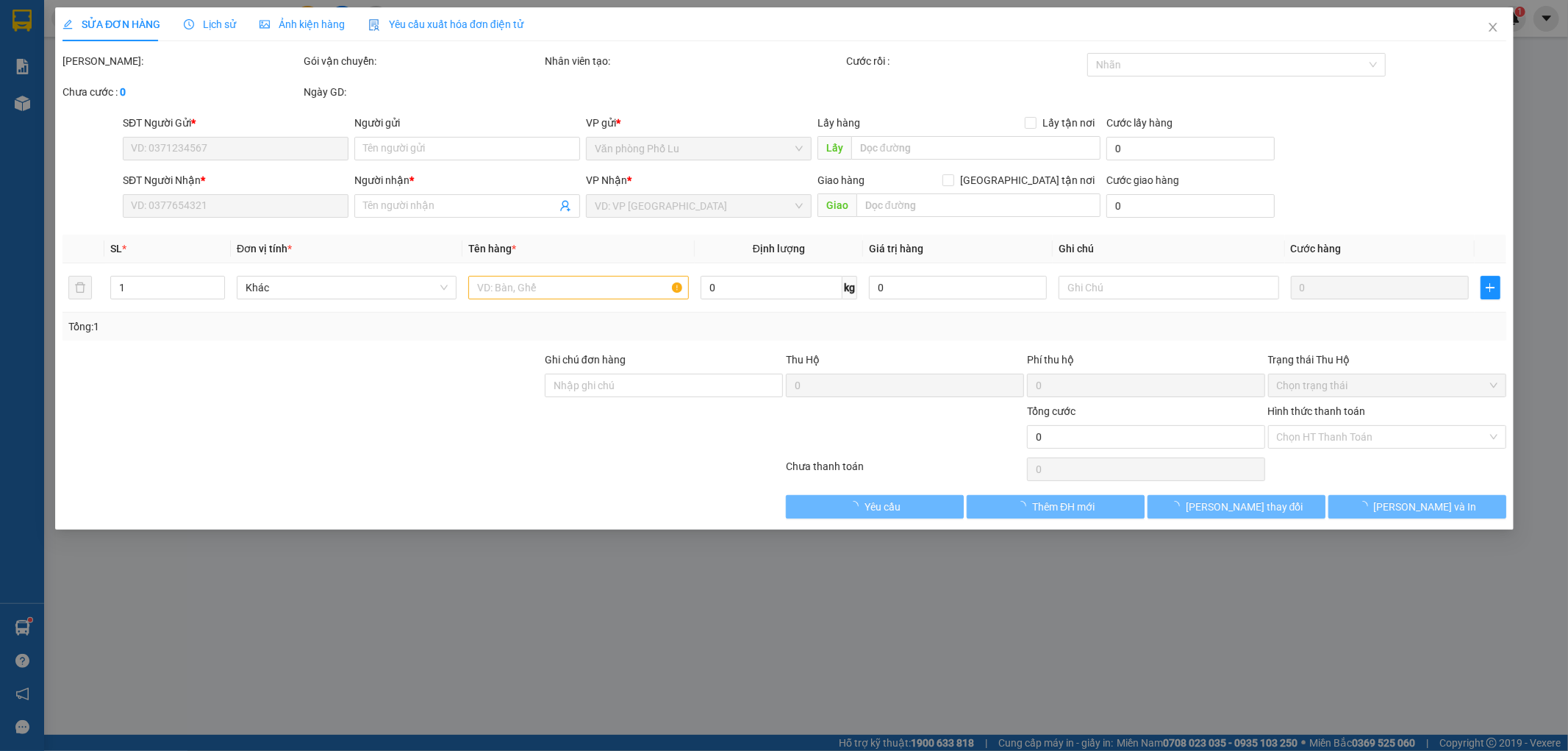
type input "0392059288"
type input "0374889398"
type input "Tuấn thành"
type input "60.000"
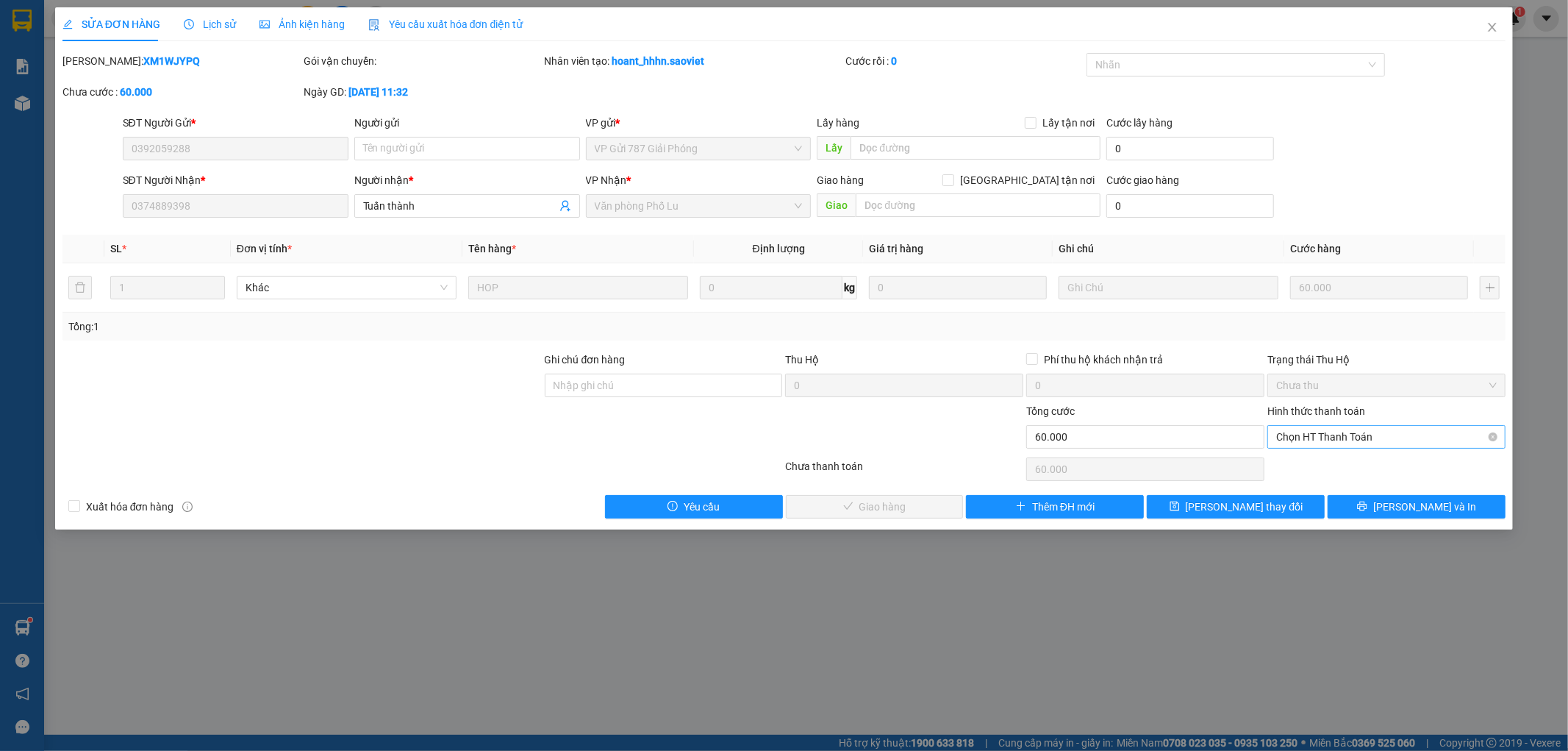
click at [1290, 436] on span "Chọn HT Thanh Toán" at bounding box center [1386, 436] width 221 height 22
click at [1309, 460] on div "Tại văn phòng" at bounding box center [1387, 466] width 221 height 17
type input "0"
click at [853, 503] on span "Lưu và Giao hàng" at bounding box center [885, 507] width 141 height 17
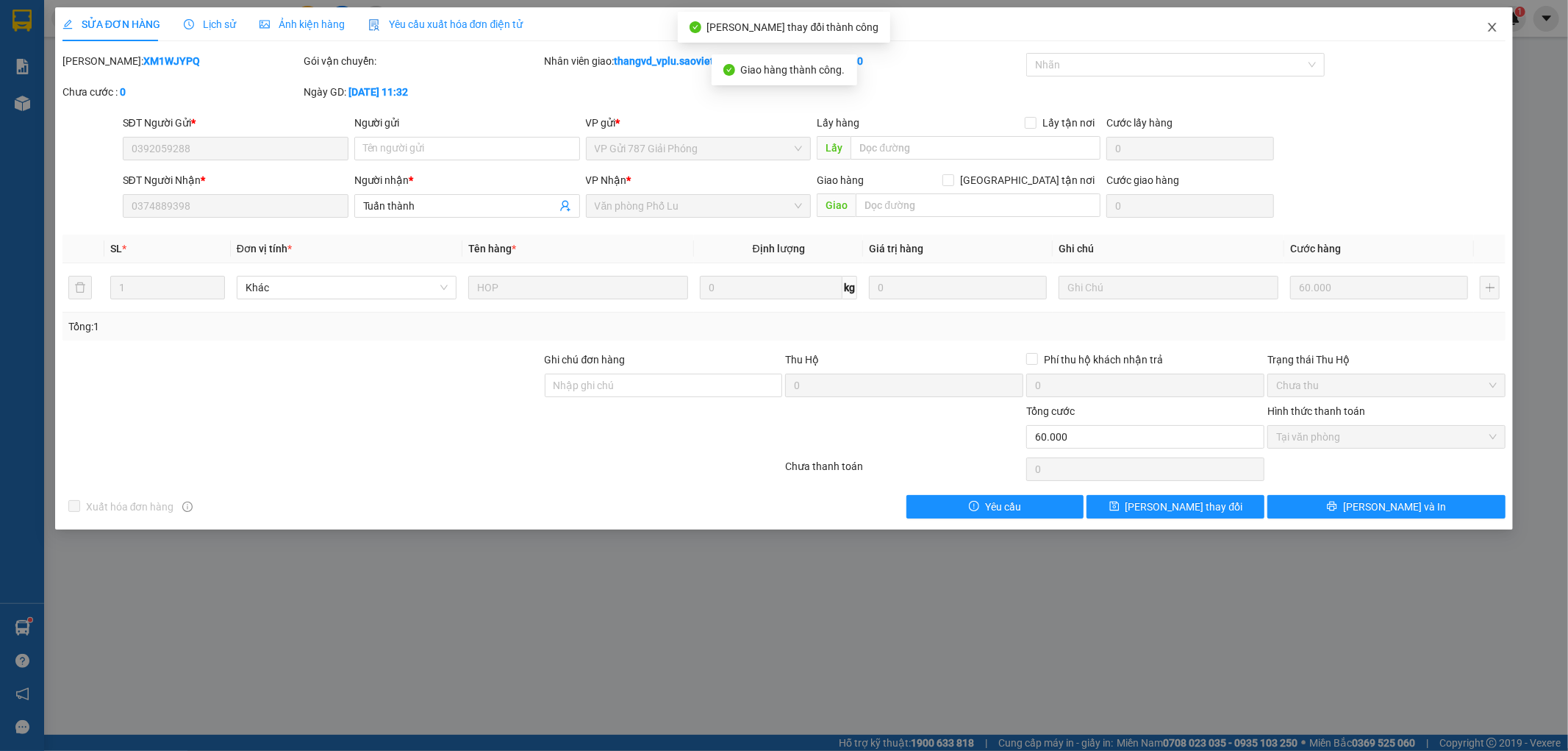
click at [1491, 29] on icon "close" at bounding box center [1492, 28] width 8 height 9
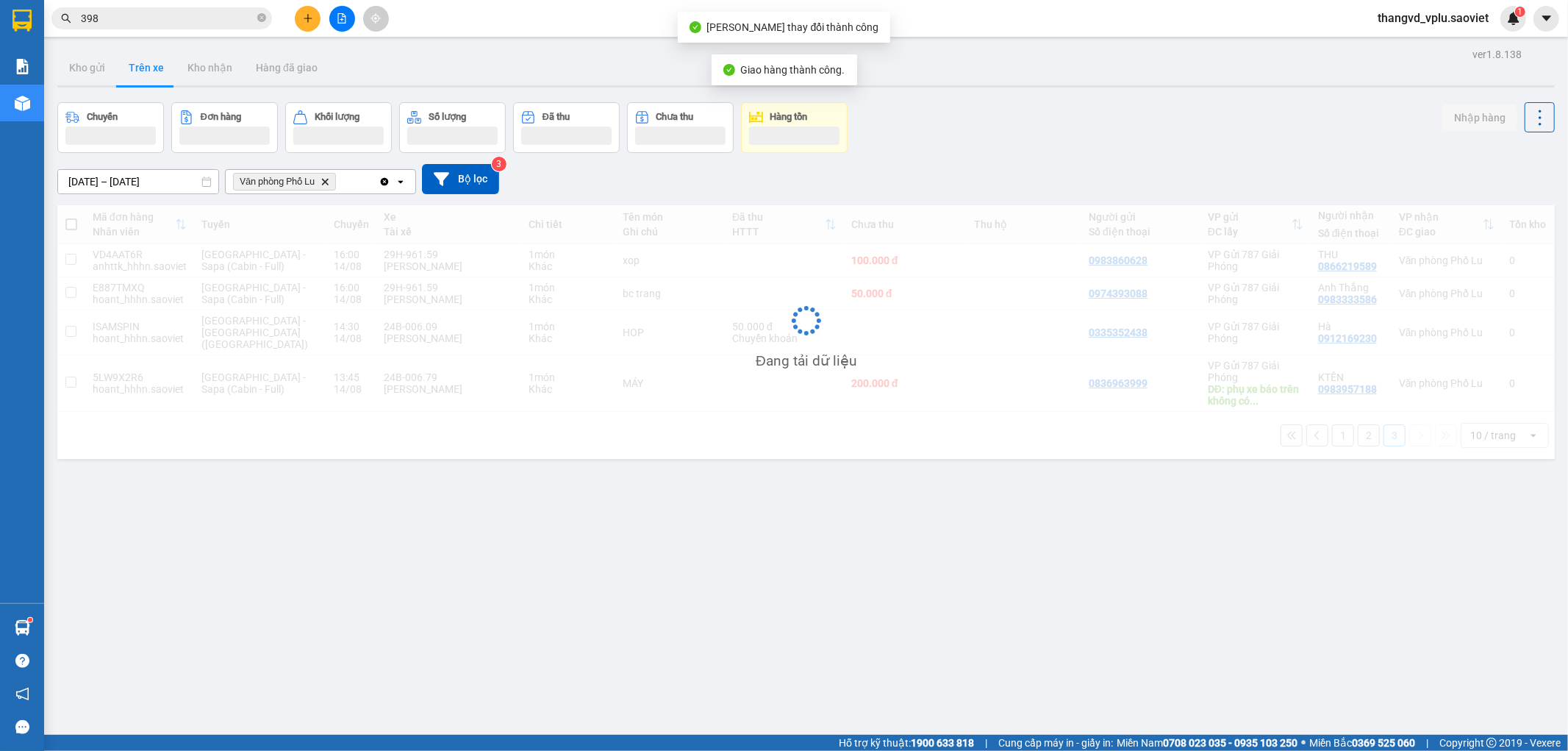
click at [127, 20] on input "398" at bounding box center [167, 18] width 173 height 17
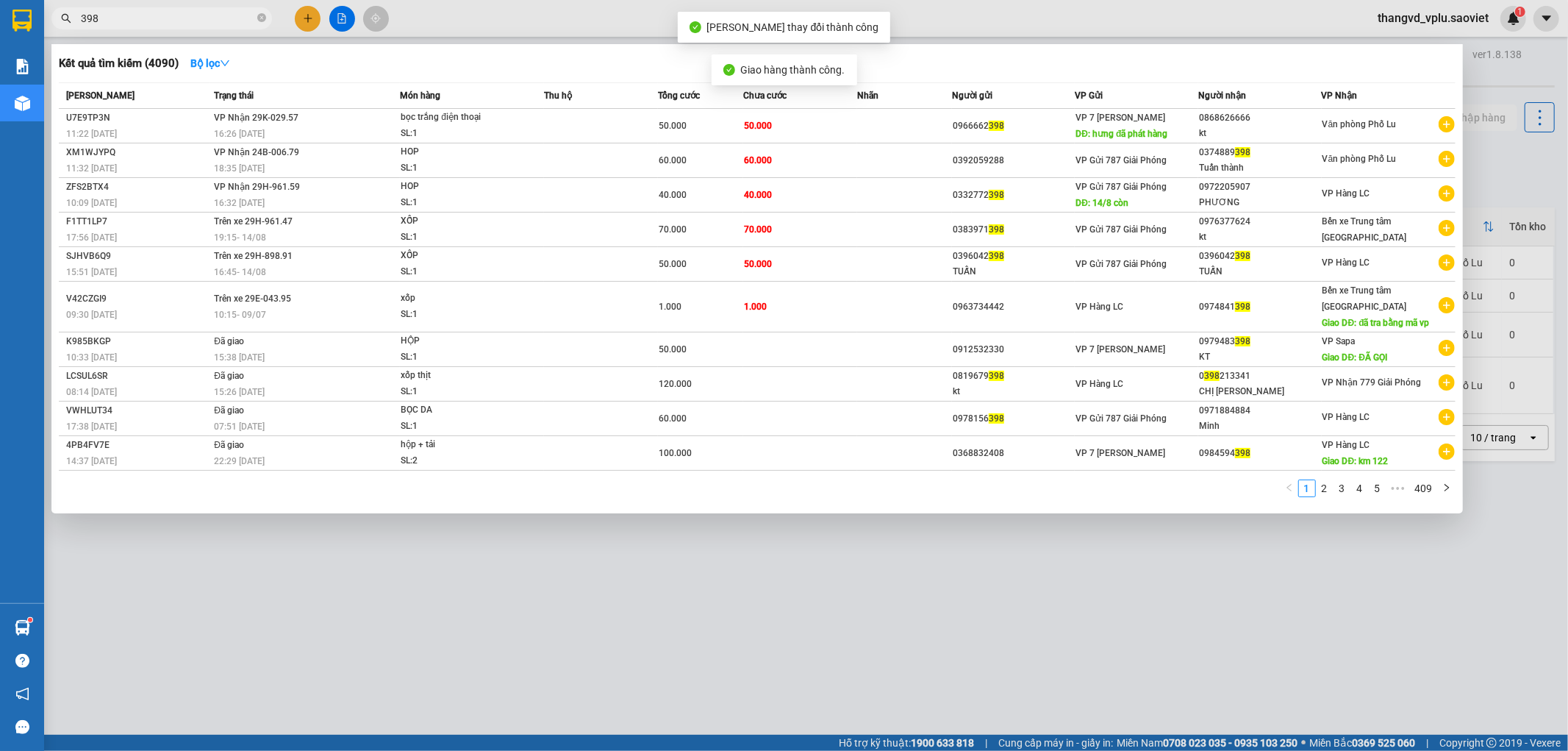
click at [127, 20] on input "398" at bounding box center [167, 18] width 173 height 17
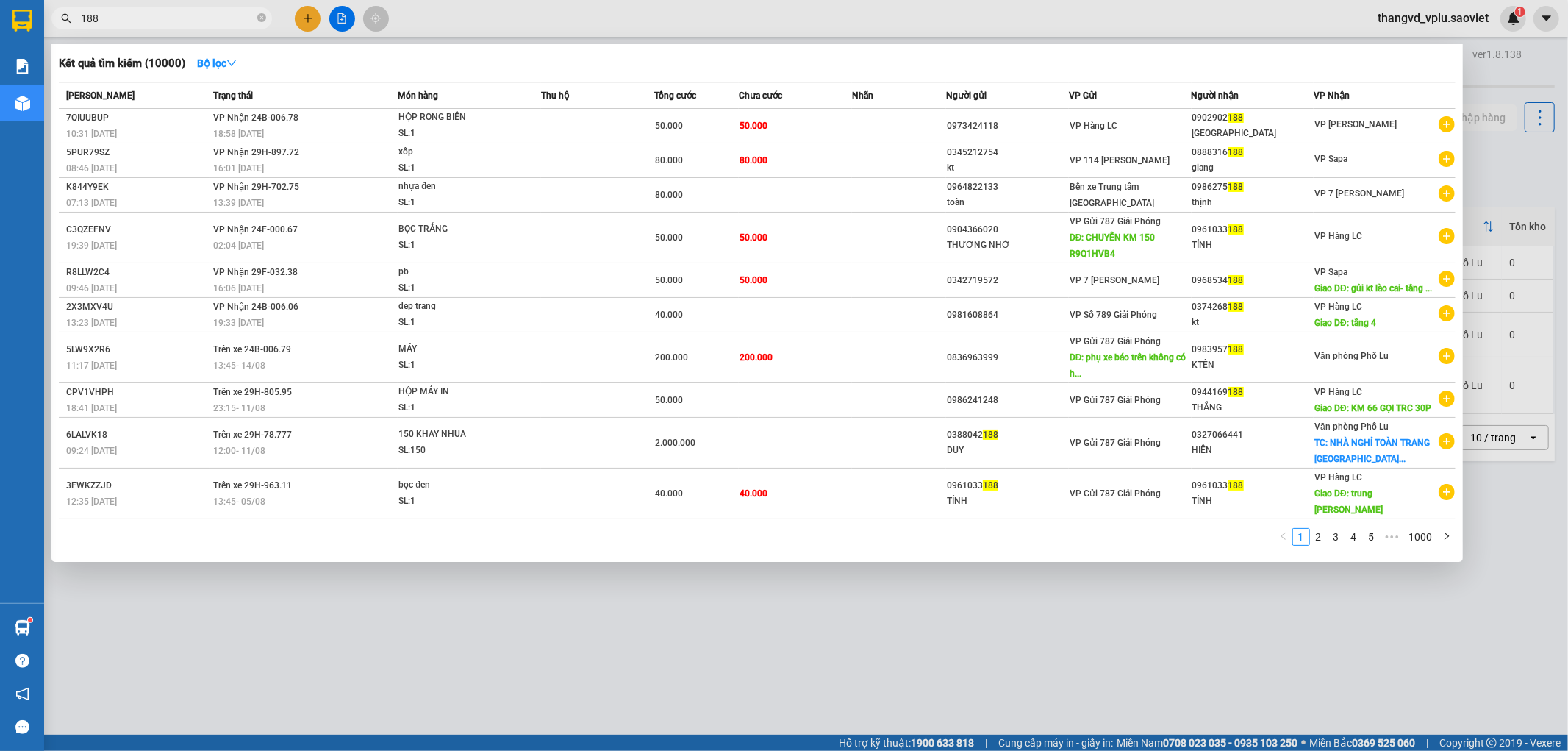
click at [191, 20] on input "188" at bounding box center [167, 18] width 173 height 17
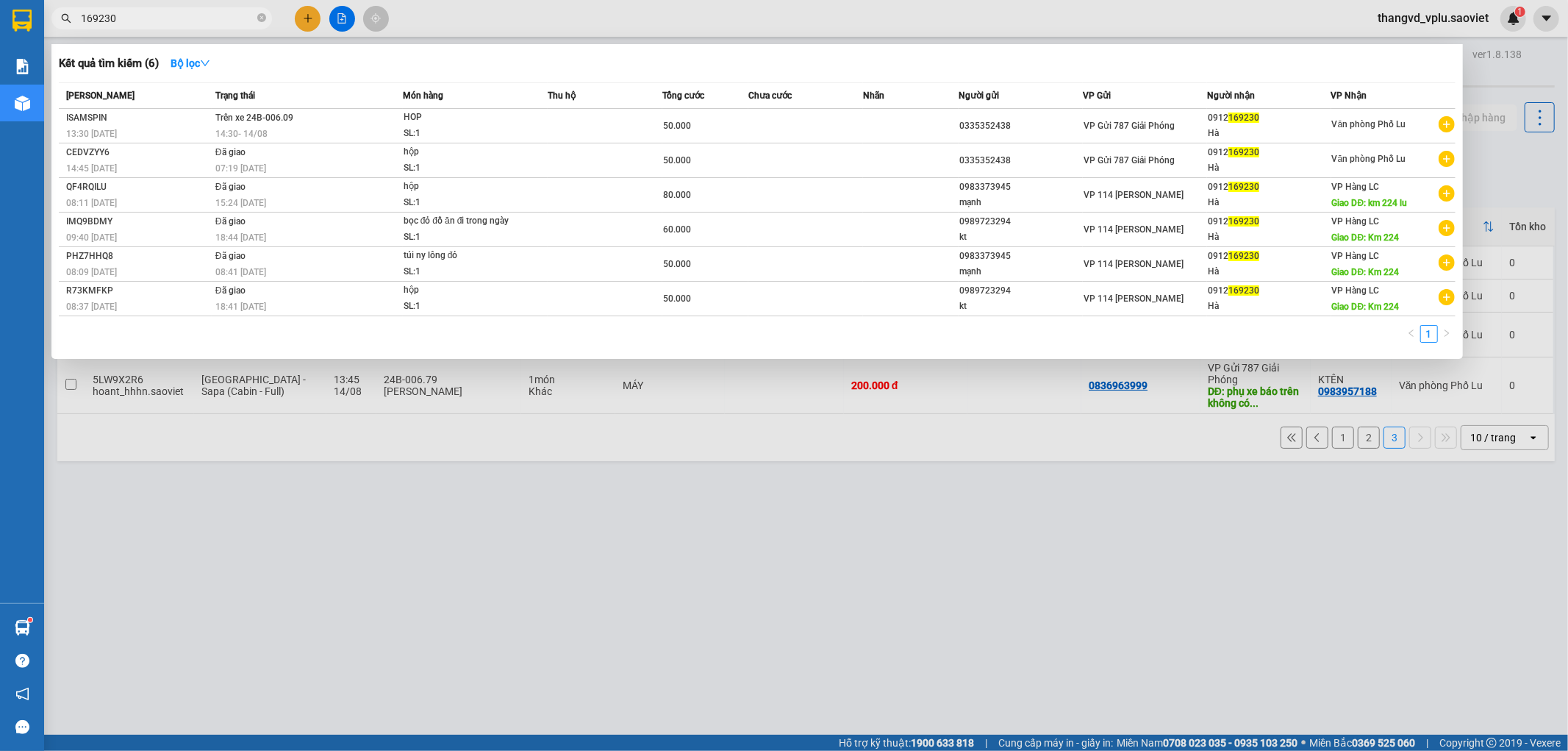
click at [921, 672] on div at bounding box center [784, 375] width 1568 height 751
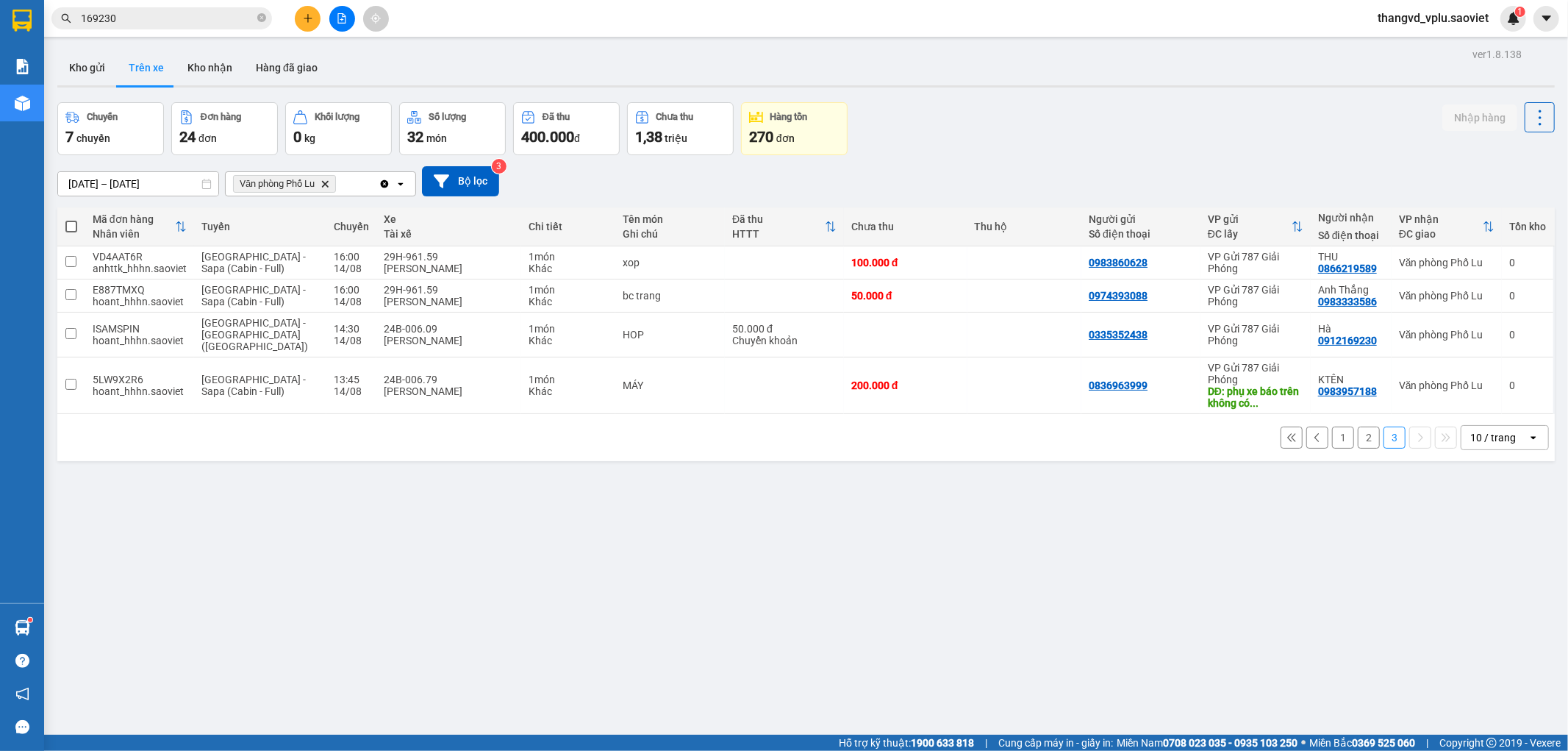
click at [183, 12] on input "169230" at bounding box center [167, 18] width 173 height 17
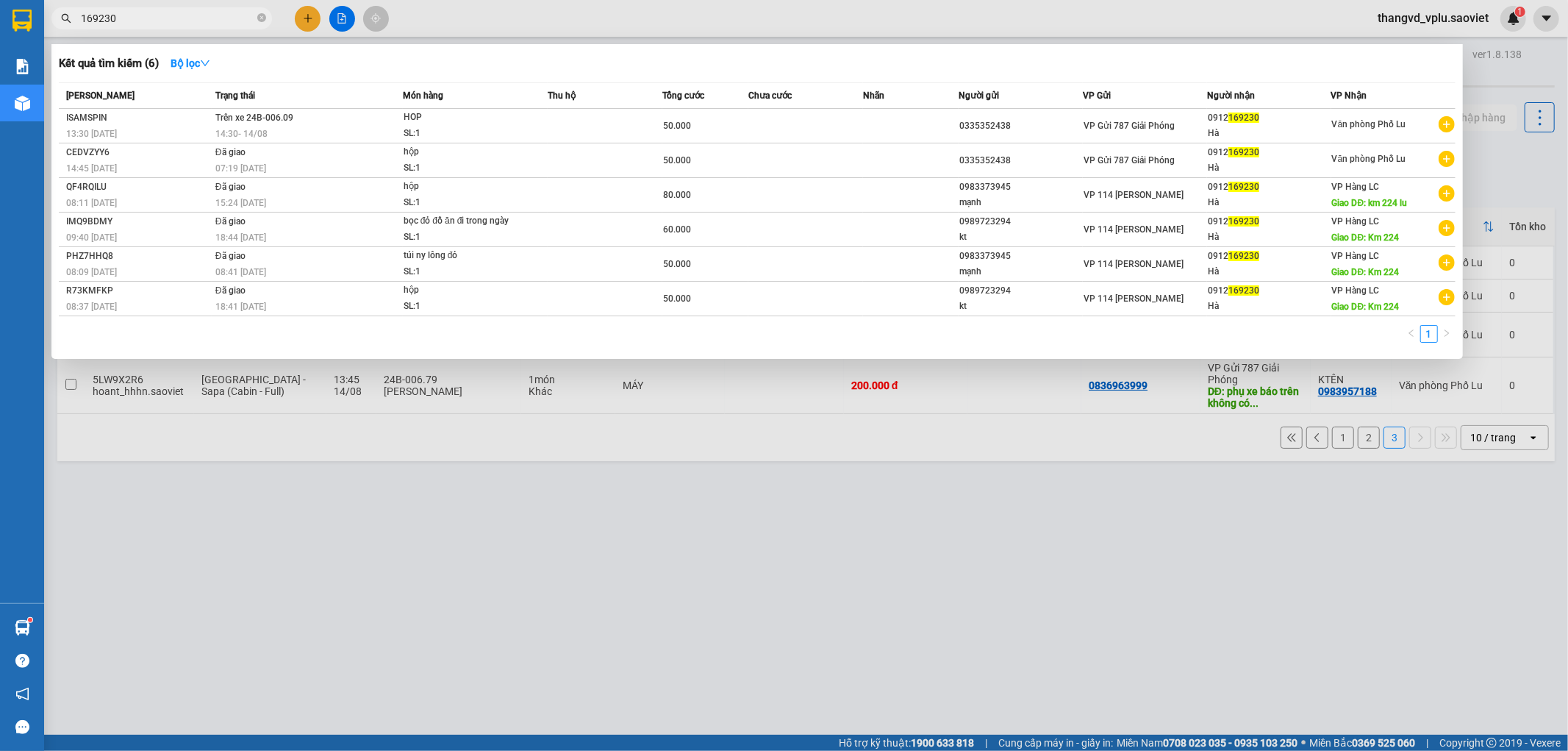
click at [182, 12] on input "169230" at bounding box center [167, 18] width 173 height 17
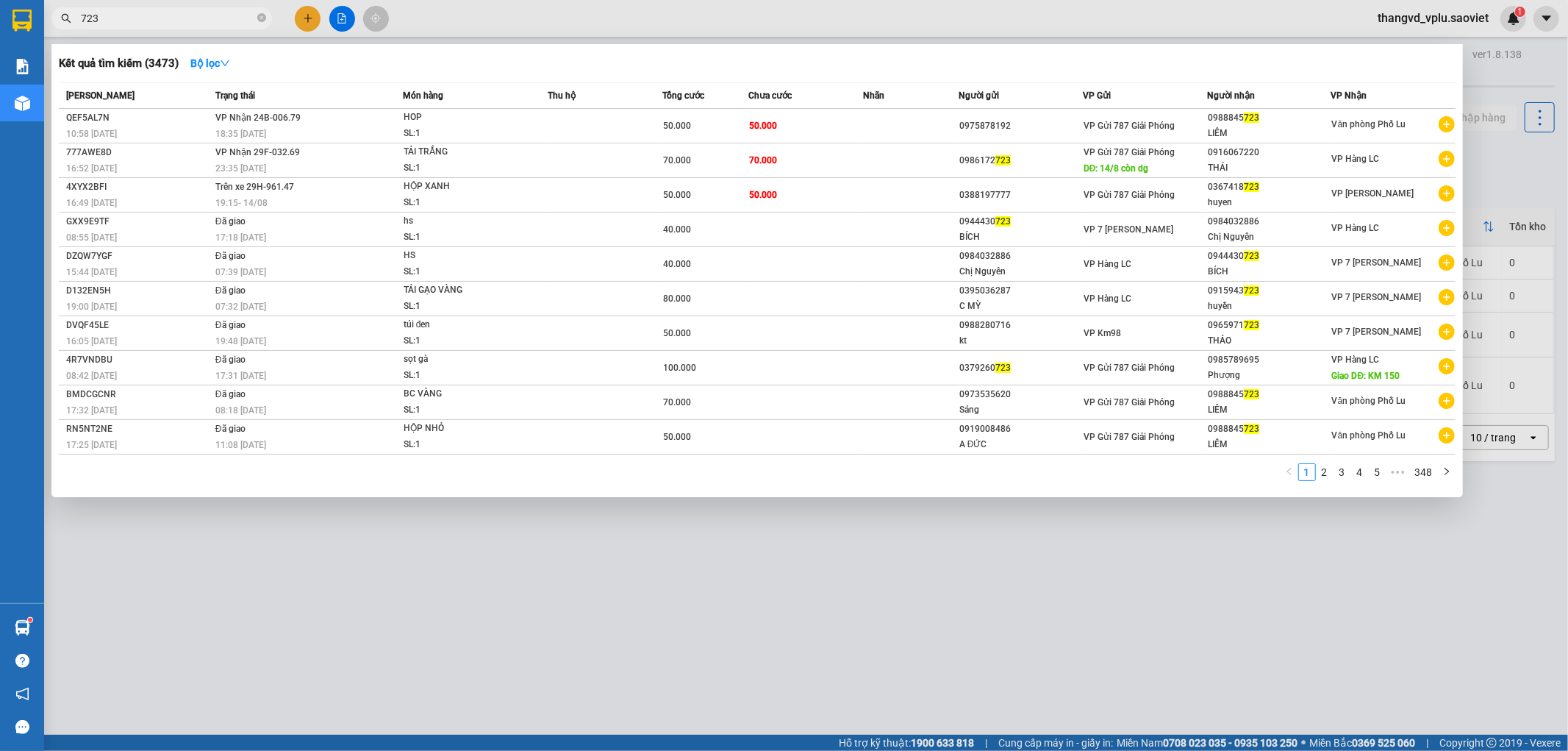
type input "723"
